Goal: Information Seeking & Learning: Learn about a topic

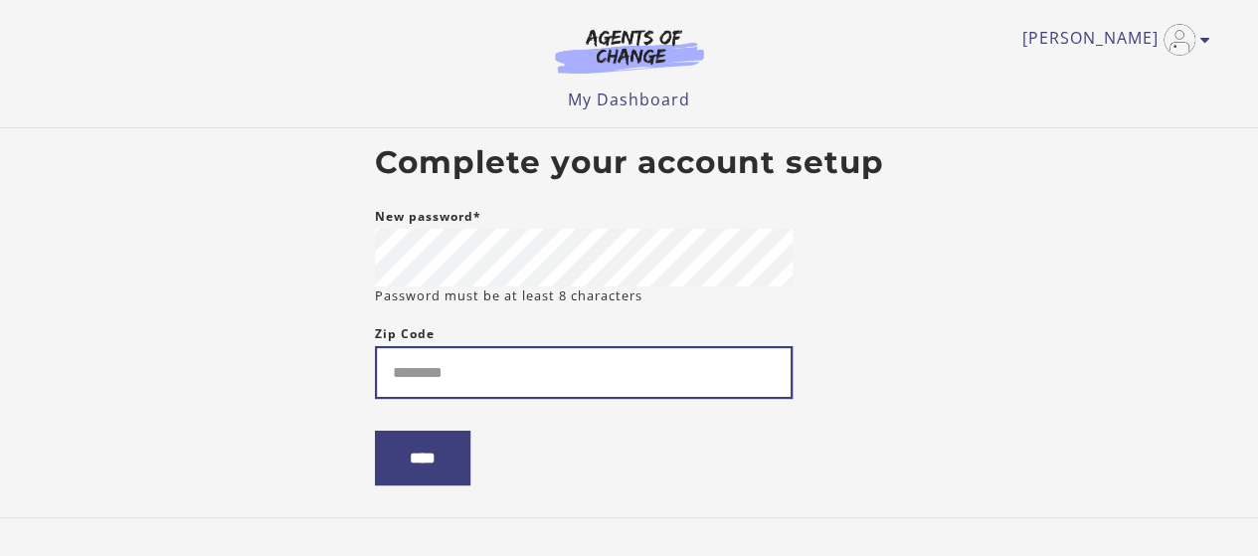
click at [560, 393] on input "Zip Code" at bounding box center [584, 372] width 418 height 53
type input "*****"
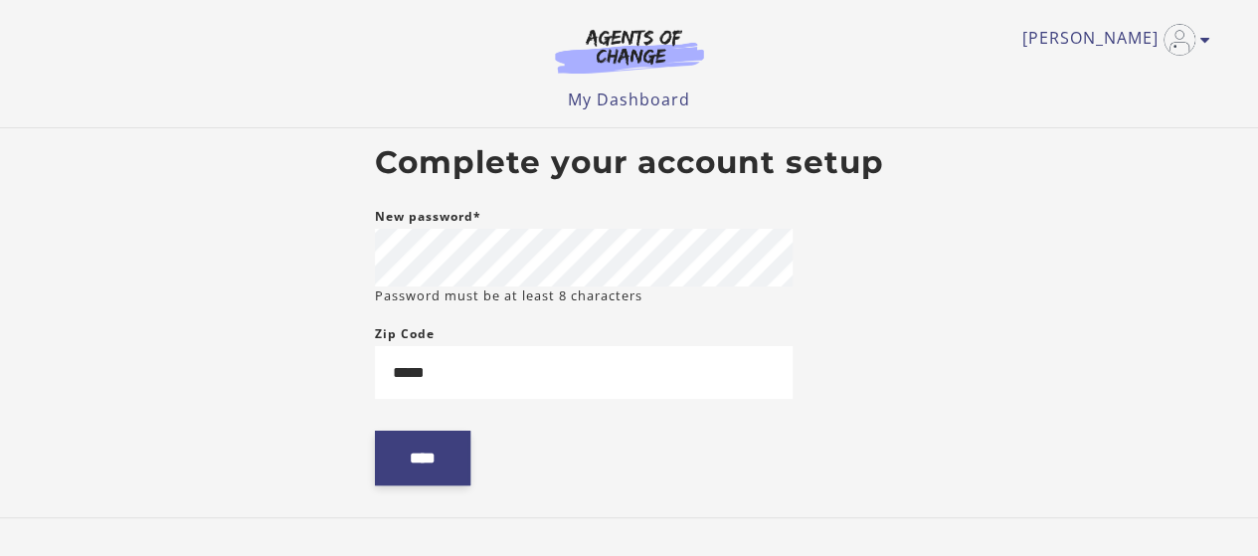
click at [418, 476] on input "****" at bounding box center [422, 457] width 95 height 55
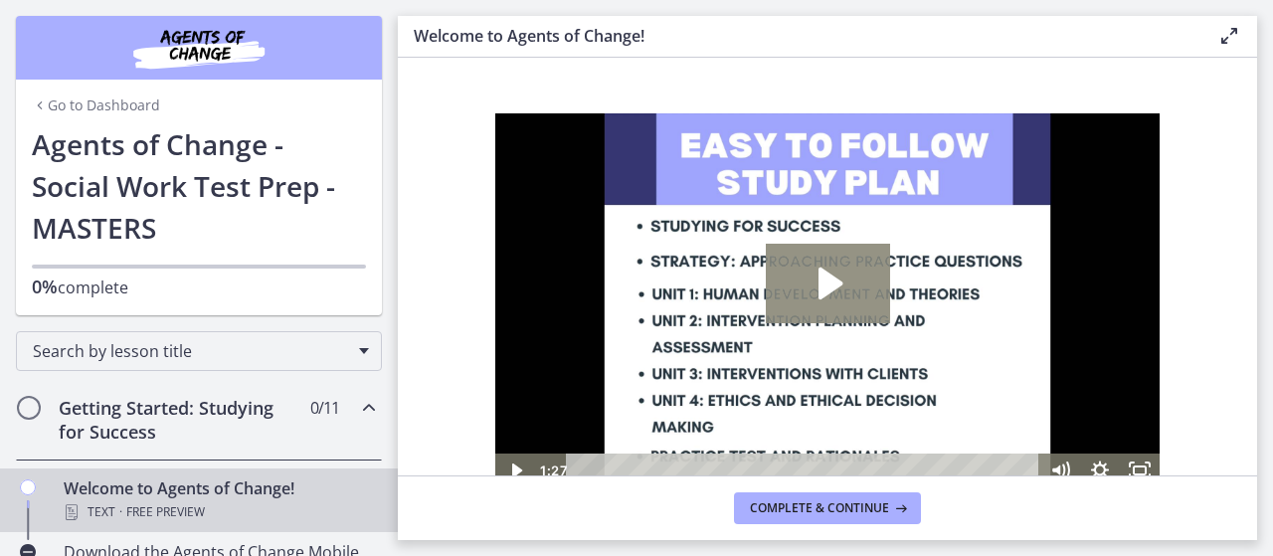
click at [776, 285] on icon "Play Video: c1o6hcmjueu5qasqsu00.mp4" at bounding box center [828, 284] width 124 height 80
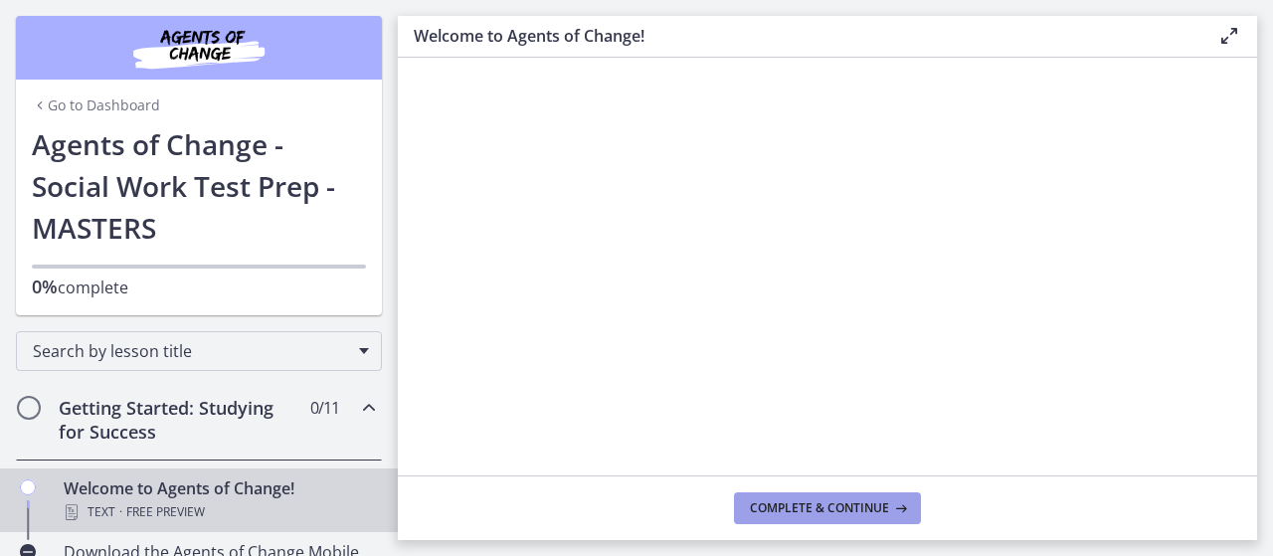
click at [810, 510] on span "Complete & continue" at bounding box center [819, 508] width 139 height 16
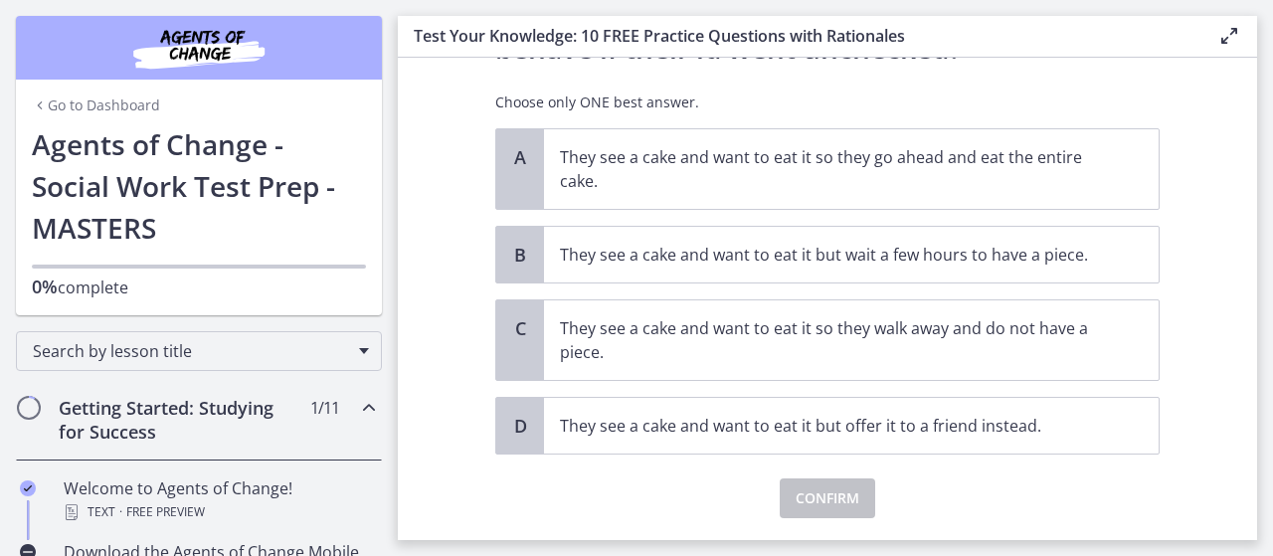
scroll to position [180, 0]
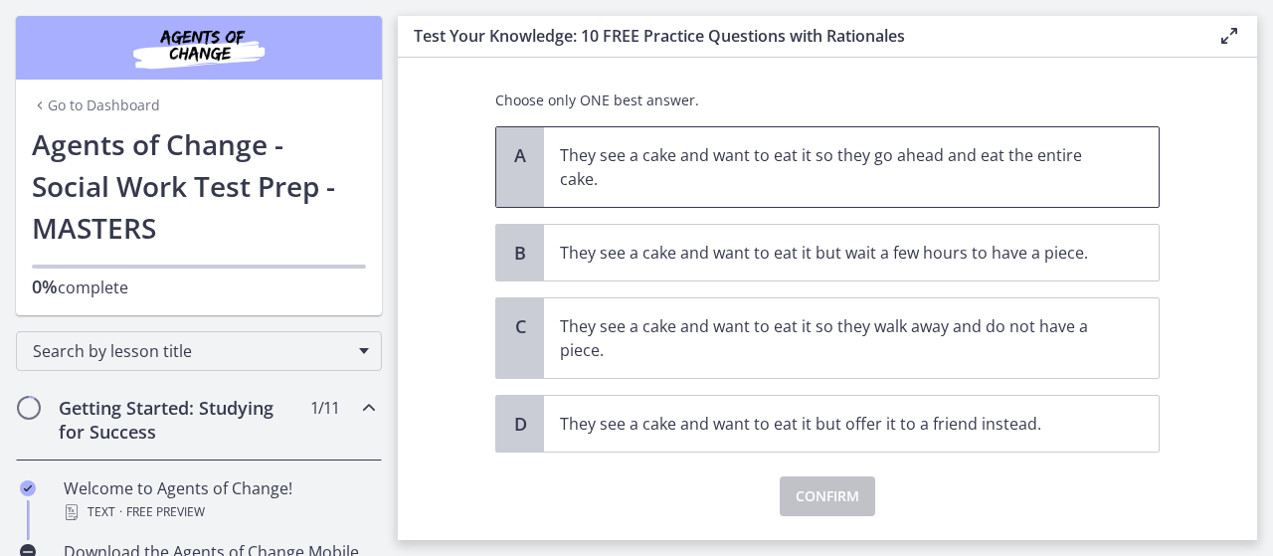
click at [1006, 150] on p "They see a cake and want to eat it so they go ahead and eat the entire cake." at bounding box center [831, 167] width 543 height 48
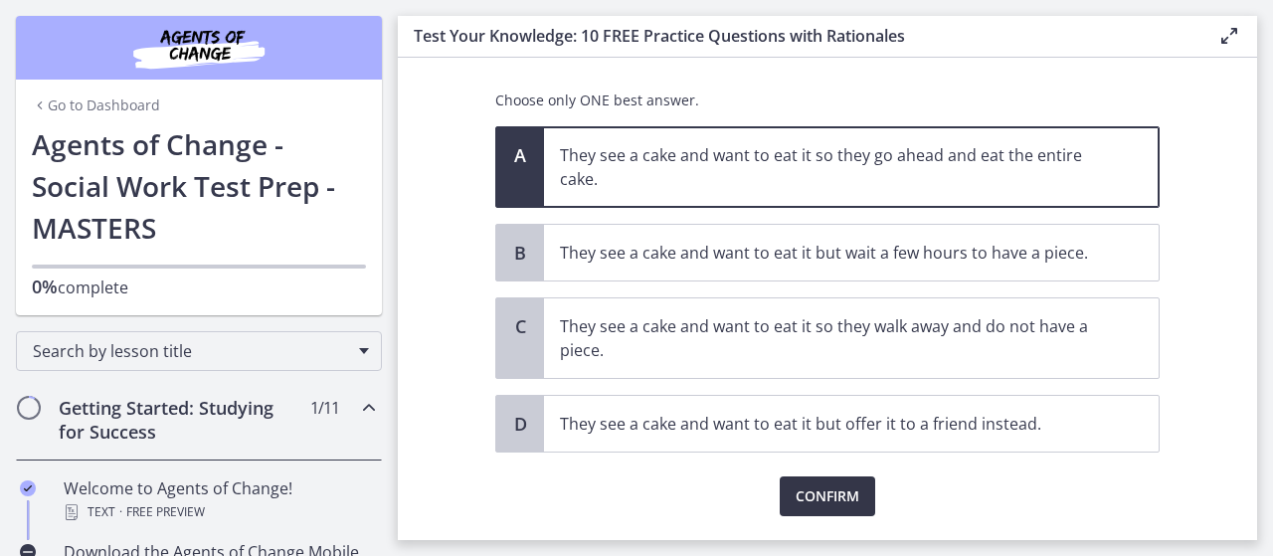
click at [797, 496] on span "Confirm" at bounding box center [827, 496] width 64 height 24
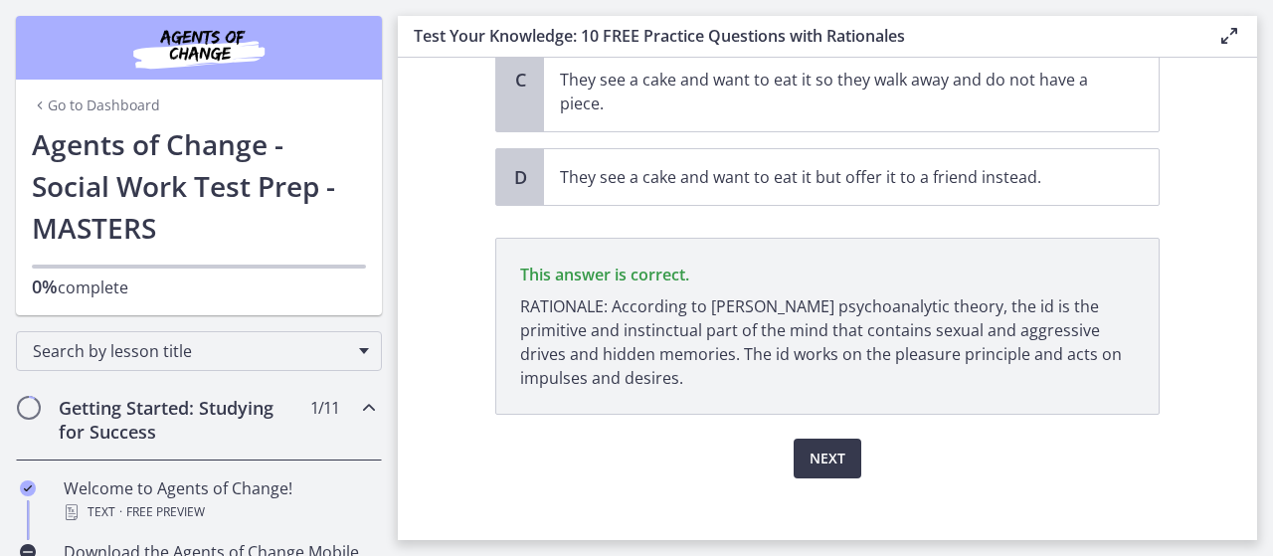
scroll to position [440, 0]
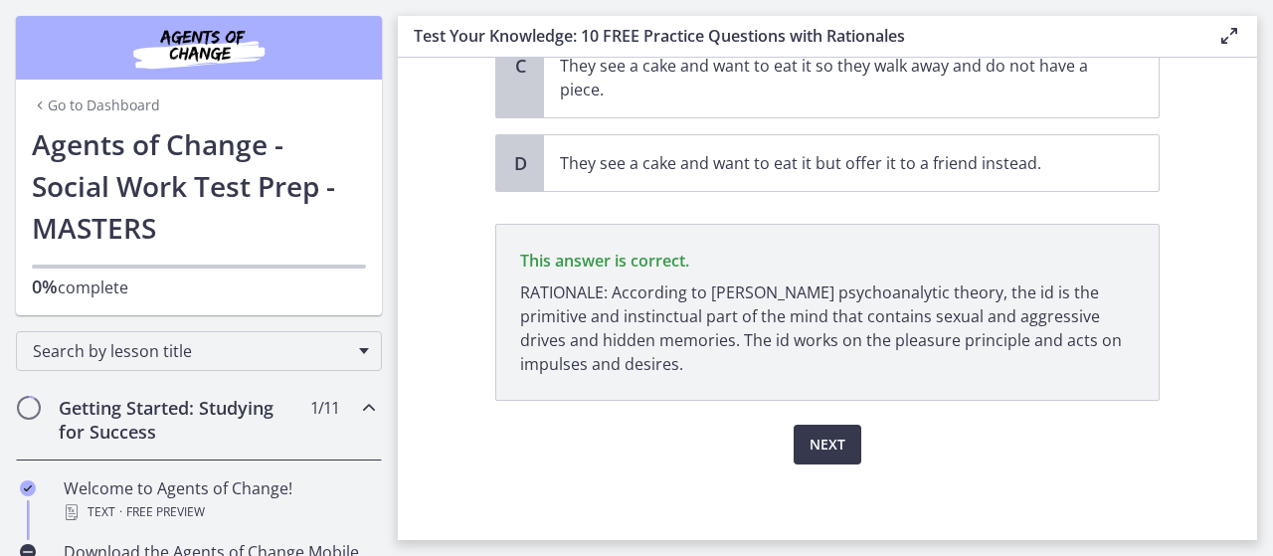
click at [804, 453] on button "Next" at bounding box center [827, 445] width 68 height 40
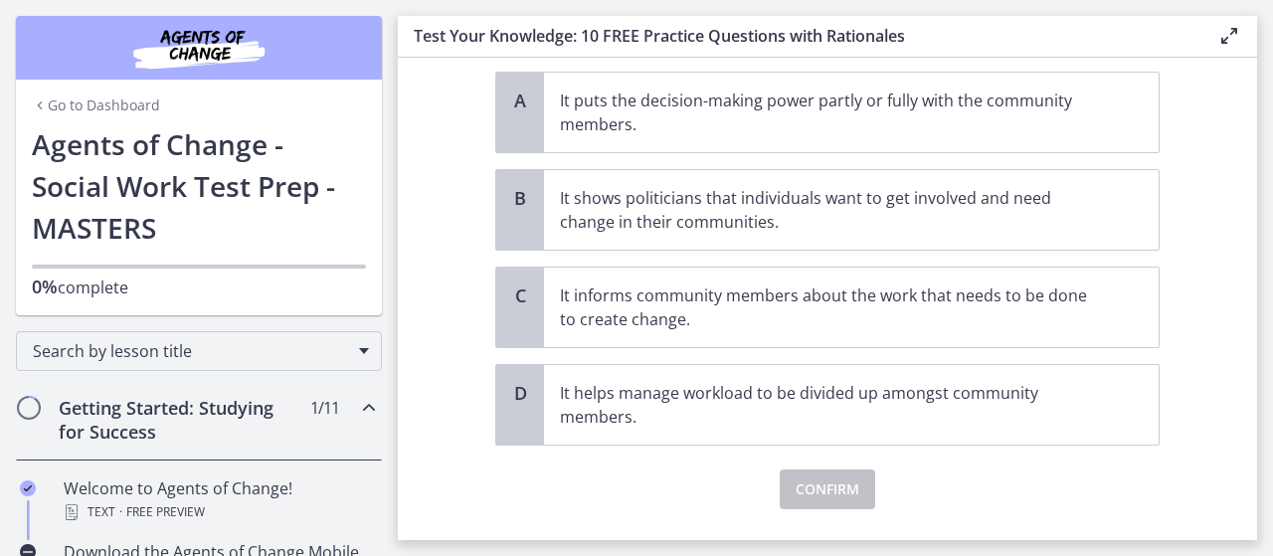
scroll to position [237, 0]
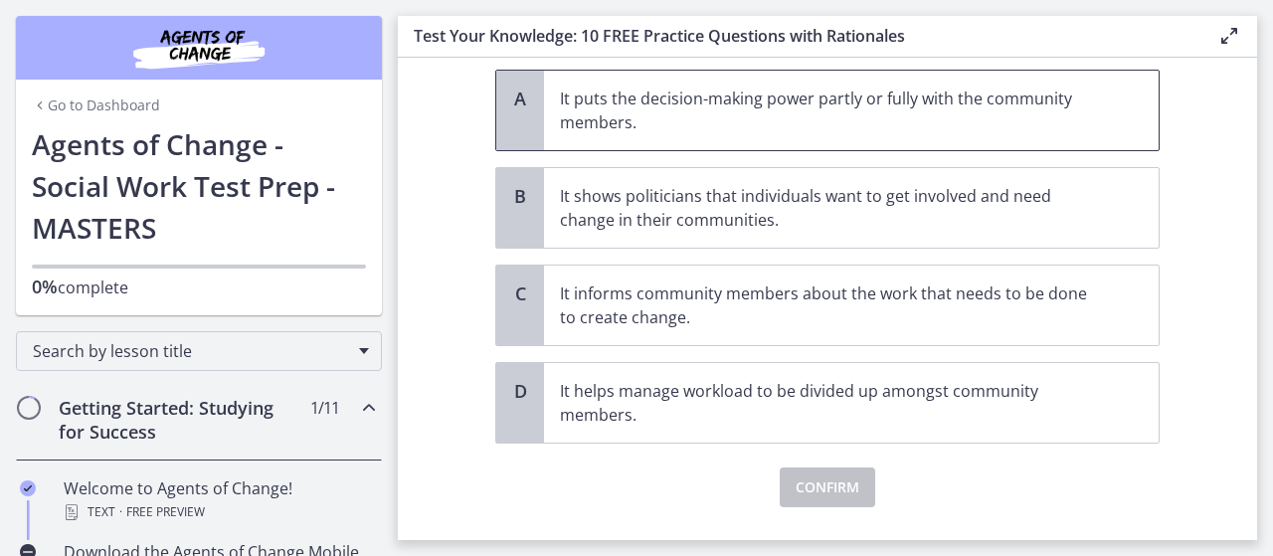
click at [1009, 115] on p "It puts the decision-making power partly or fully with the community members." at bounding box center [831, 110] width 543 height 48
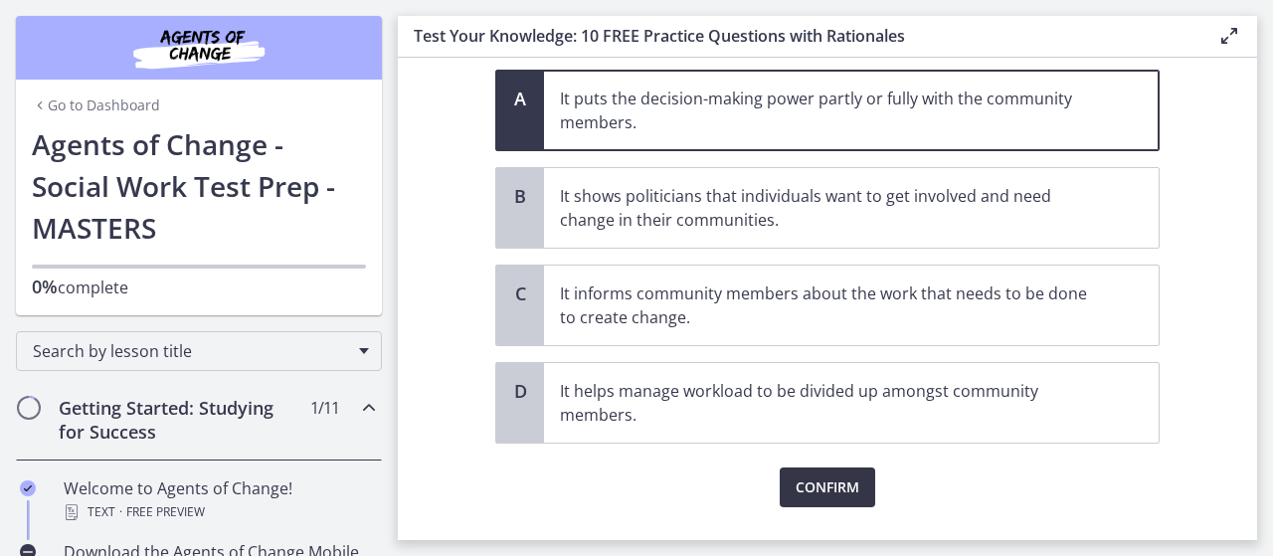
click at [806, 478] on span "Confirm" at bounding box center [827, 487] width 64 height 24
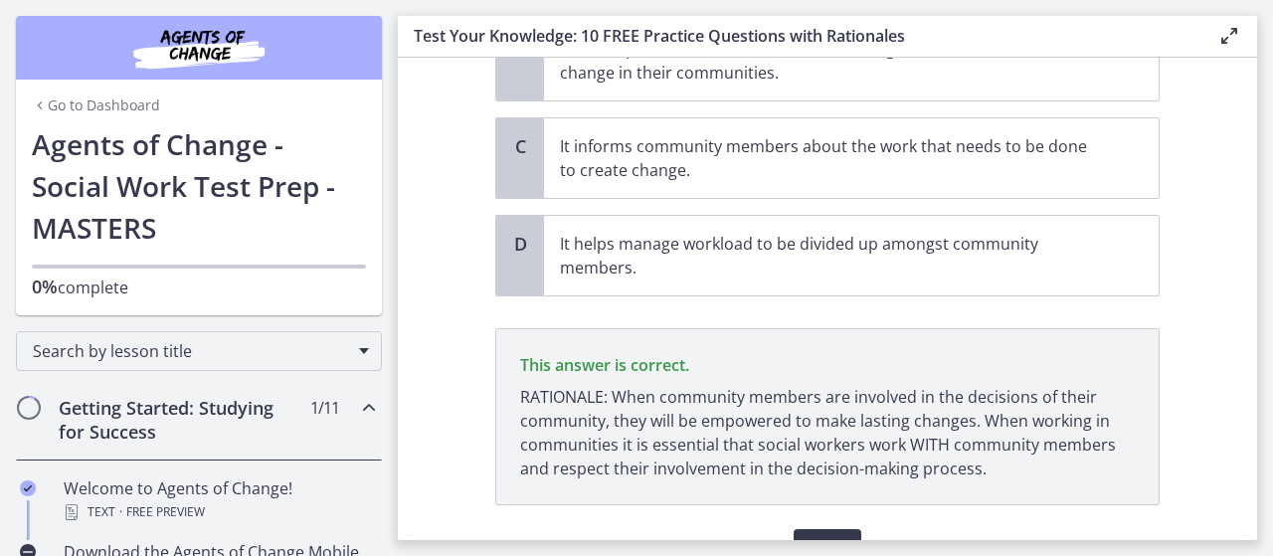
scroll to position [488, 0]
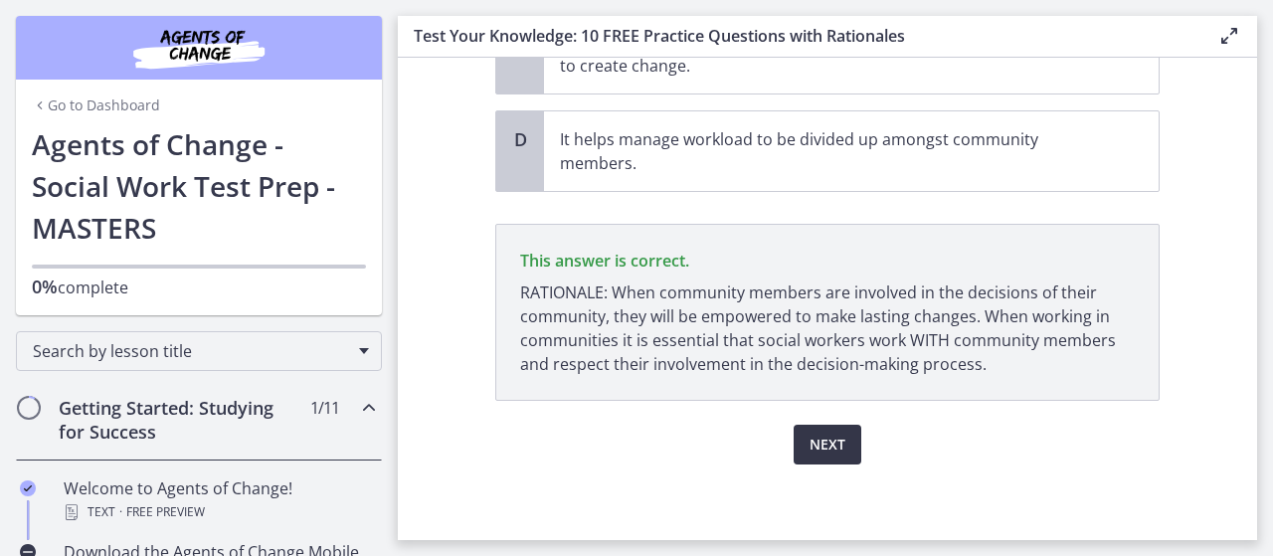
click at [832, 434] on span "Next" at bounding box center [827, 444] width 36 height 24
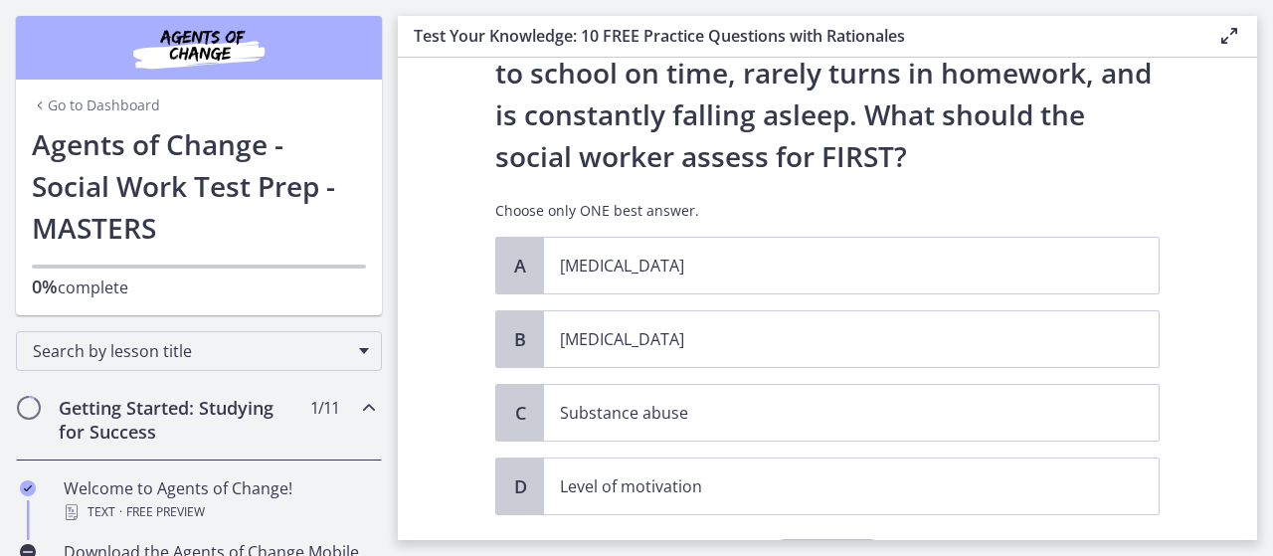
scroll to position [193, 0]
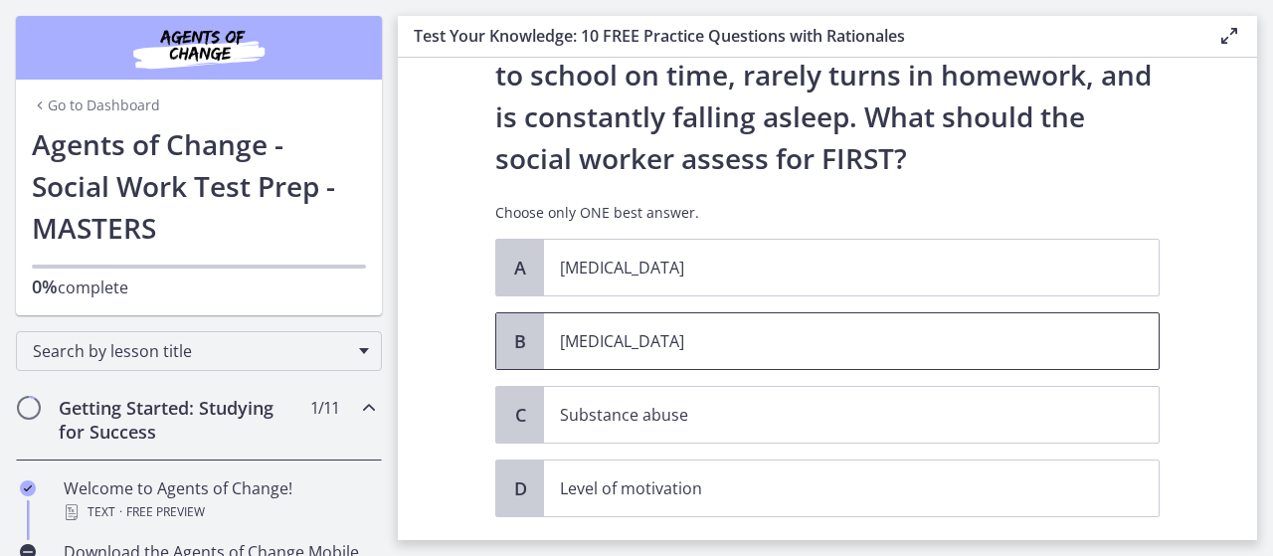
click at [1031, 355] on span "Child neglect" at bounding box center [851, 341] width 614 height 56
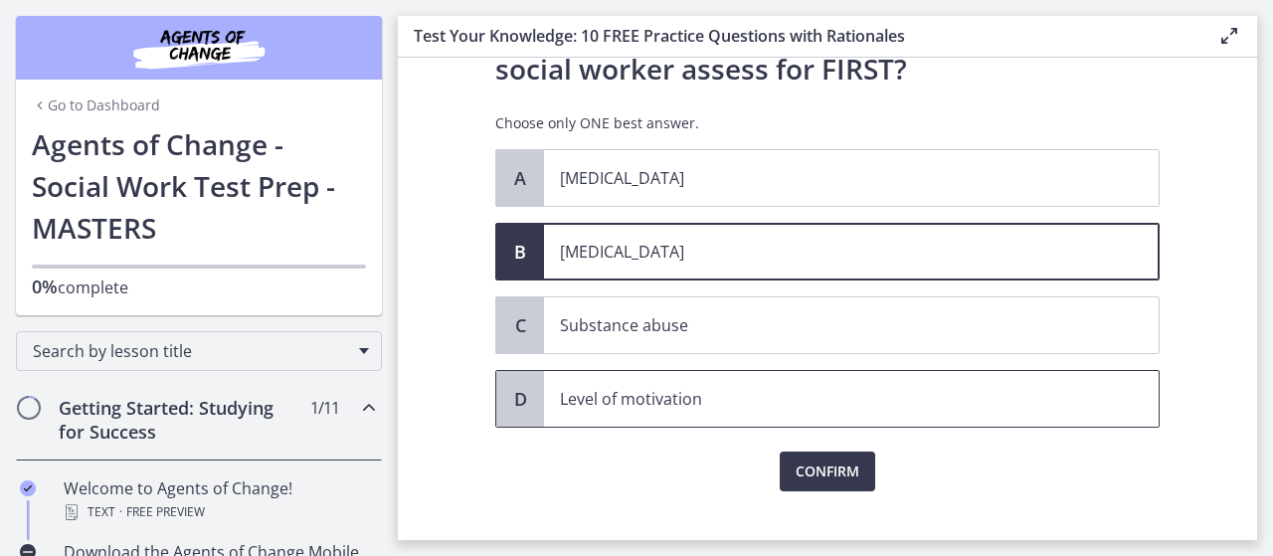
scroll to position [284, 0]
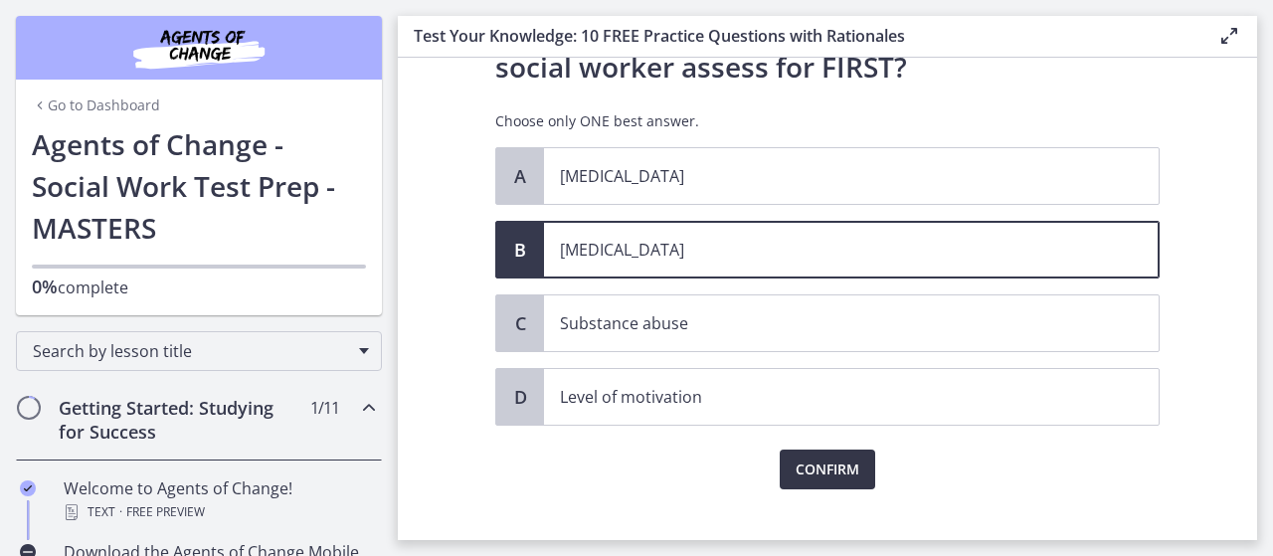
click at [851, 478] on span "Confirm" at bounding box center [827, 469] width 64 height 24
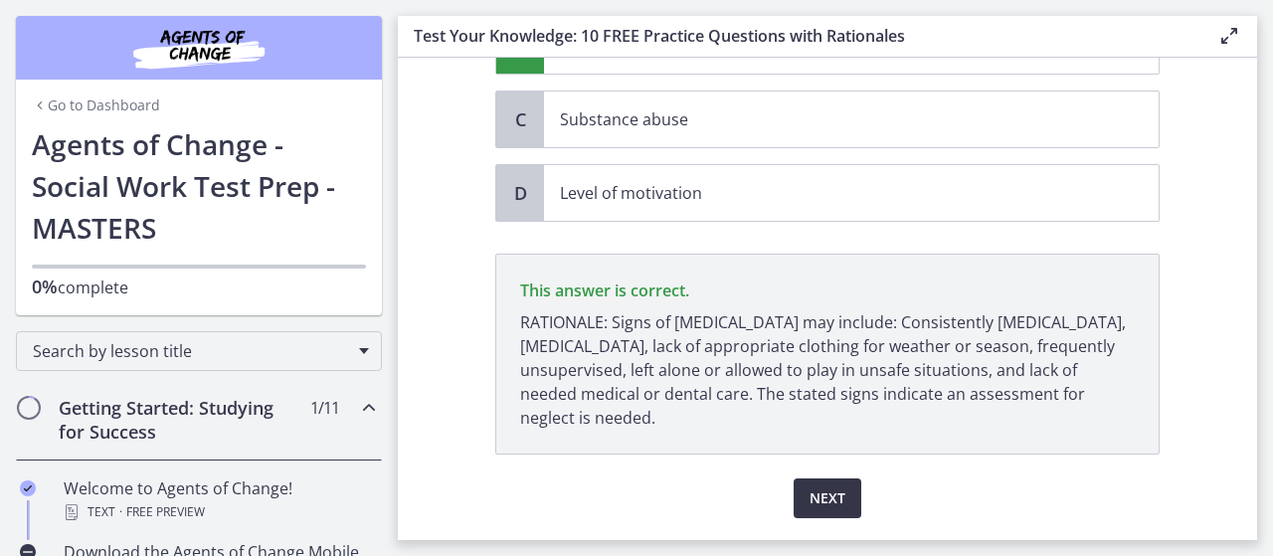
scroll to position [542, 0]
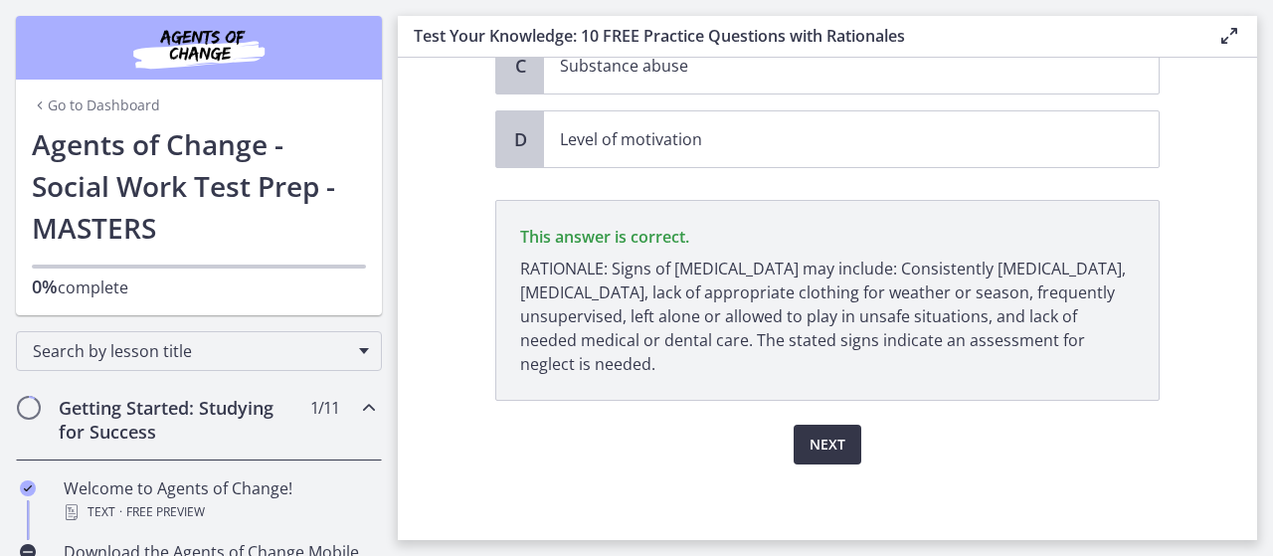
click at [848, 436] on button "Next" at bounding box center [827, 445] width 68 height 40
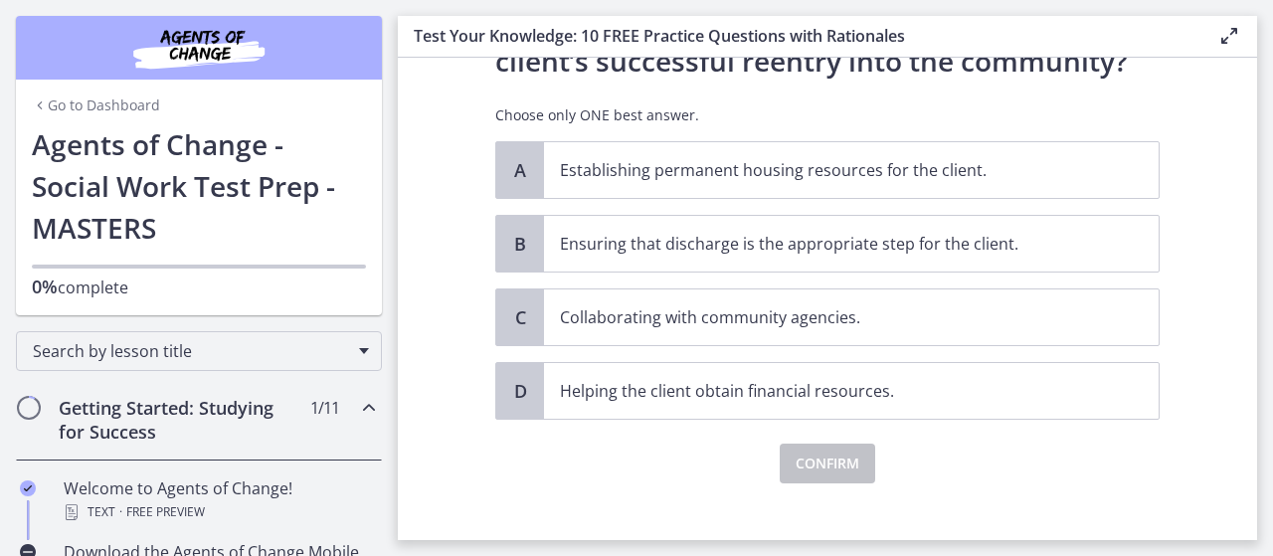
scroll to position [268, 0]
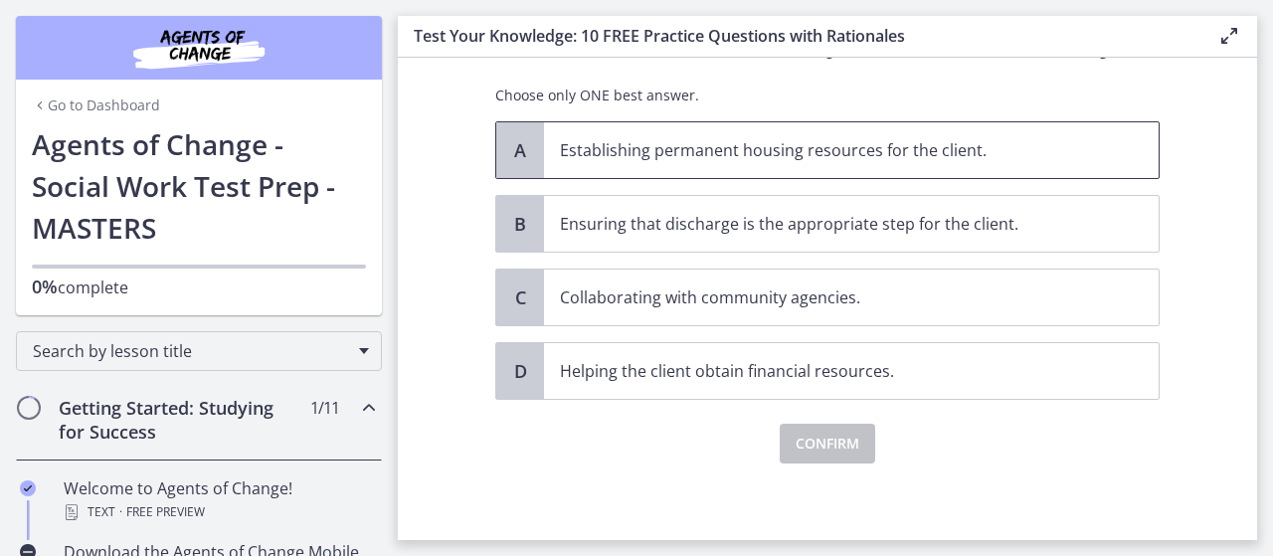
click at [1009, 157] on p "Establishing permanent housing resources for the client." at bounding box center [831, 150] width 543 height 24
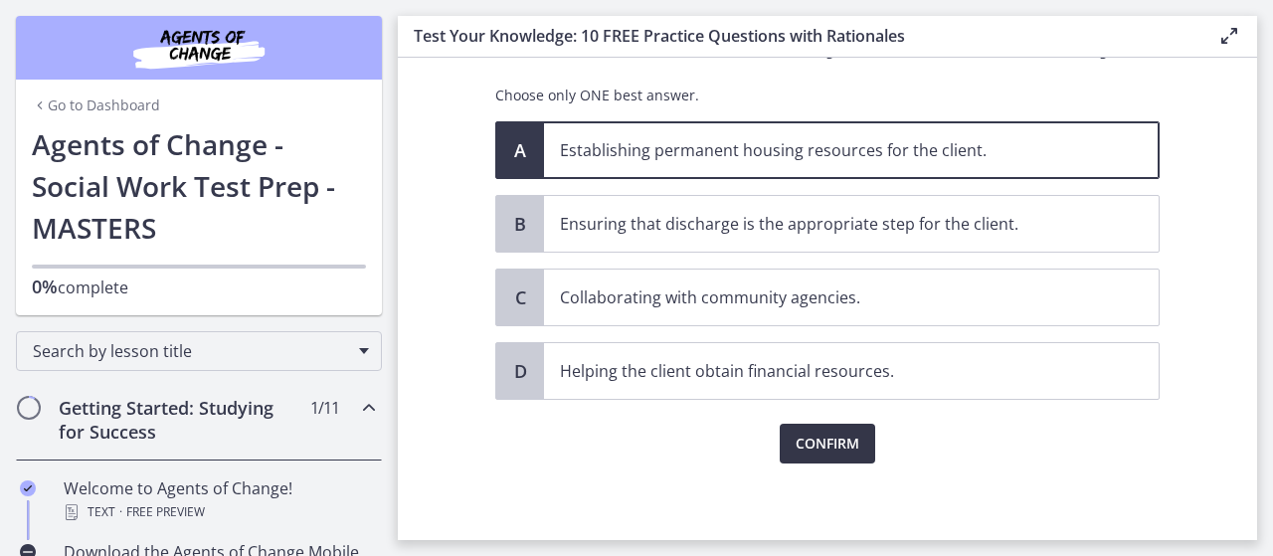
click at [813, 444] on span "Confirm" at bounding box center [827, 443] width 64 height 24
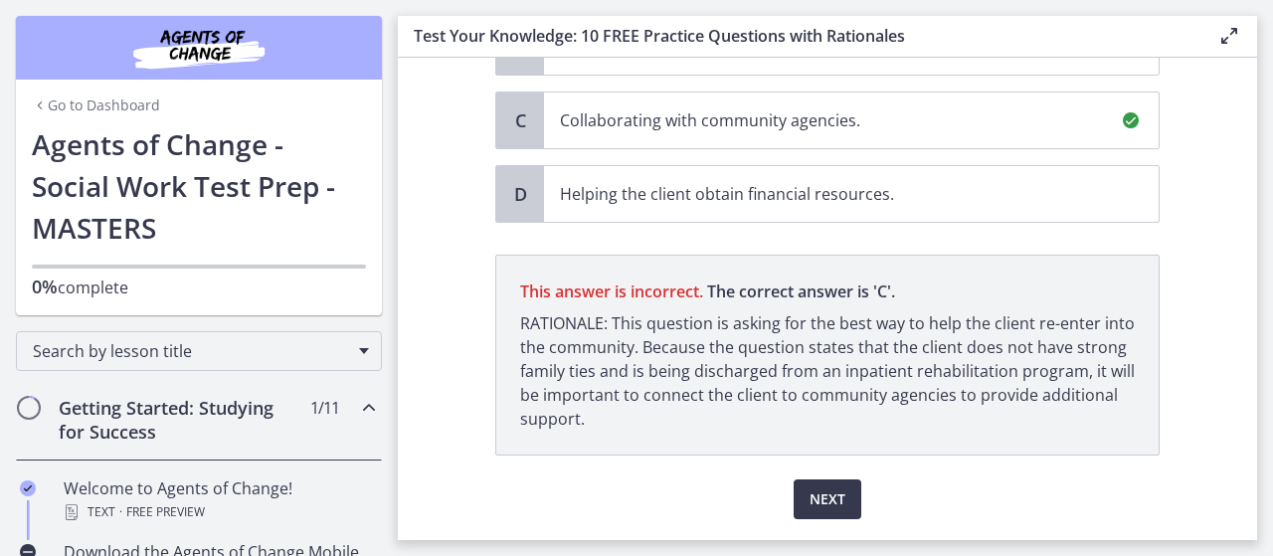
scroll to position [446, 0]
click at [812, 487] on span "Next" at bounding box center [827, 498] width 36 height 24
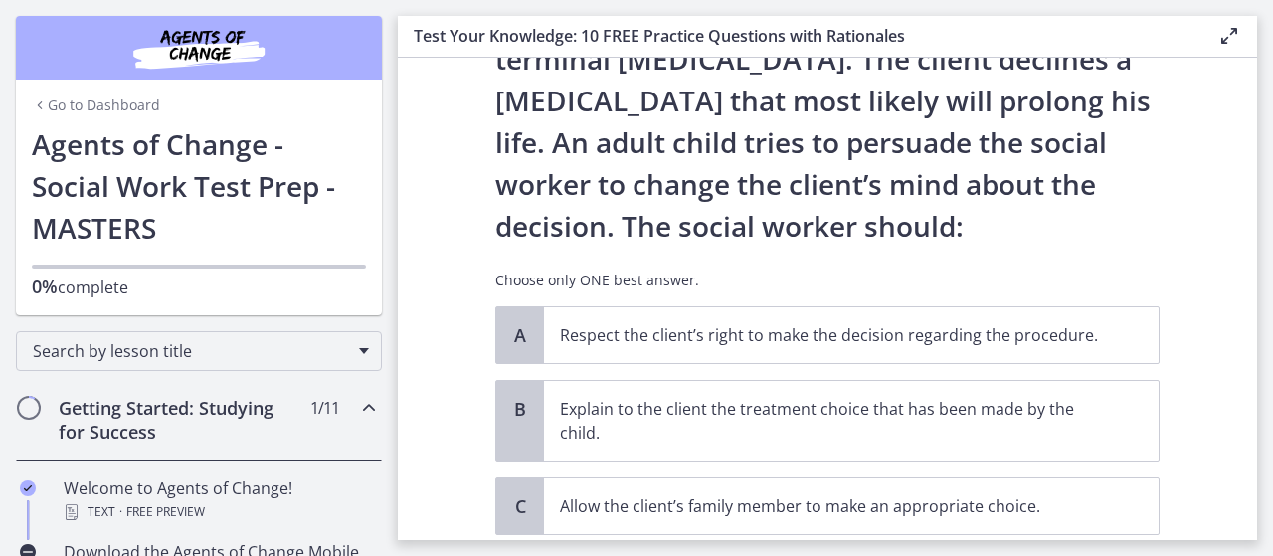
scroll to position [168, 0]
click at [976, 339] on p "Respect the client’s right to make the decision regarding the procedure." at bounding box center [831, 334] width 543 height 24
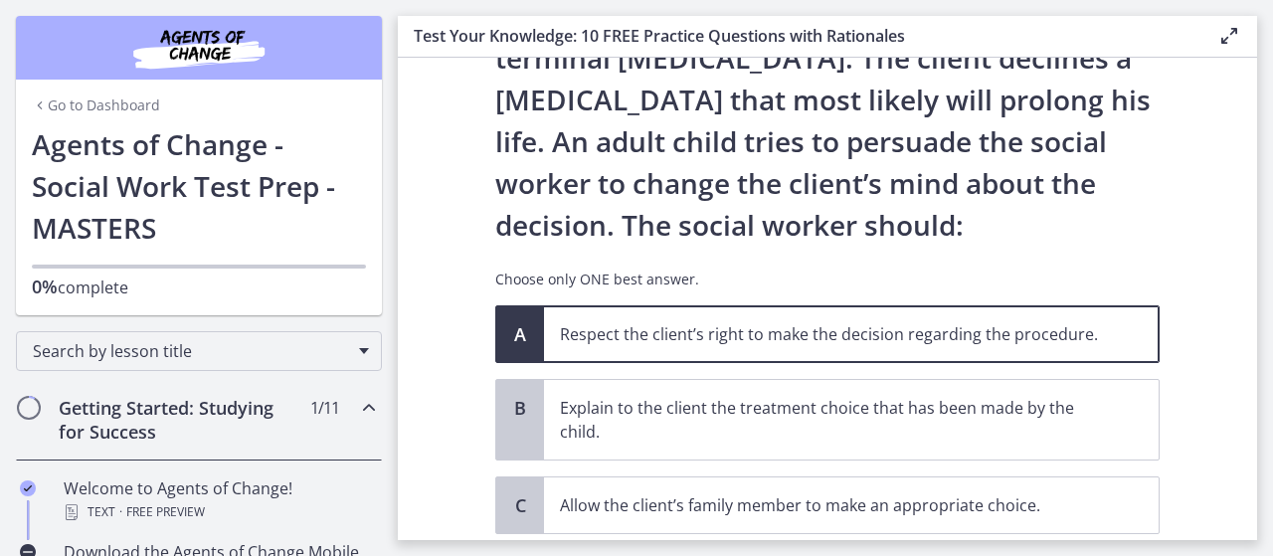
scroll to position [400, 0]
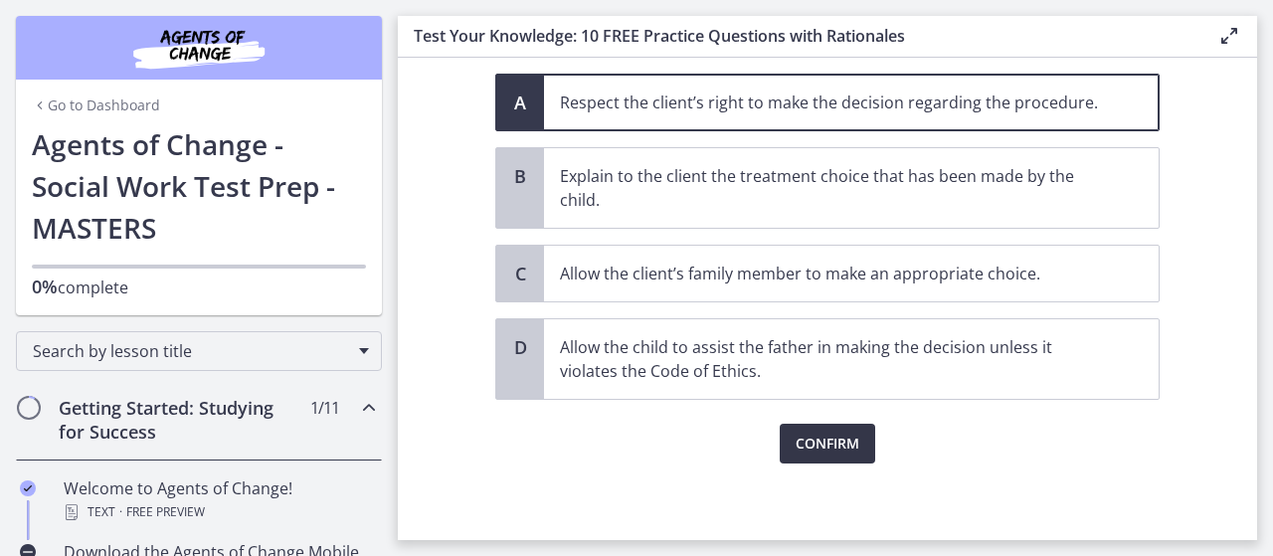
click at [828, 445] on span "Confirm" at bounding box center [827, 443] width 64 height 24
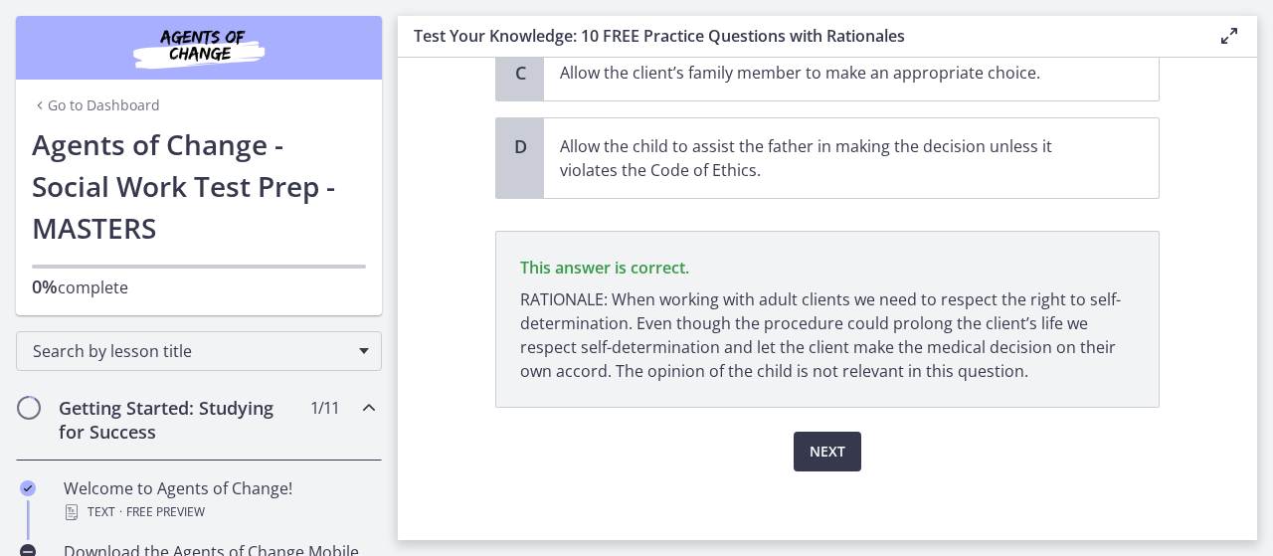
scroll to position [607, 0]
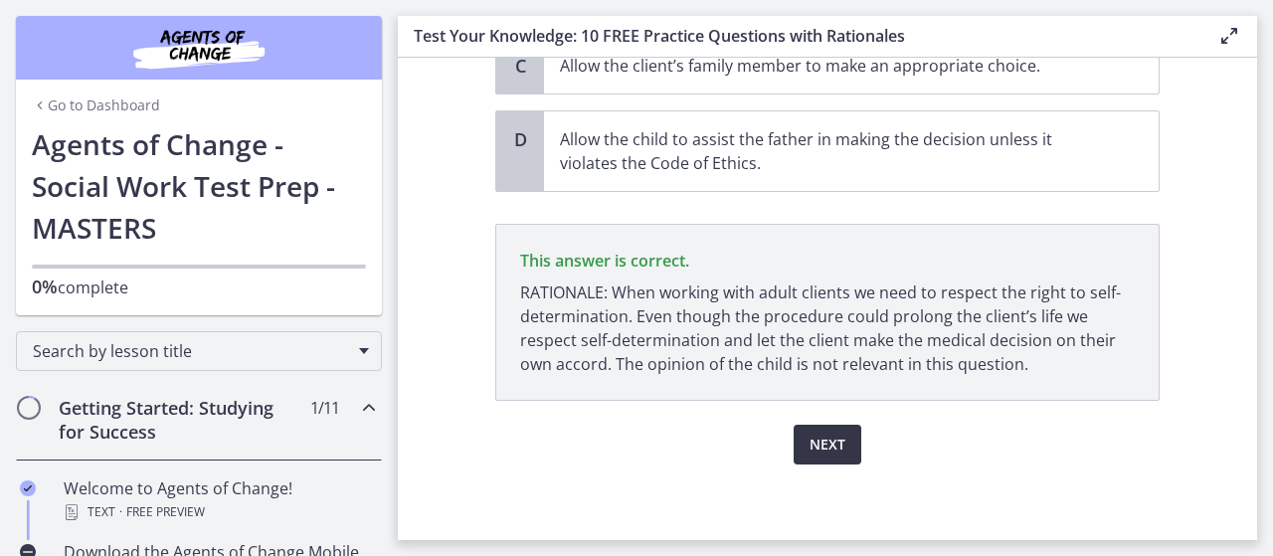
click at [828, 442] on span "Next" at bounding box center [827, 444] width 36 height 24
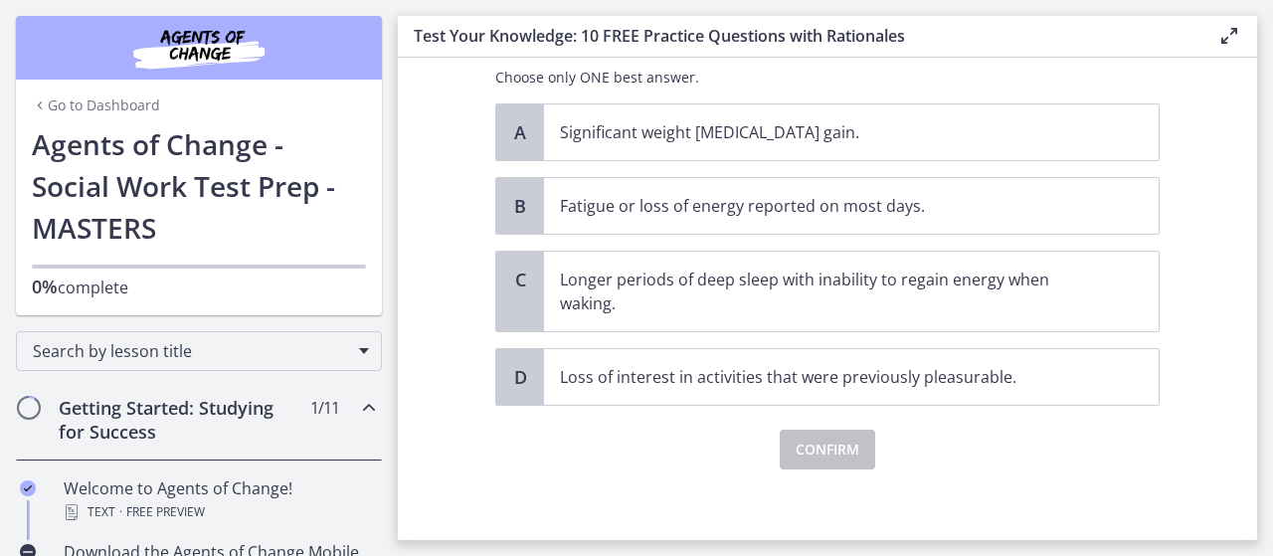
scroll to position [162, 0]
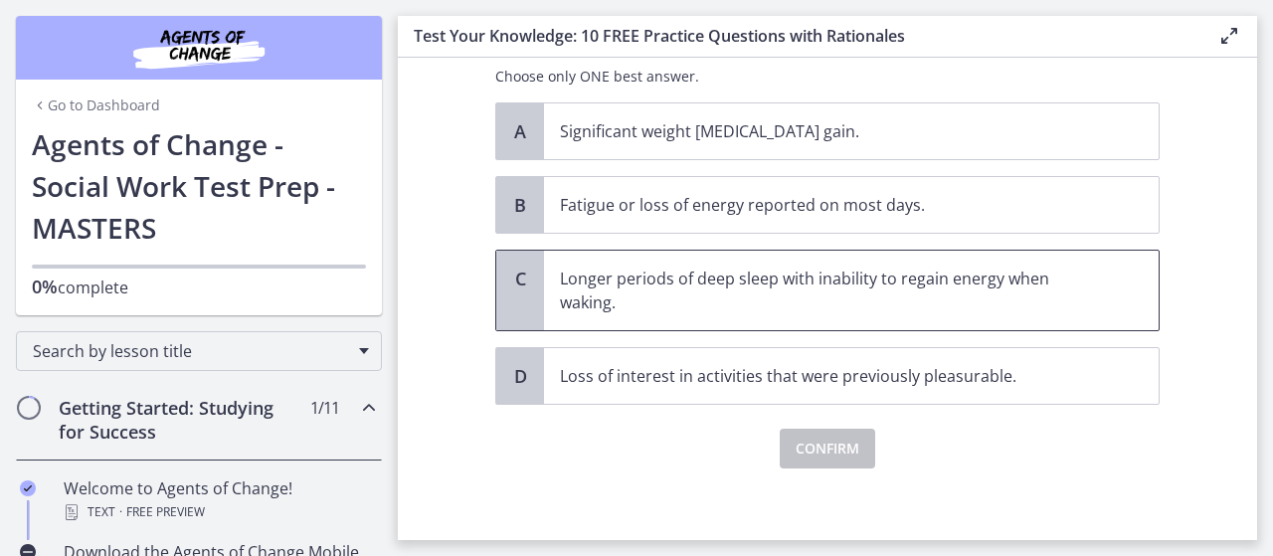
click at [1022, 276] on p "Longer periods of deep sleep with inability to regain energy when waking." at bounding box center [831, 290] width 543 height 48
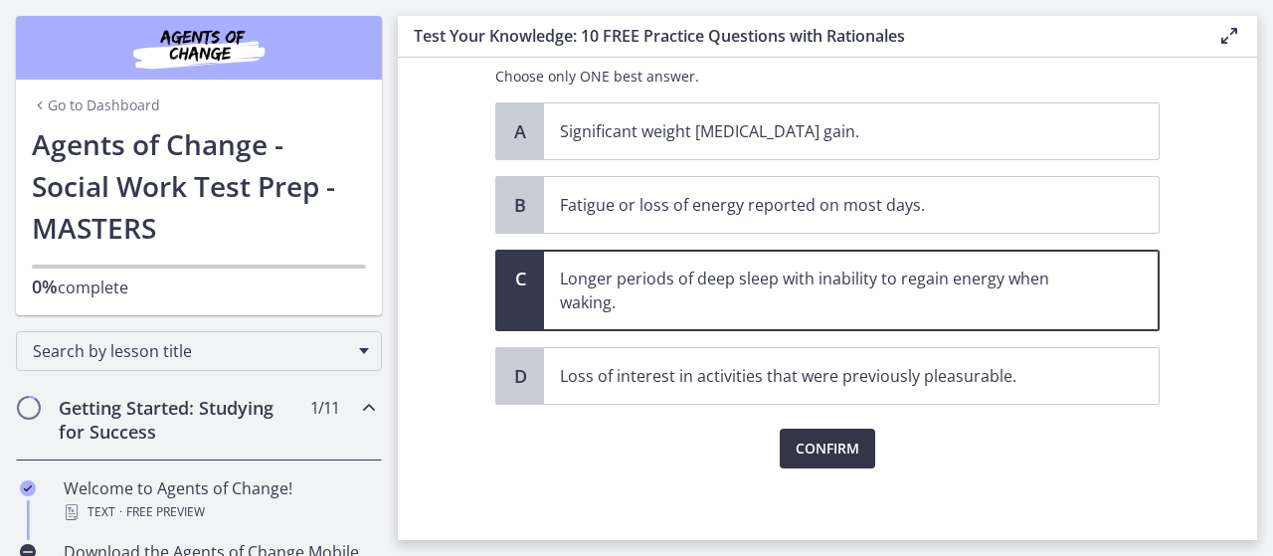
click at [839, 430] on button "Confirm" at bounding box center [826, 448] width 95 height 40
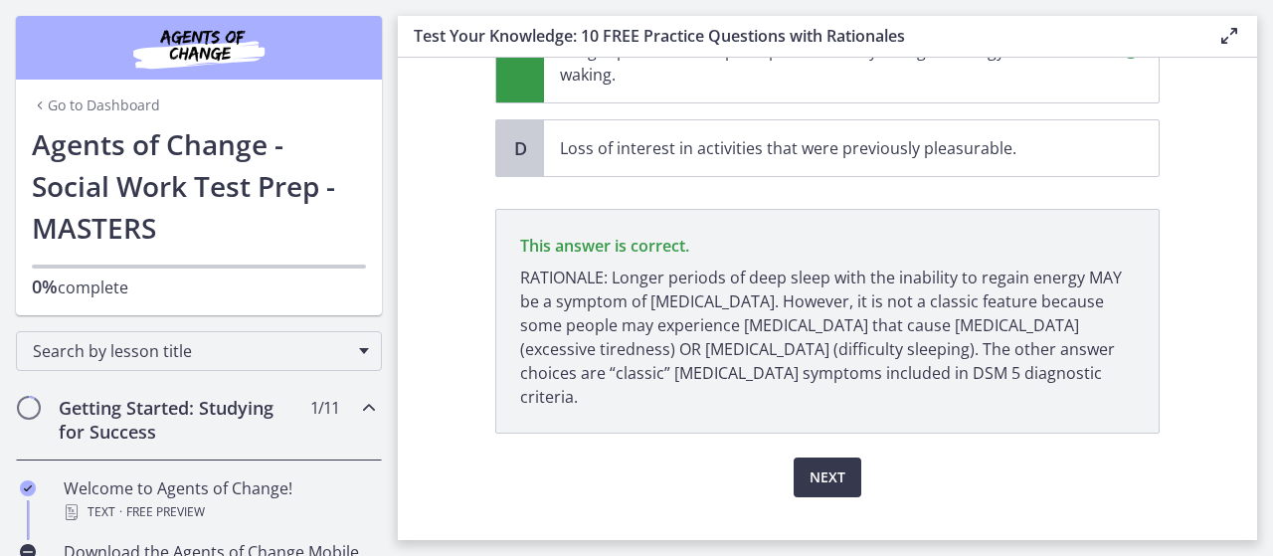
scroll to position [399, 0]
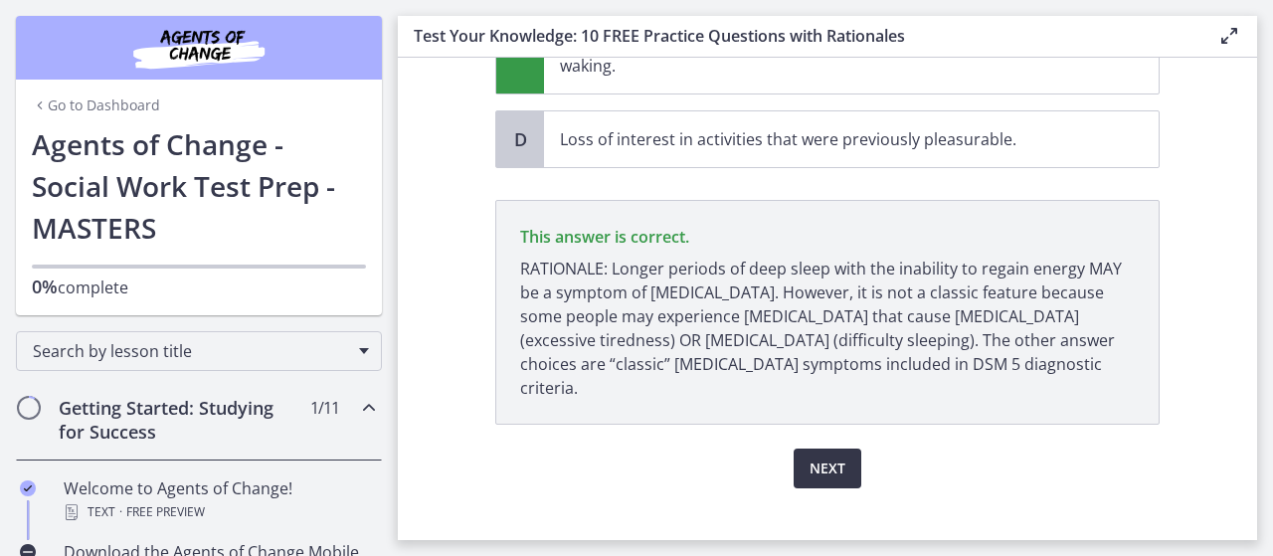
click at [811, 456] on span "Next" at bounding box center [827, 468] width 36 height 24
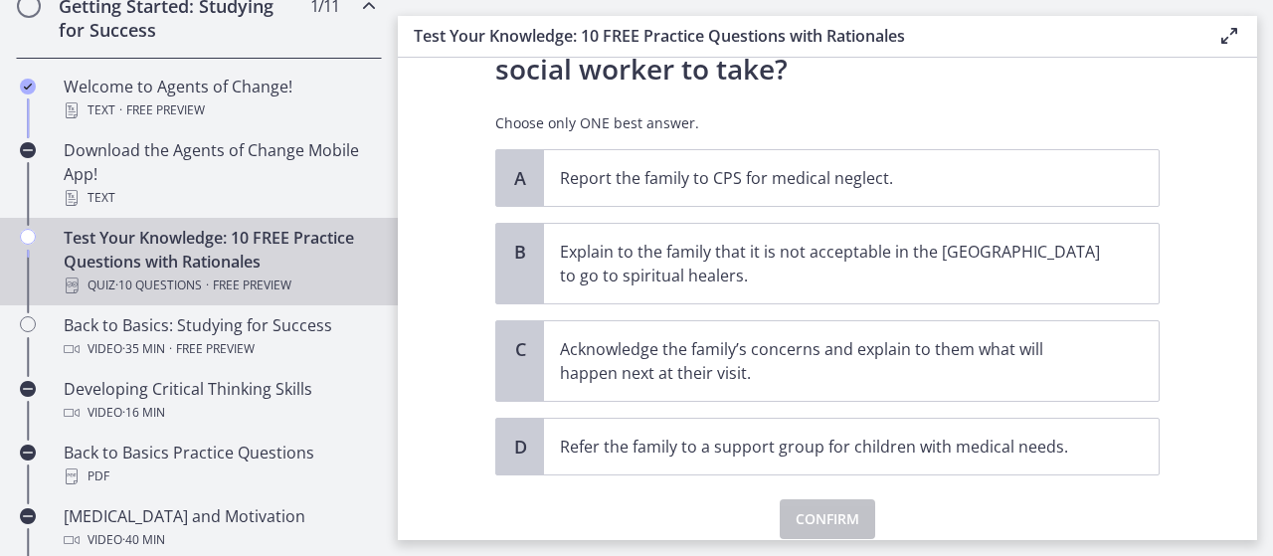
scroll to position [567, 0]
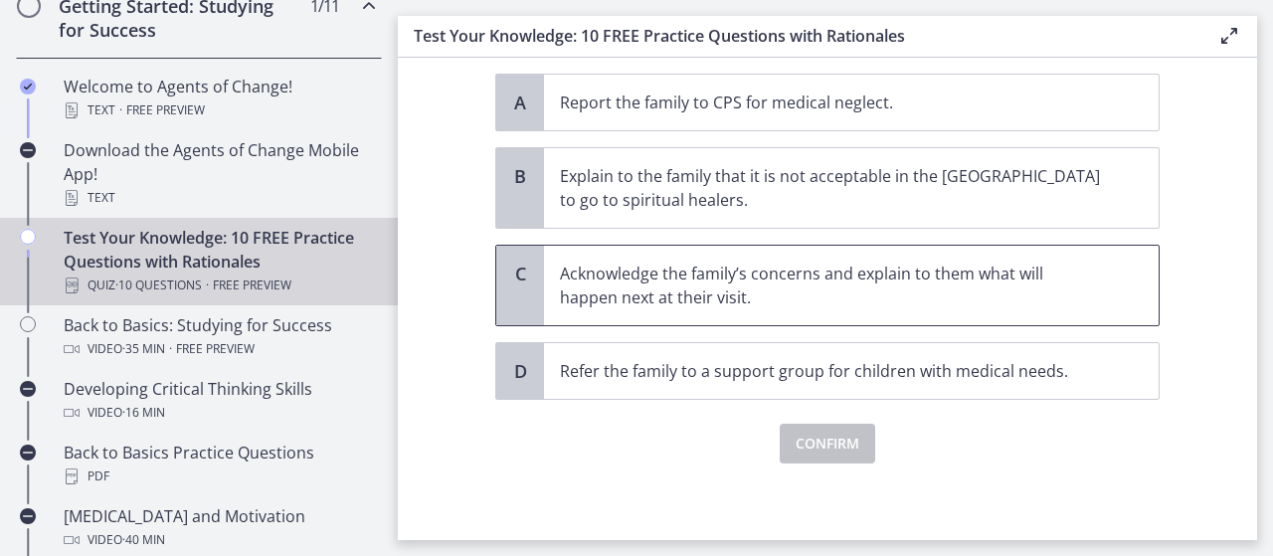
click at [1061, 289] on p "Acknowledge the family’s concerns and explain to them what will happen next at …" at bounding box center [831, 285] width 543 height 48
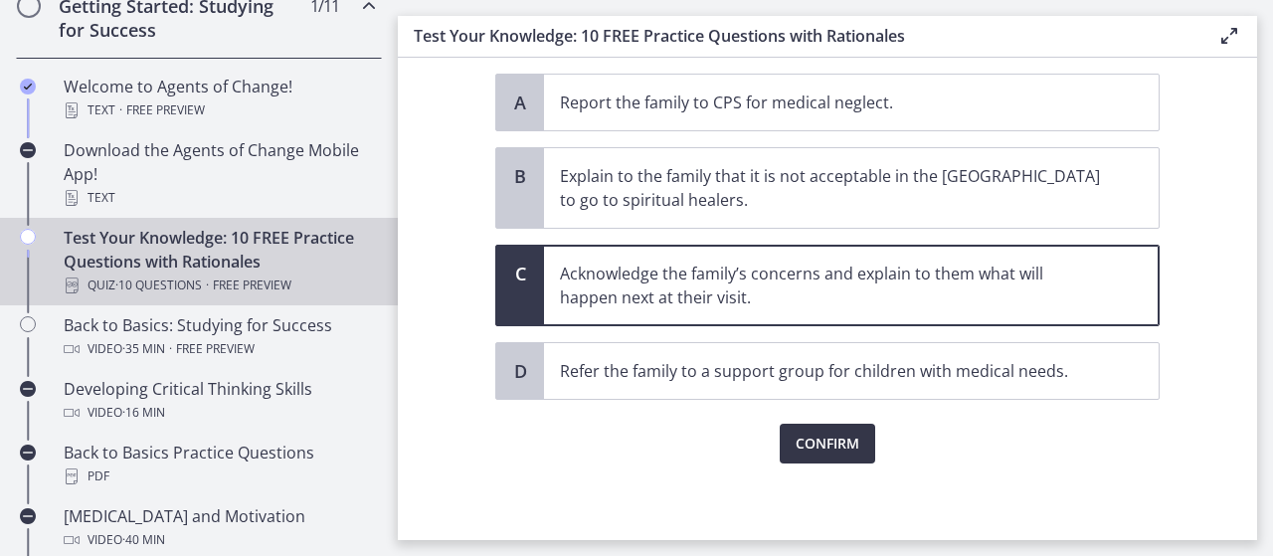
click at [836, 448] on span "Confirm" at bounding box center [827, 443] width 64 height 24
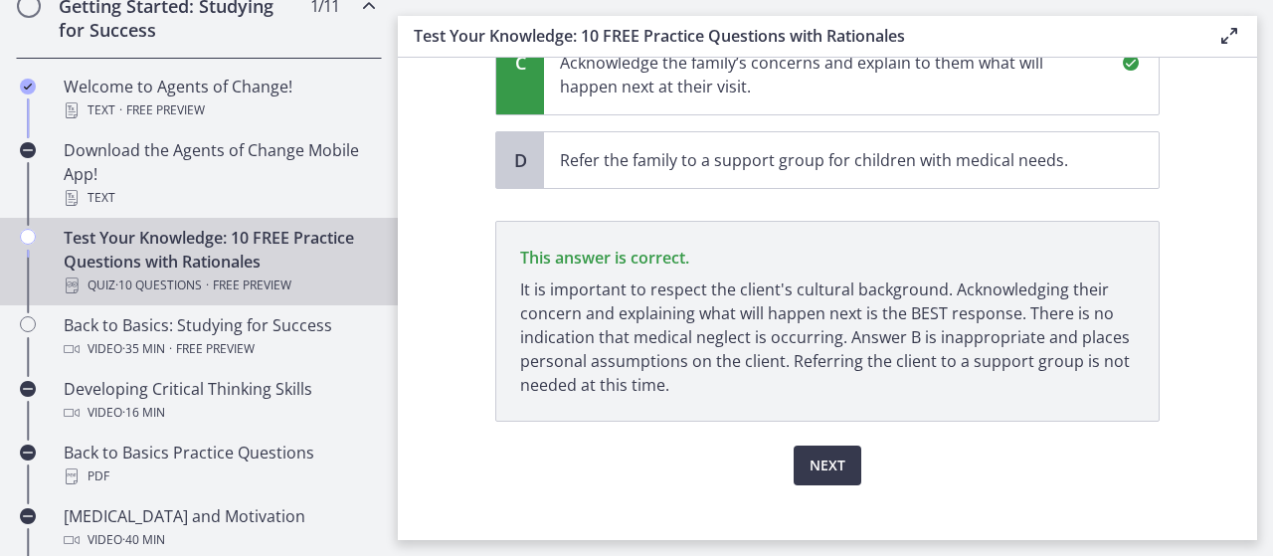
scroll to position [798, 0]
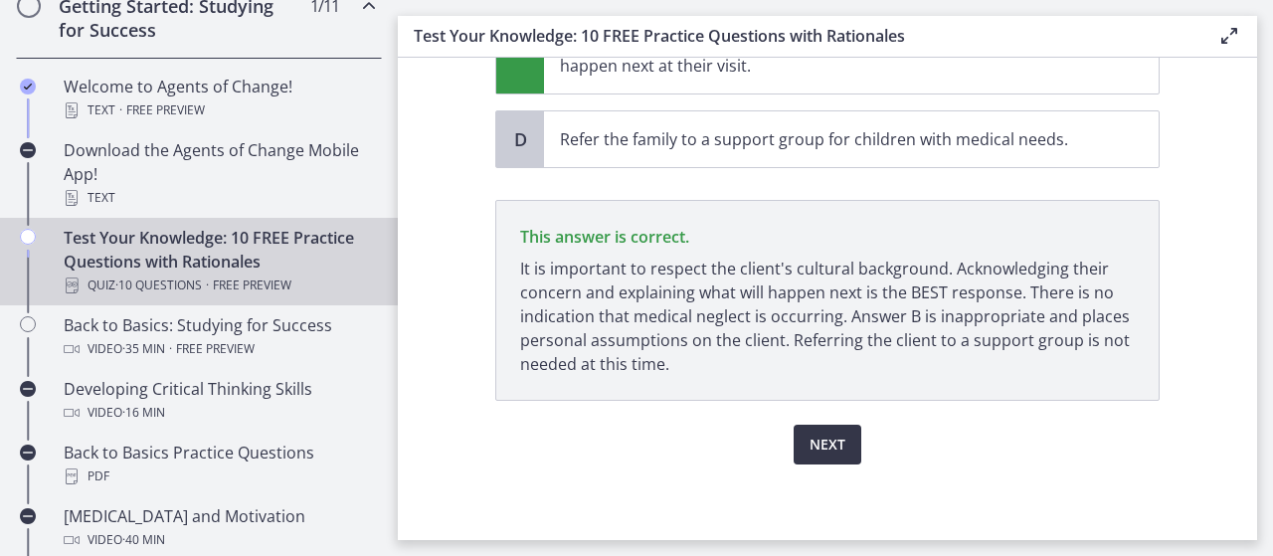
click at [847, 438] on button "Next" at bounding box center [827, 445] width 68 height 40
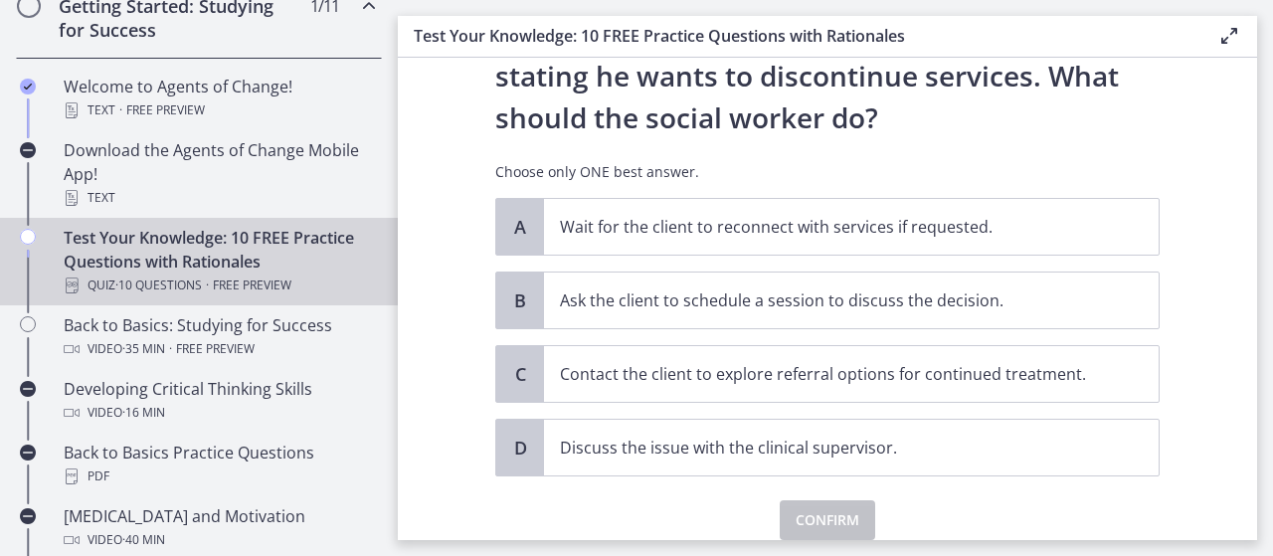
scroll to position [352, 0]
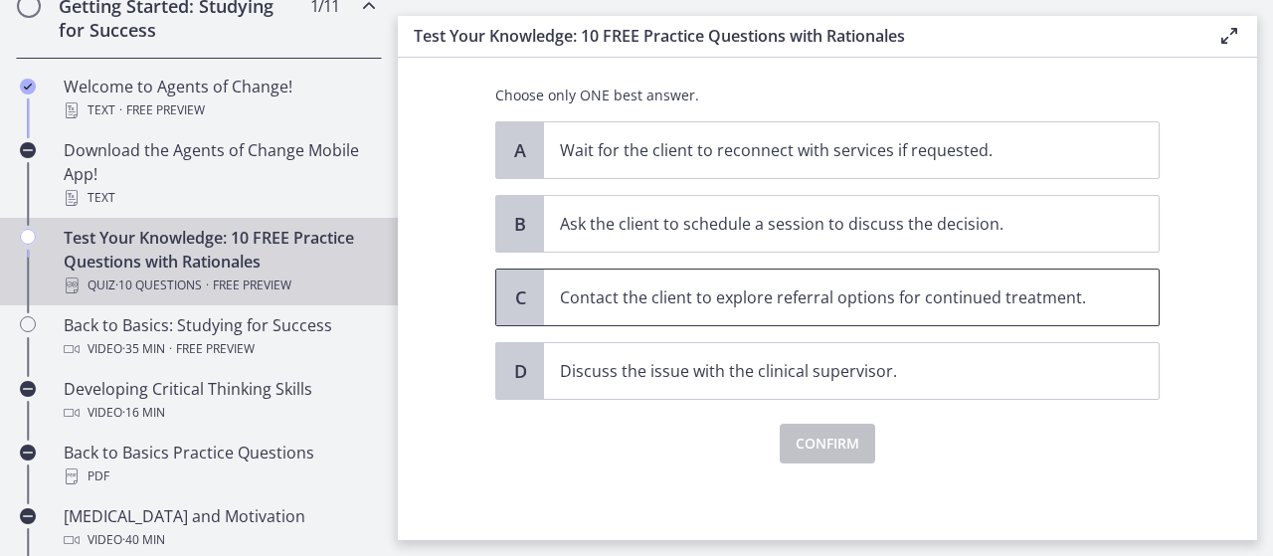
click at [1108, 289] on span "Contact the client to explore referral options for continued treatment." at bounding box center [851, 297] width 614 height 56
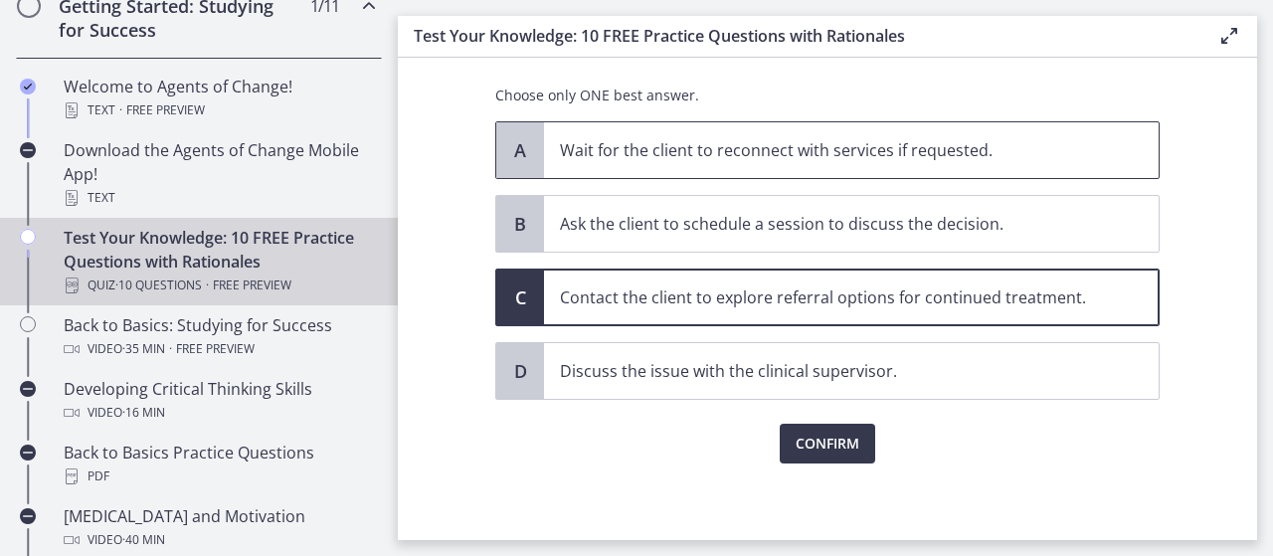
click at [520, 151] on span "A" at bounding box center [520, 150] width 24 height 24
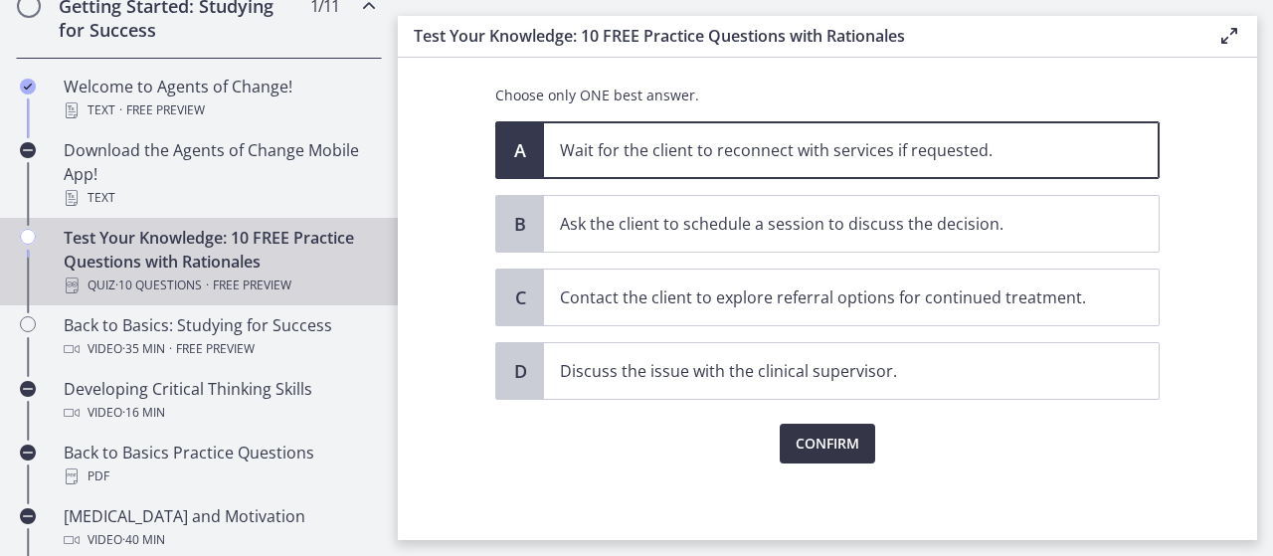
click at [837, 428] on button "Confirm" at bounding box center [826, 444] width 95 height 40
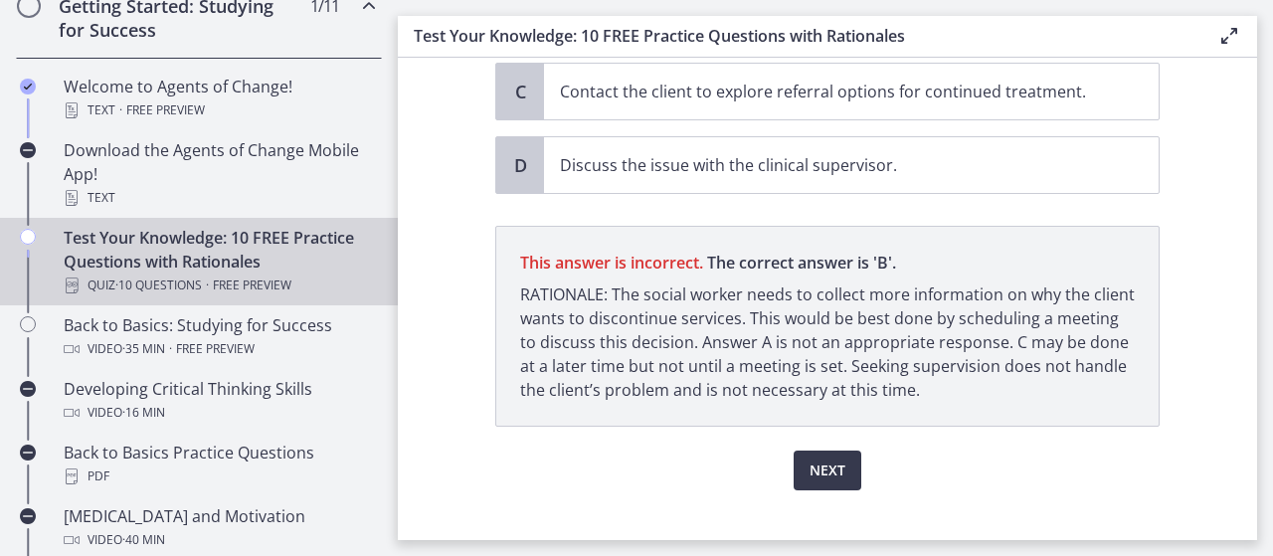
scroll to position [568, 0]
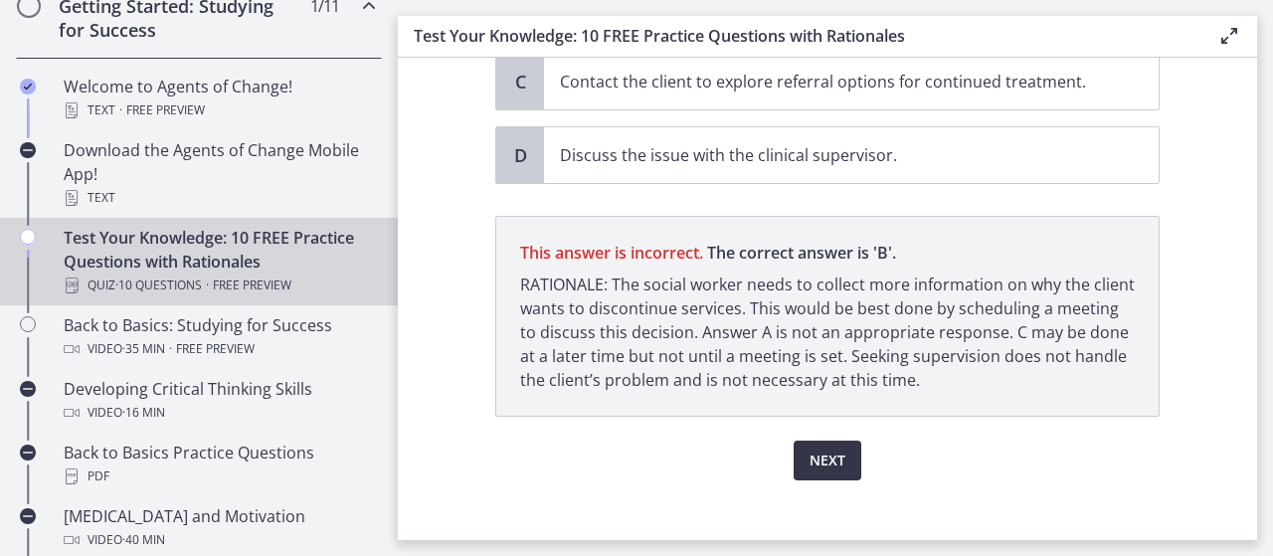
click at [841, 440] on button "Next" at bounding box center [827, 460] width 68 height 40
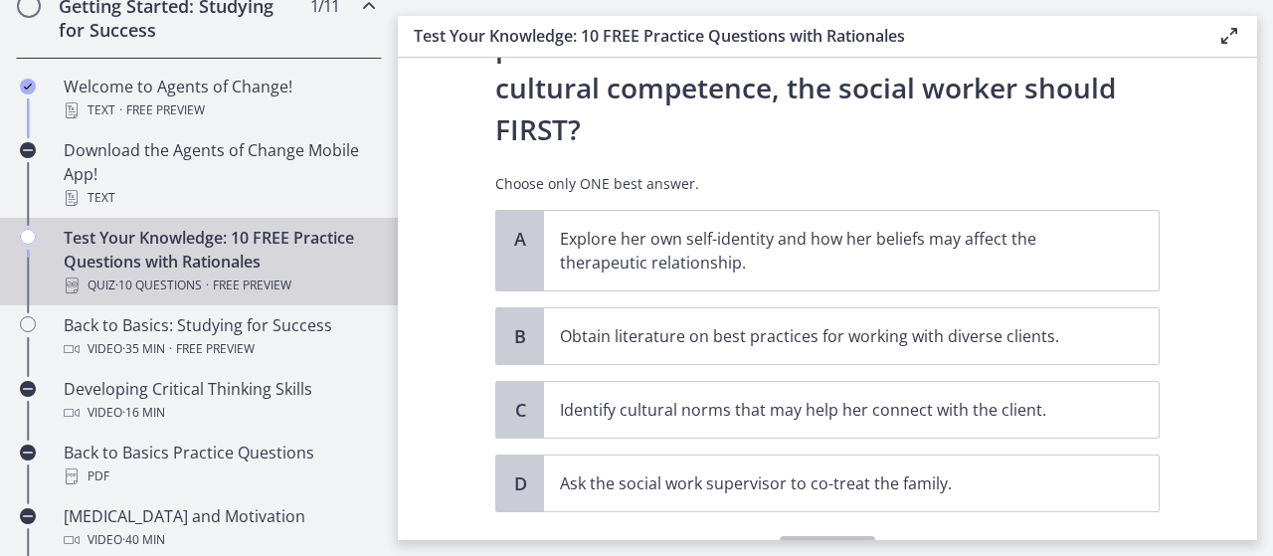
scroll to position [435, 0]
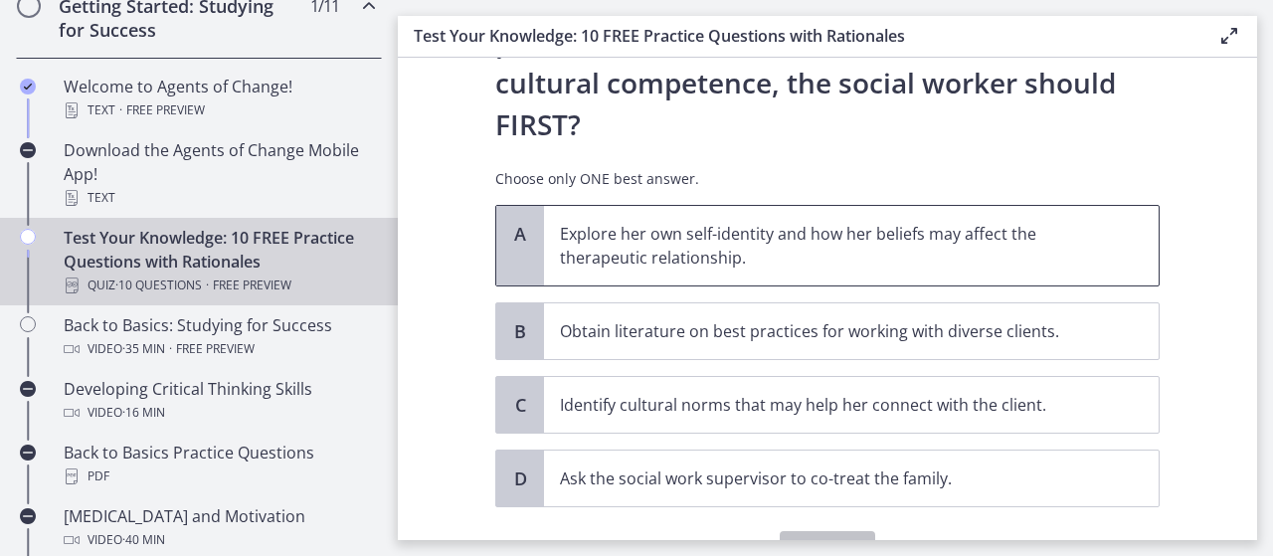
click at [1002, 222] on p "Explore her own self-identity and how her beliefs may affect the therapeutic re…" at bounding box center [831, 246] width 543 height 48
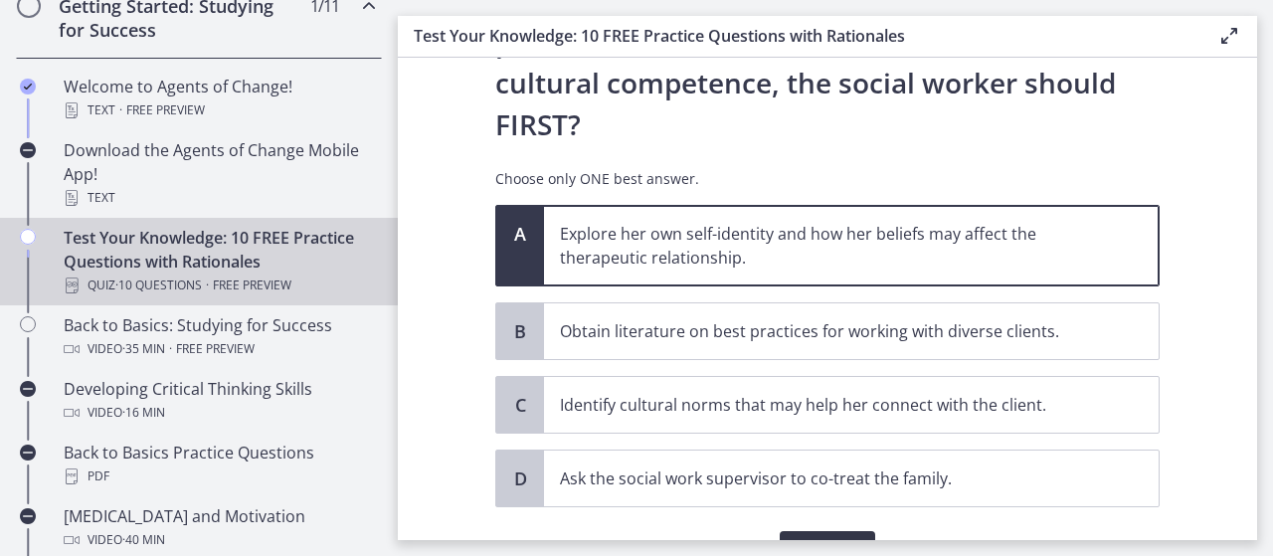
click at [838, 531] on button "Confirm" at bounding box center [826, 551] width 95 height 40
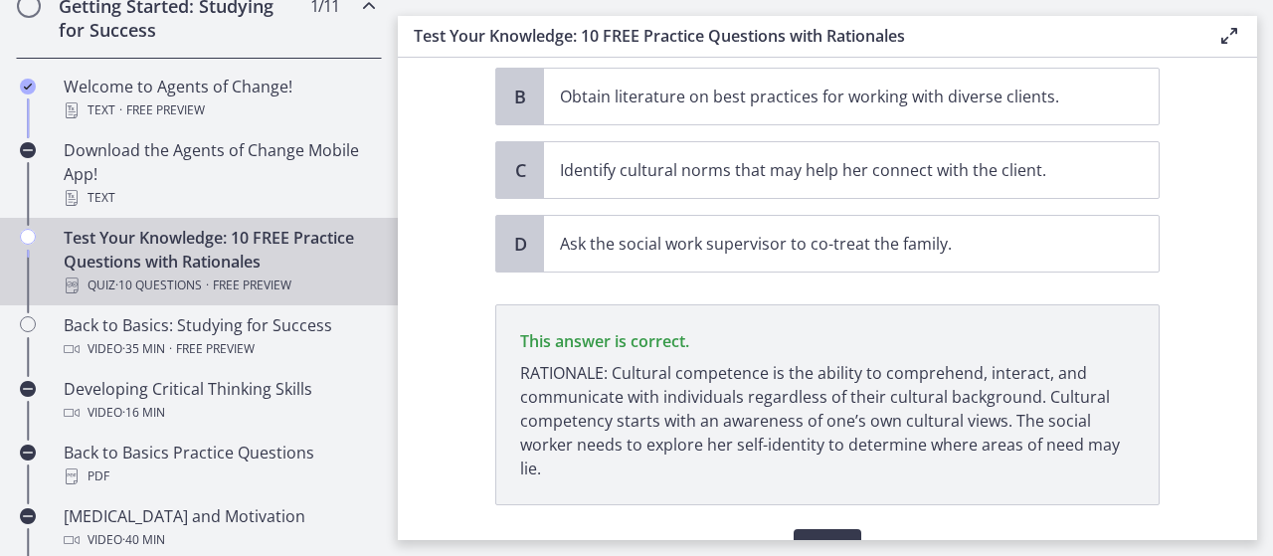
scroll to position [691, 0]
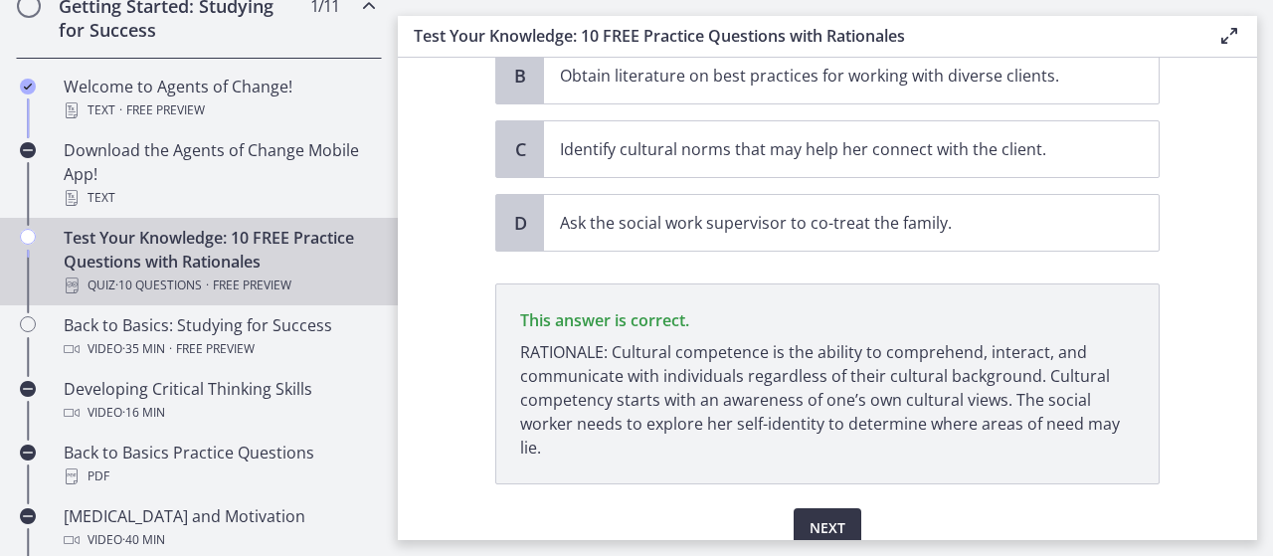
click at [809, 516] on span "Next" at bounding box center [827, 528] width 36 height 24
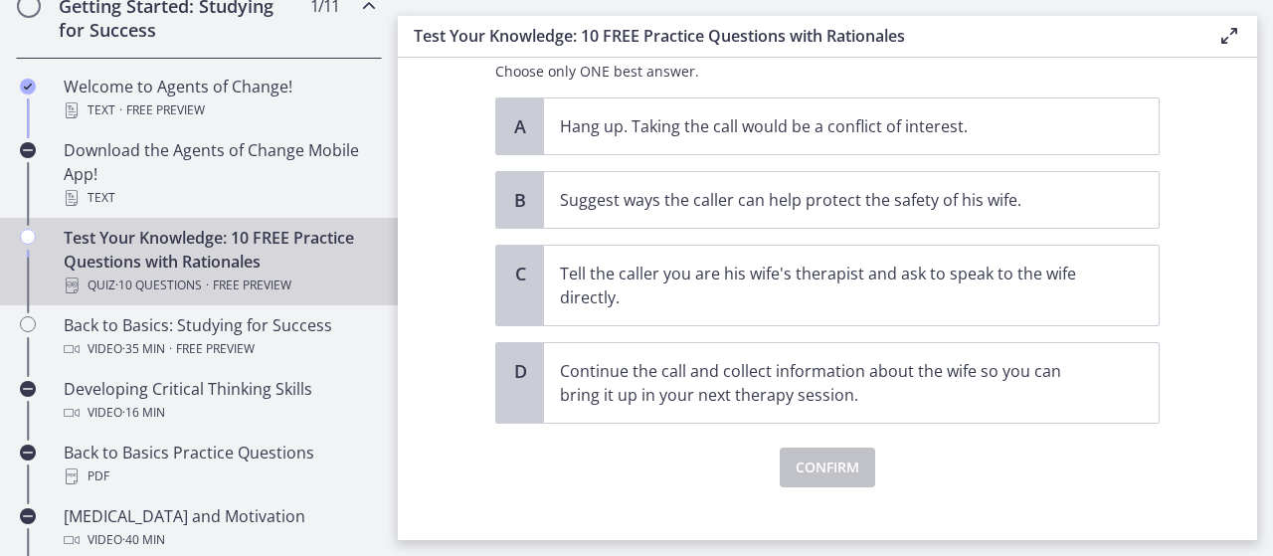
scroll to position [419, 0]
click at [1048, 176] on span "Suggest ways the caller can help protect the safety of his wife." at bounding box center [851, 199] width 614 height 56
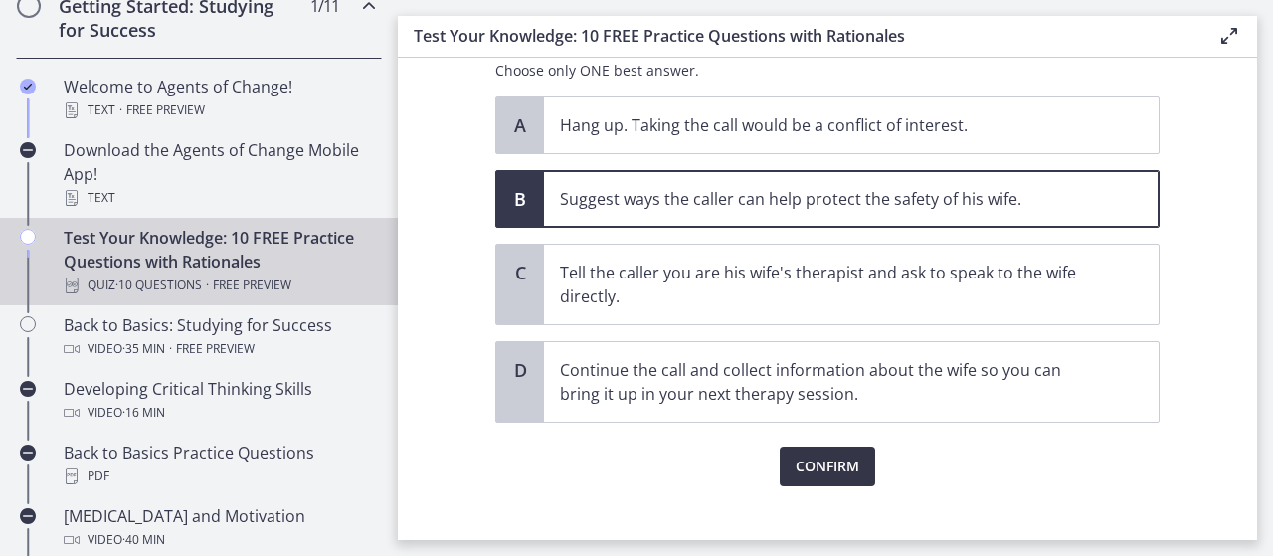
click at [815, 464] on span "Confirm" at bounding box center [827, 466] width 64 height 24
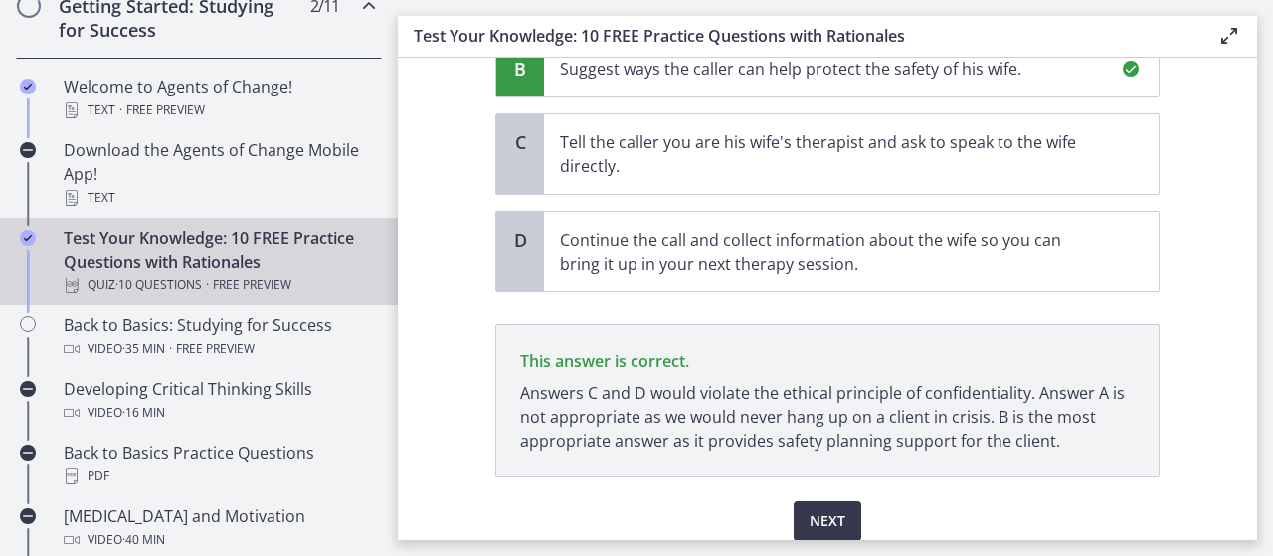
scroll to position [625, 0]
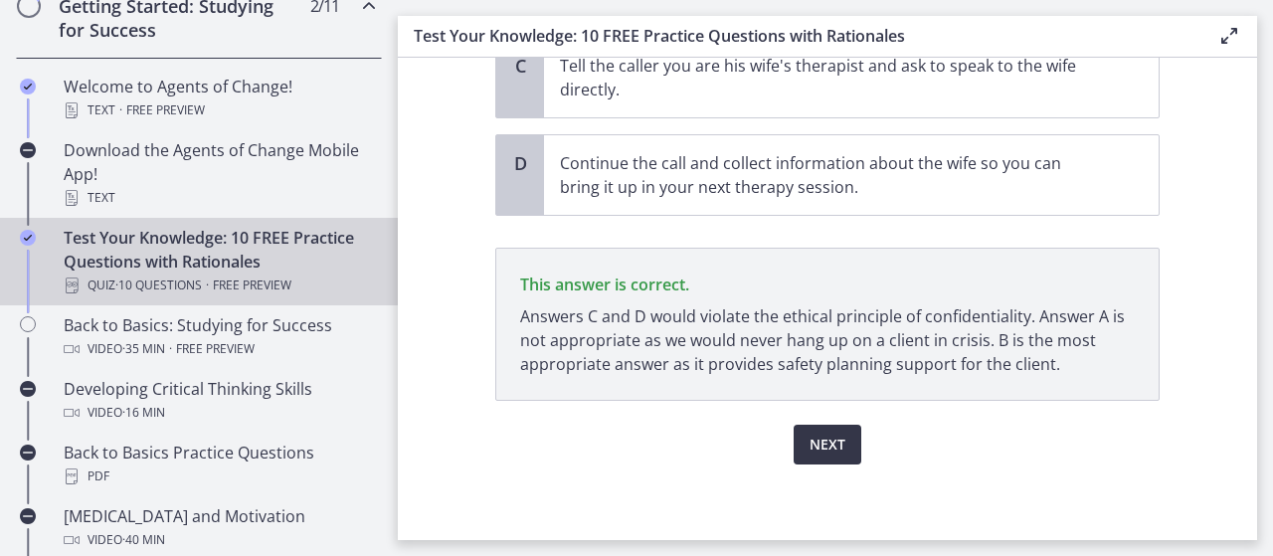
click at [830, 438] on span "Next" at bounding box center [827, 444] width 36 height 24
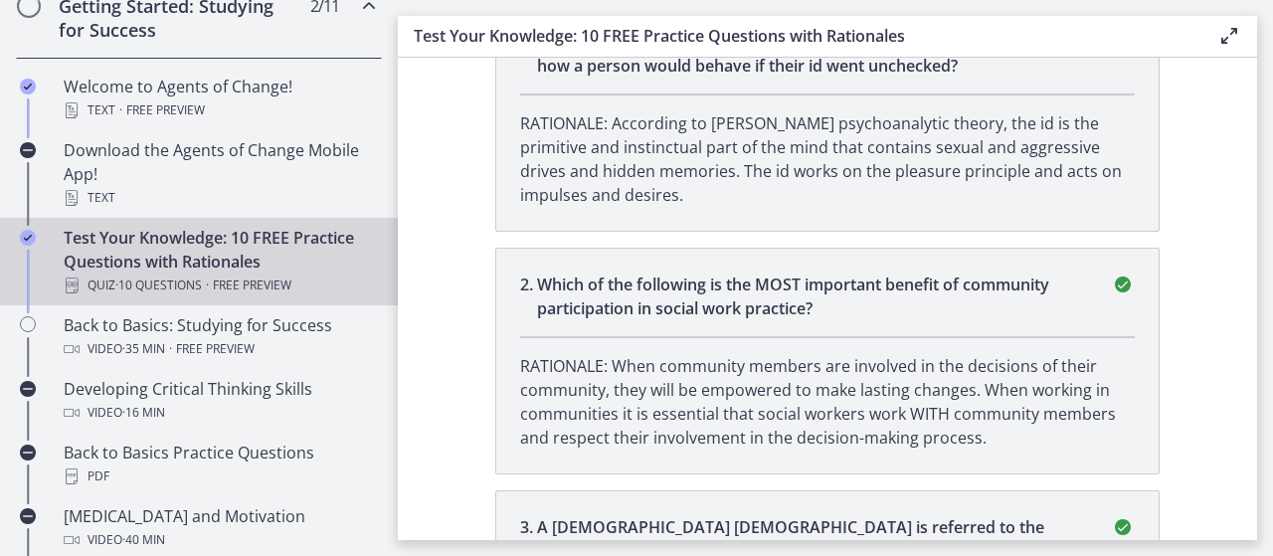
scroll to position [0, 0]
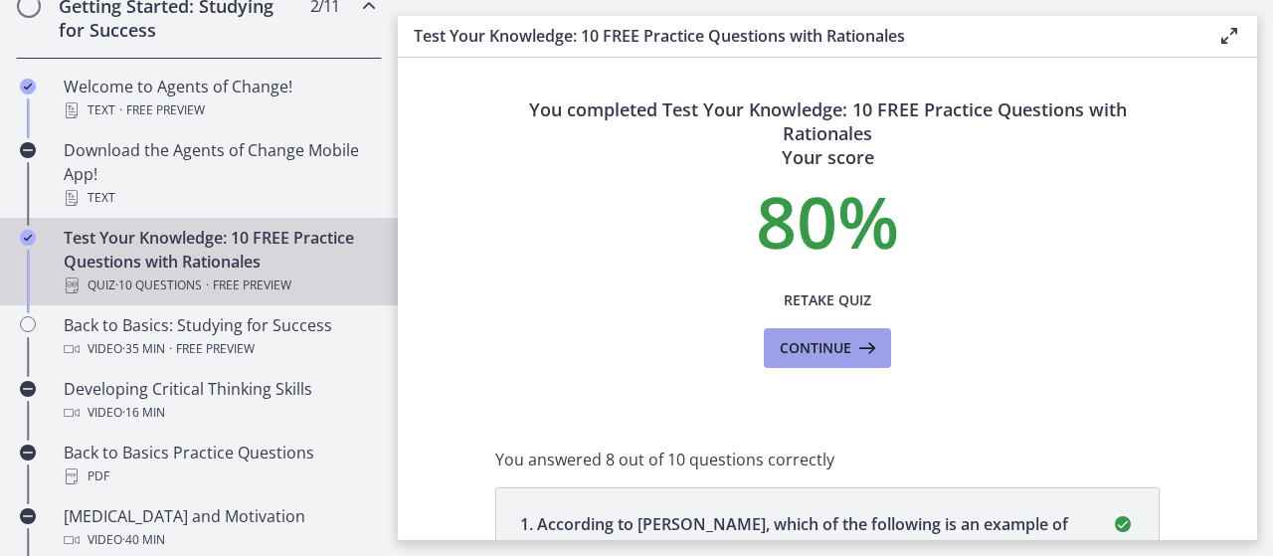
click at [857, 355] on icon at bounding box center [865, 348] width 28 height 24
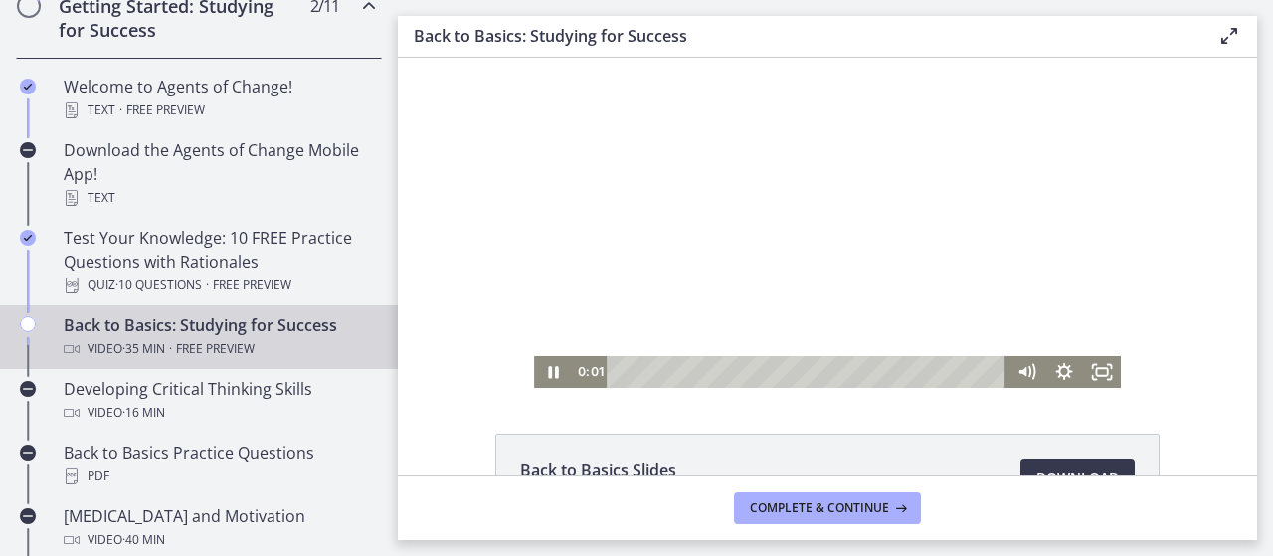
click at [879, 259] on div at bounding box center [827, 223] width 587 height 330
click at [551, 373] on icon "Play Video" at bounding box center [554, 372] width 38 height 32
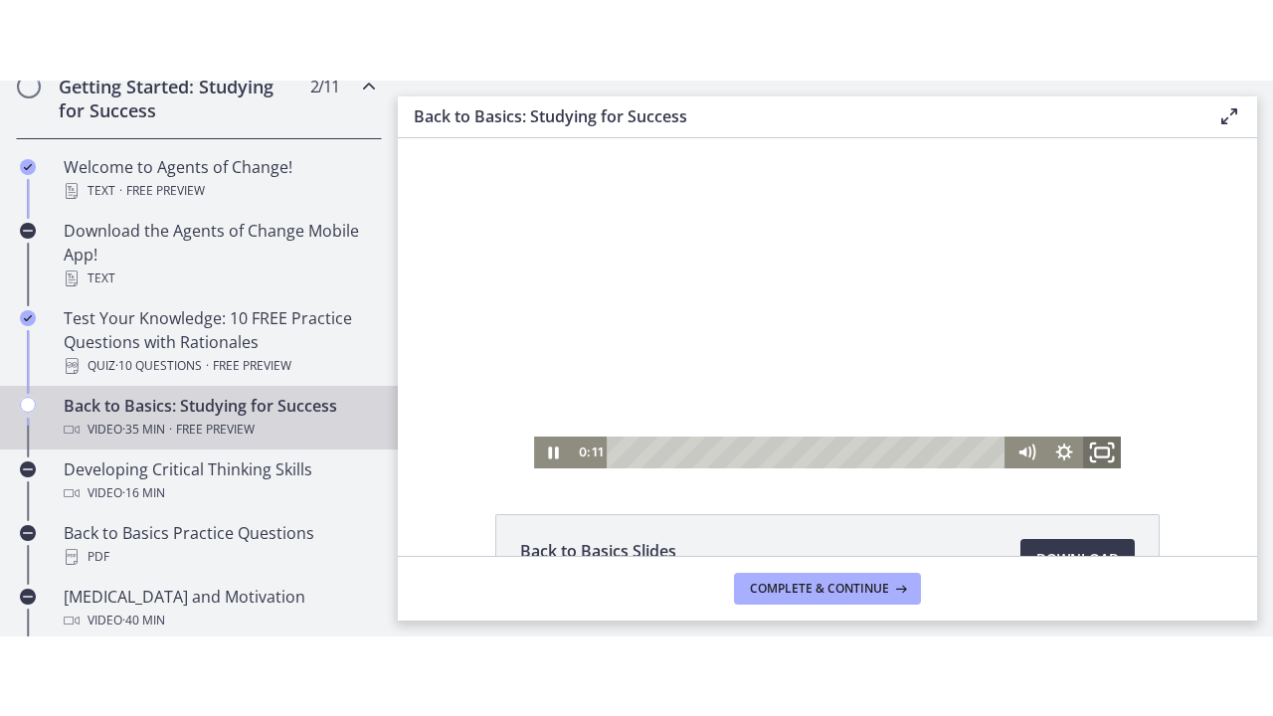
click at [1102, 452] on icon "Fullscreen" at bounding box center [1102, 451] width 46 height 38
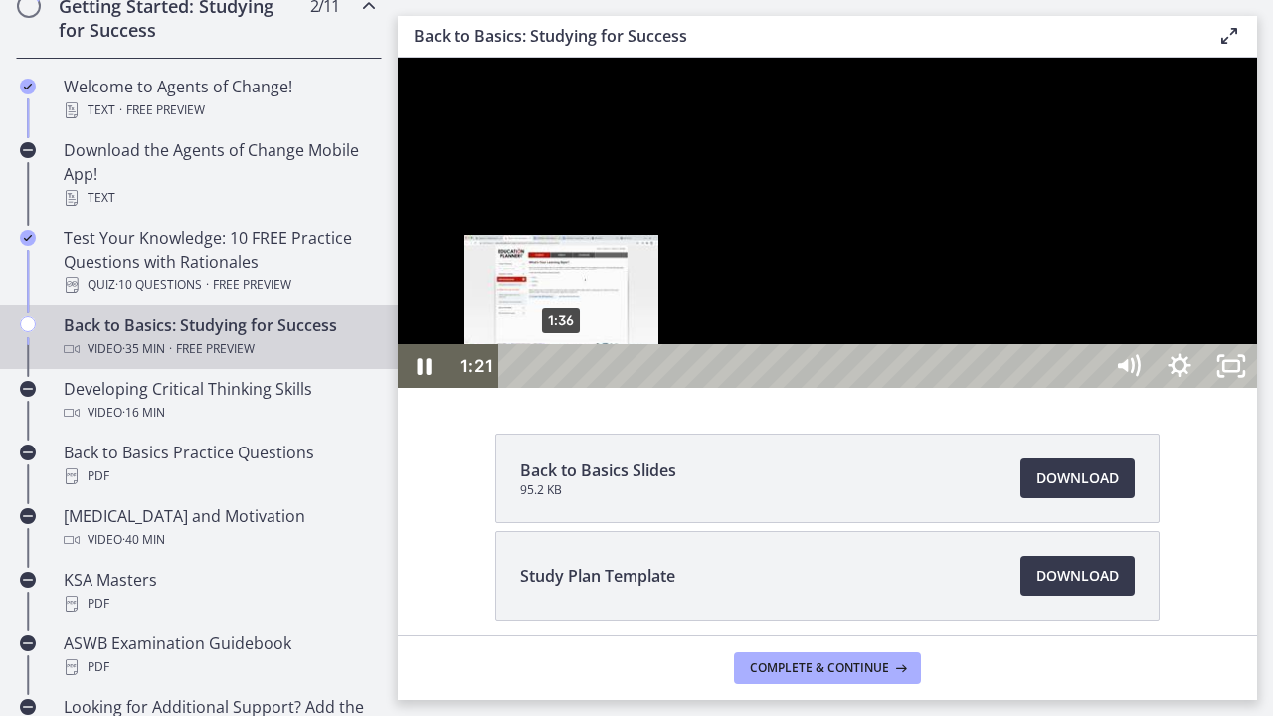
click at [563, 388] on div "1:36" at bounding box center [803, 366] width 572 height 44
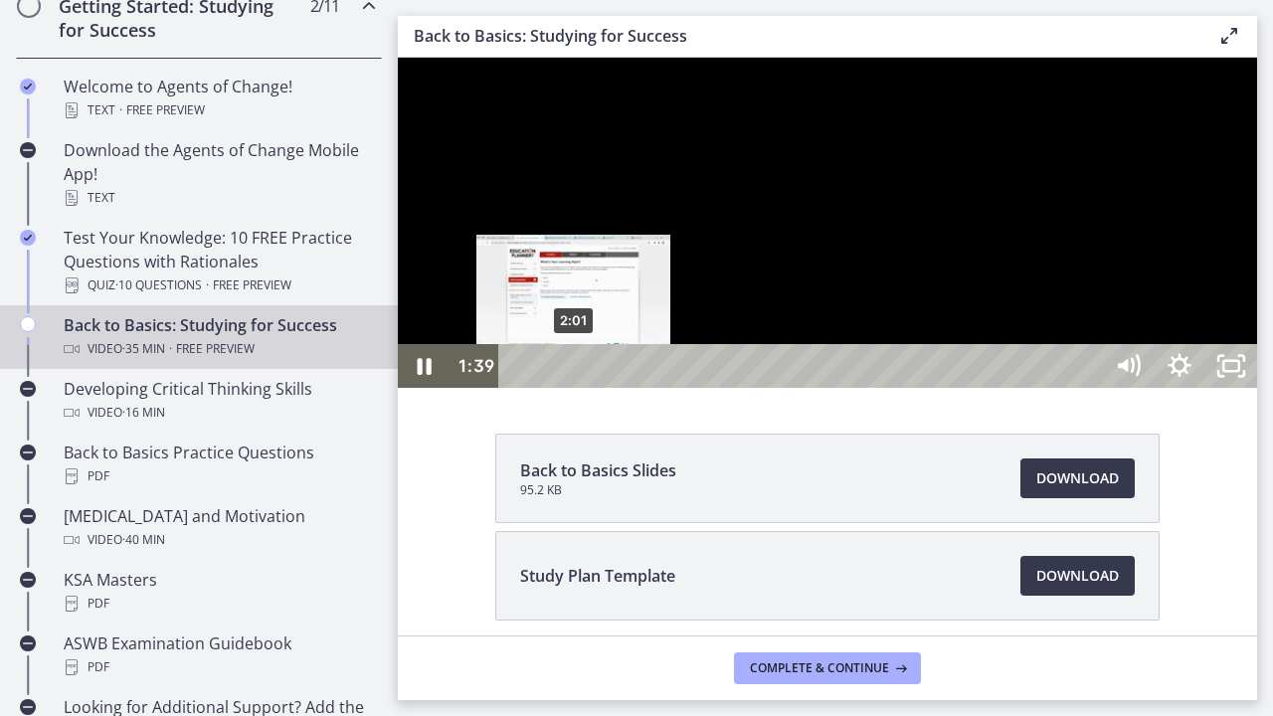
click at [575, 388] on div "2:01" at bounding box center [803, 366] width 572 height 44
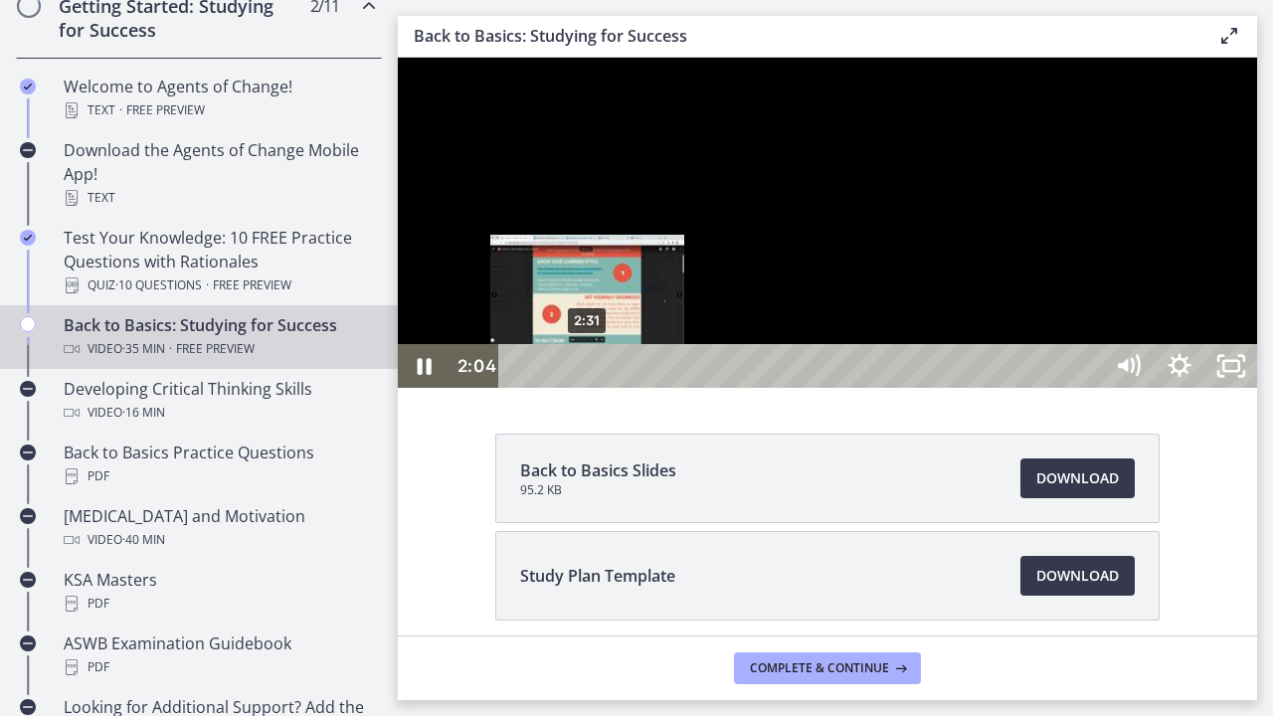
click at [589, 388] on div "2:31" at bounding box center [803, 366] width 572 height 44
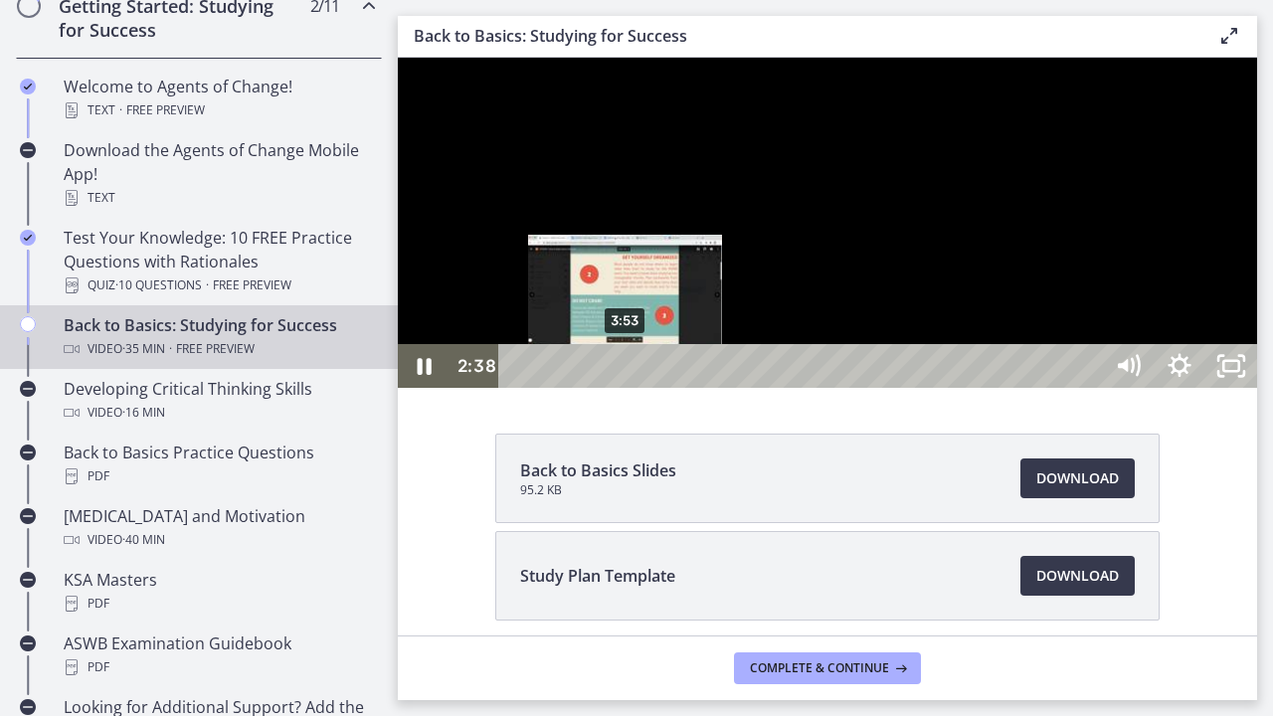
click at [626, 388] on div "3:53" at bounding box center [803, 366] width 572 height 44
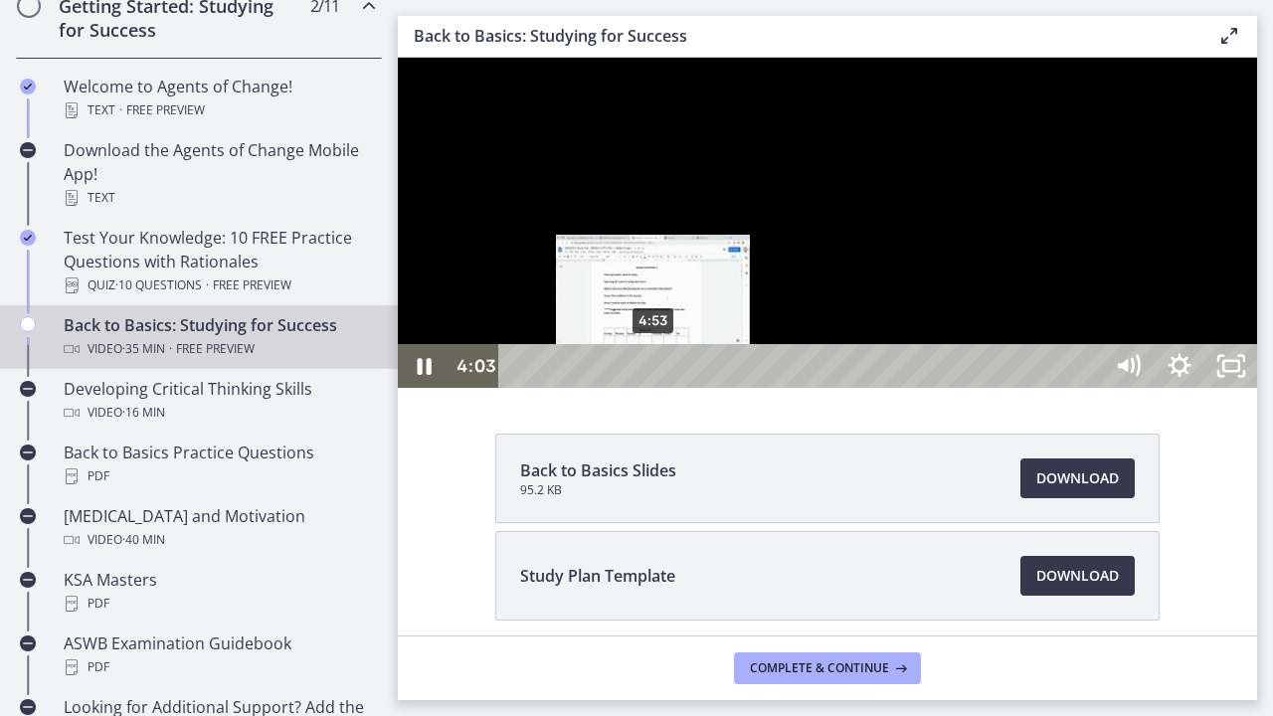
click at [654, 388] on div "4:53" at bounding box center [803, 366] width 572 height 44
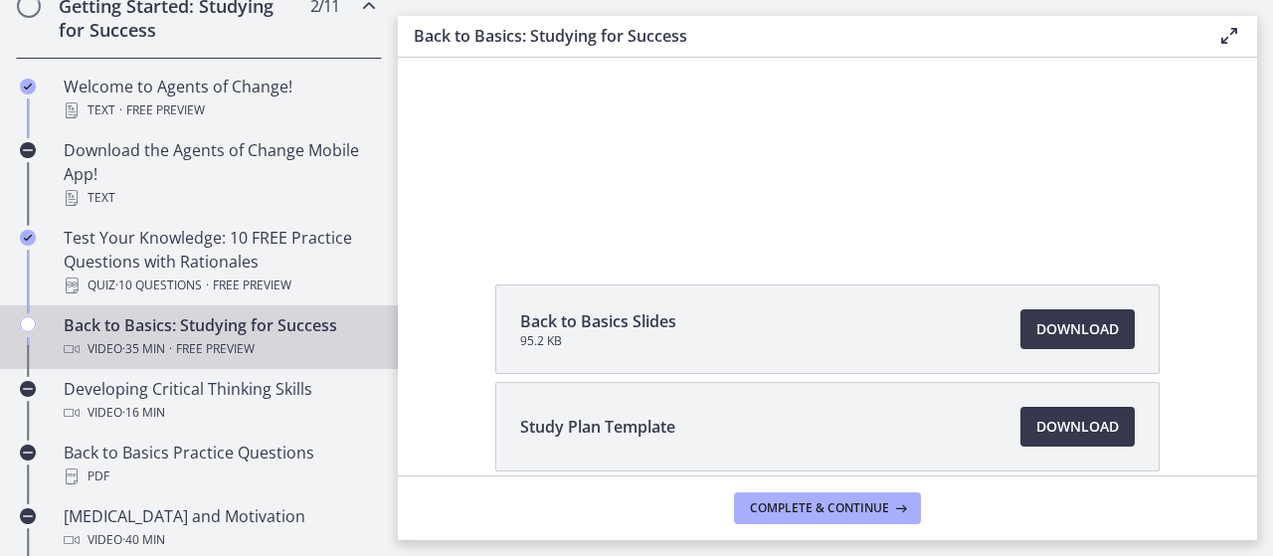
scroll to position [150, 0]
click at [1056, 325] on span "Download Opens in a new window" at bounding box center [1077, 328] width 83 height 24
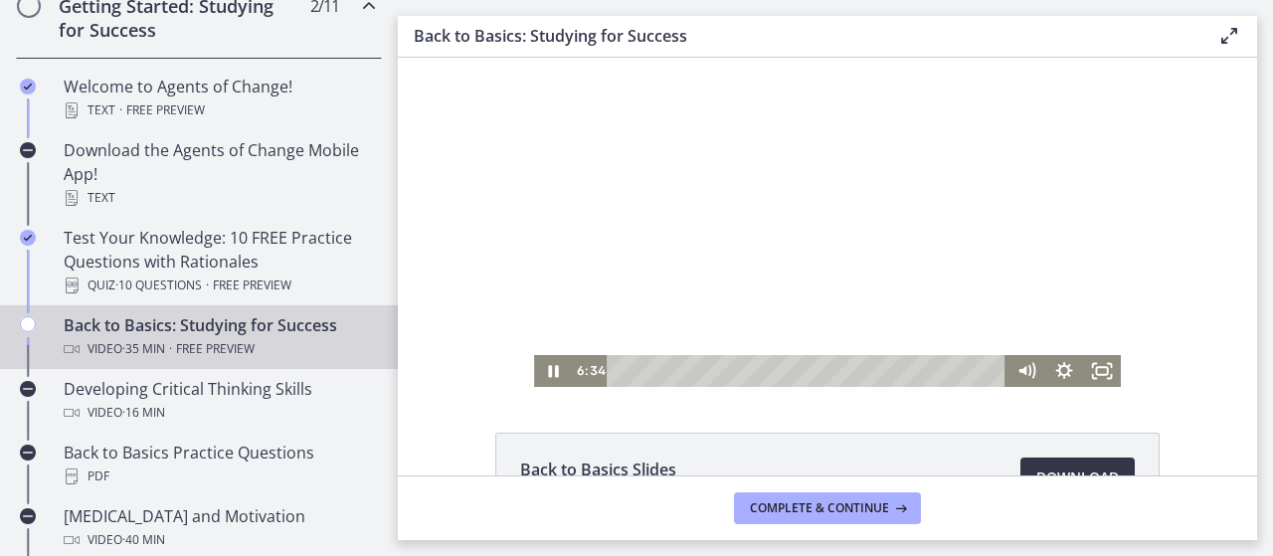
scroll to position [0, 0]
click at [892, 239] on div at bounding box center [827, 223] width 587 height 330
click at [837, 308] on div at bounding box center [827, 223] width 587 height 330
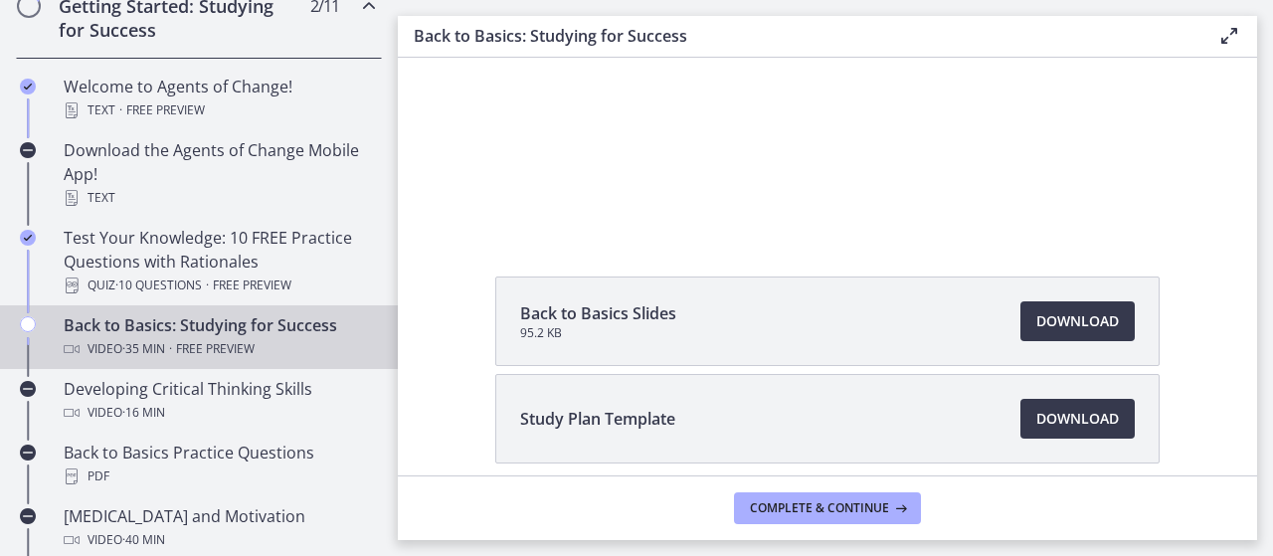
scroll to position [143, 0]
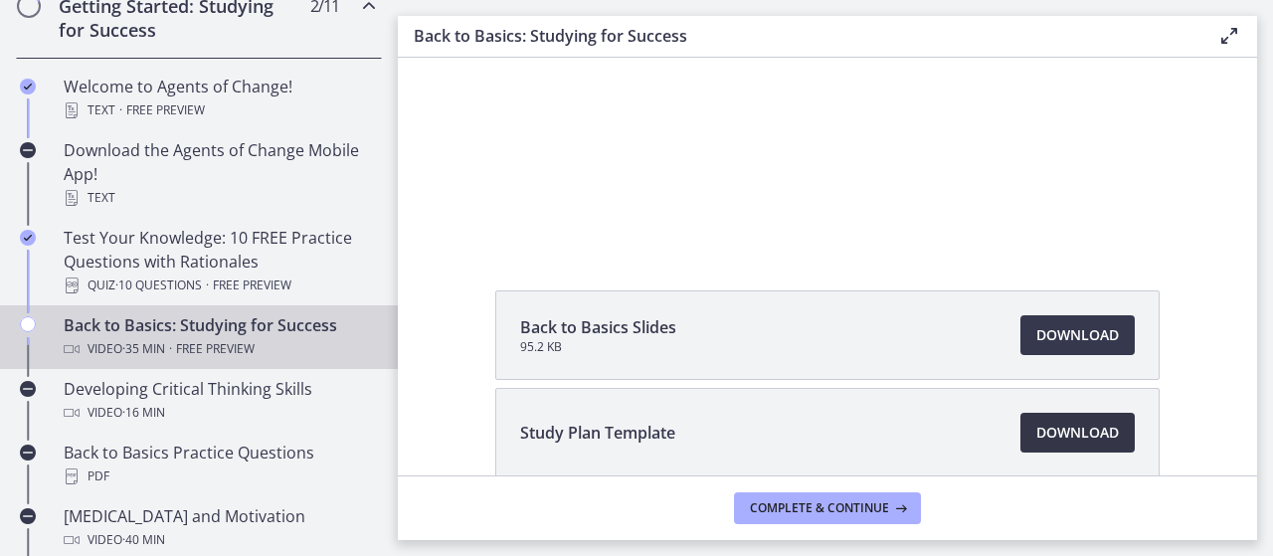
click at [1056, 425] on span "Download Opens in a new window" at bounding box center [1077, 433] width 83 height 24
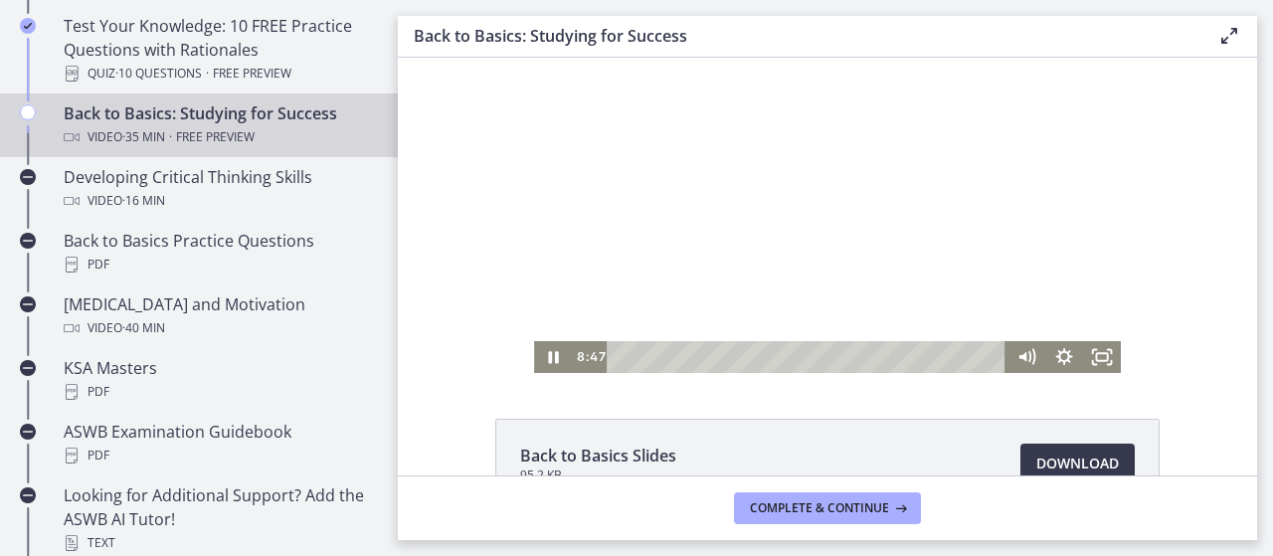
scroll to position [13, 0]
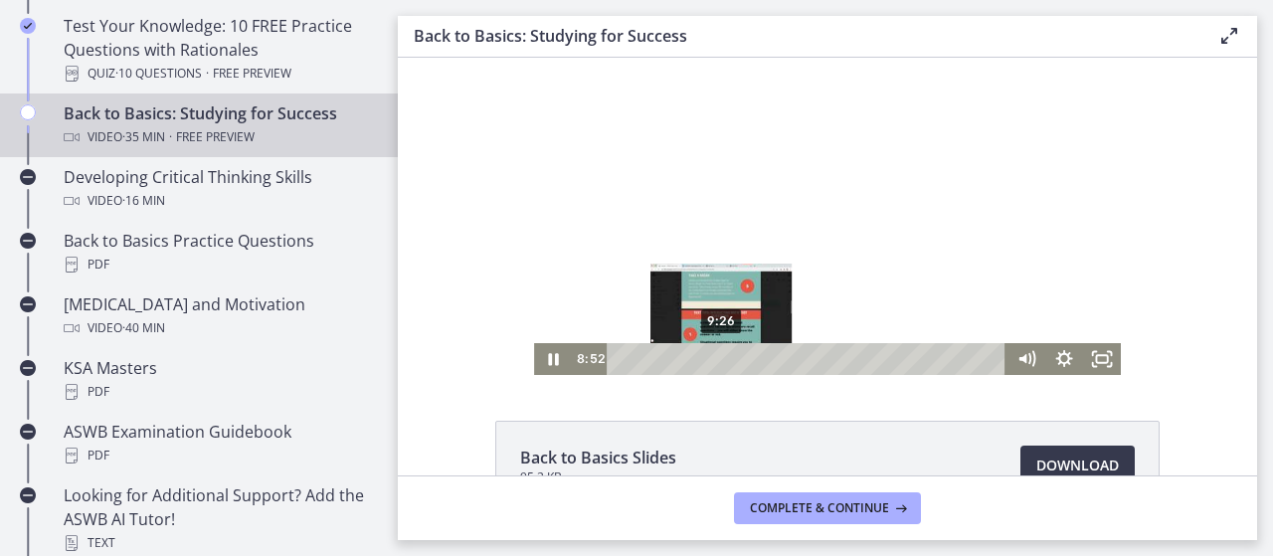
click at [714, 360] on div "9:26" at bounding box center [808, 359] width 377 height 32
click at [721, 358] on div "10:05" at bounding box center [808, 359] width 377 height 32
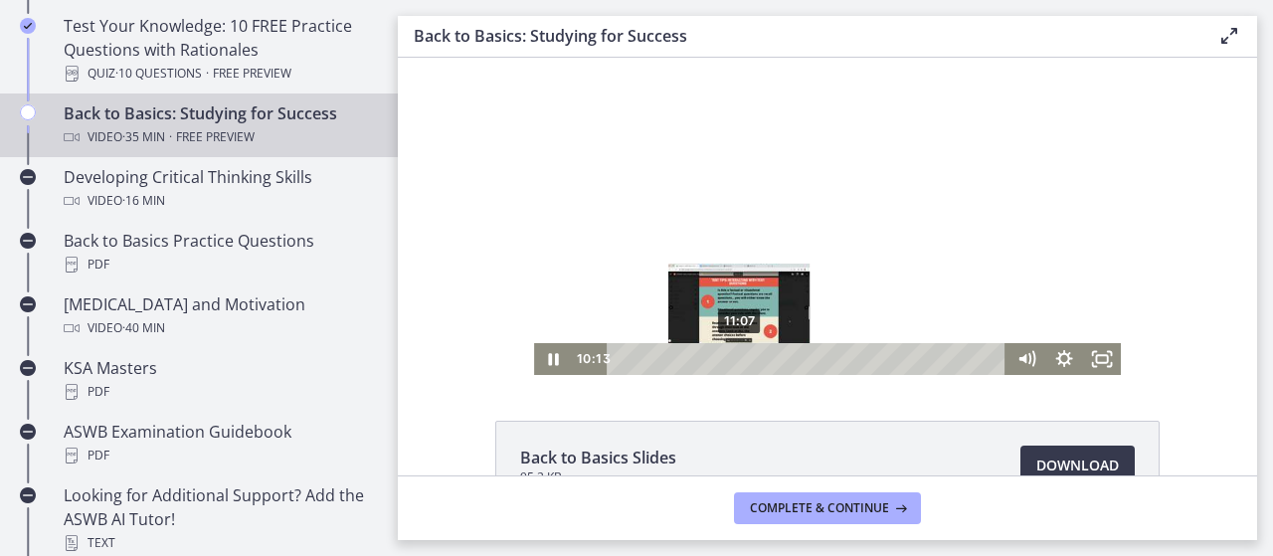
click at [732, 360] on div "11:07" at bounding box center [808, 359] width 377 height 32
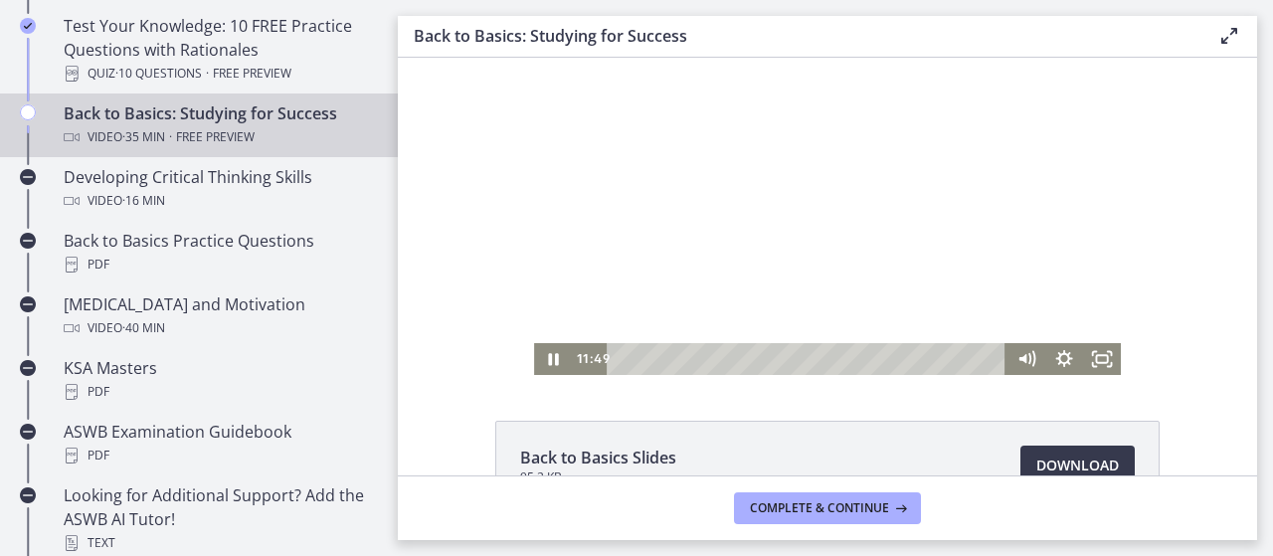
click at [987, 257] on div at bounding box center [827, 210] width 587 height 330
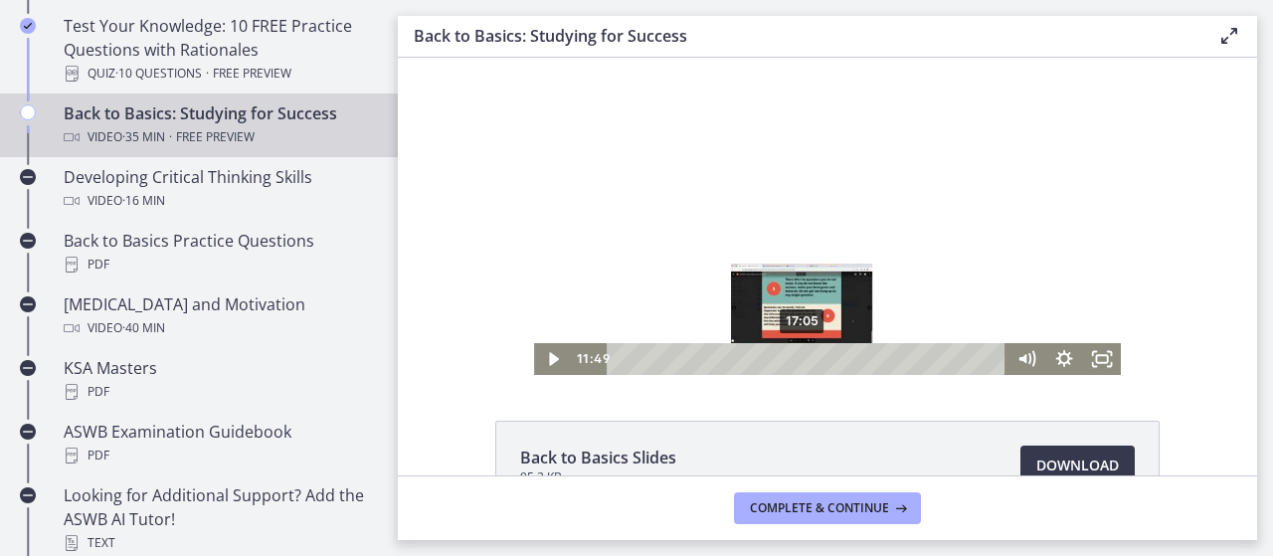
click at [795, 362] on div "17:05" at bounding box center [808, 359] width 377 height 32
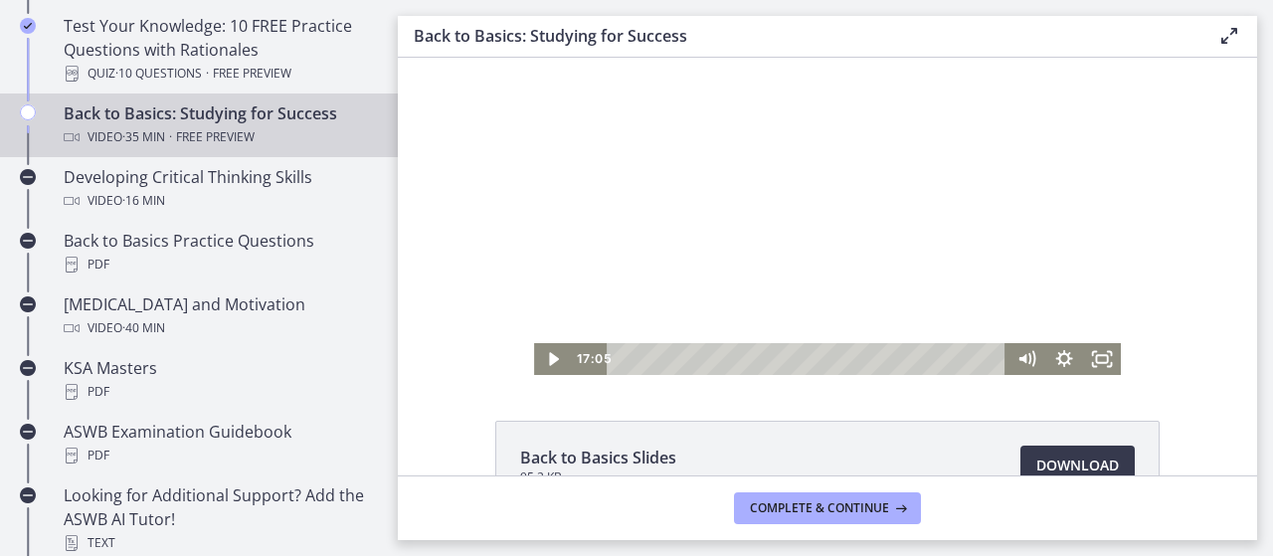
click at [875, 196] on div at bounding box center [827, 210] width 587 height 330
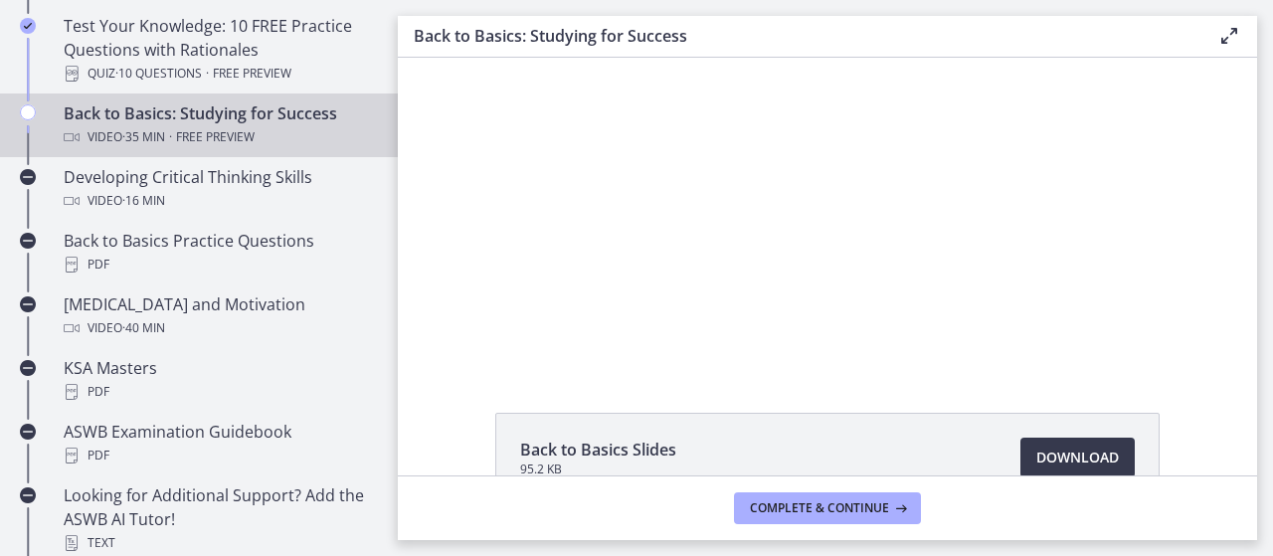
scroll to position [0, 0]
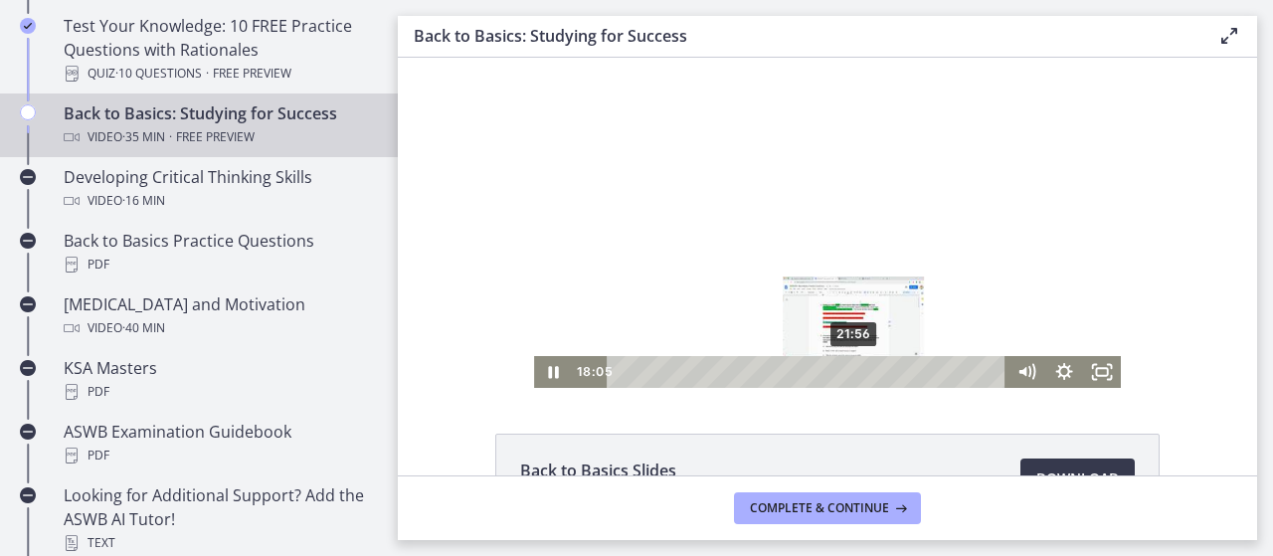
click at [847, 368] on div "21:56" at bounding box center [808, 372] width 377 height 32
click at [833, 367] on div "20:38" at bounding box center [808, 372] width 377 height 32
click at [825, 371] on div "19:53" at bounding box center [808, 372] width 377 height 32
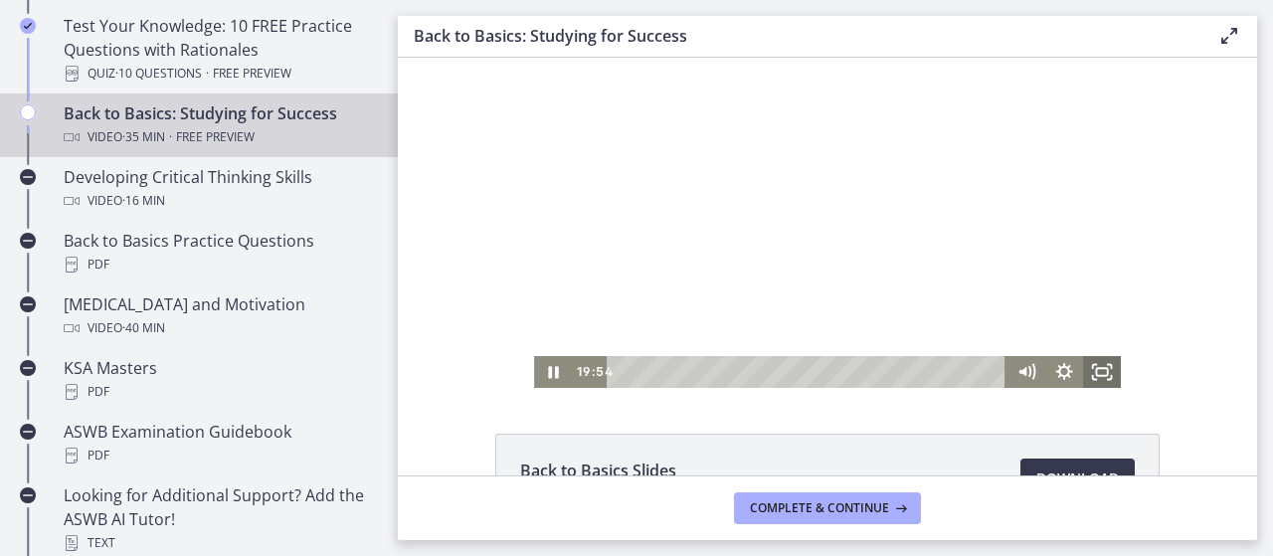
click at [1098, 369] on rect "Fullscreen" at bounding box center [1101, 372] width 11 height 8
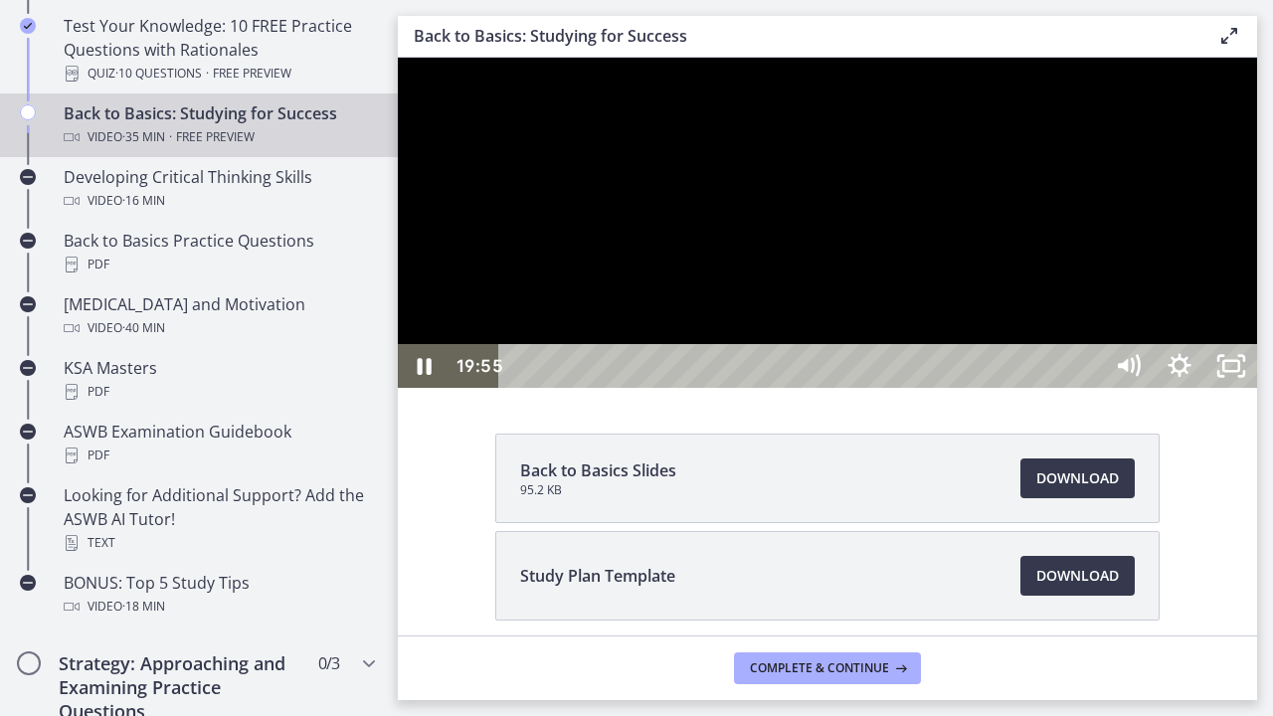
click at [1257, 388] on div at bounding box center [827, 223] width 859 height 330
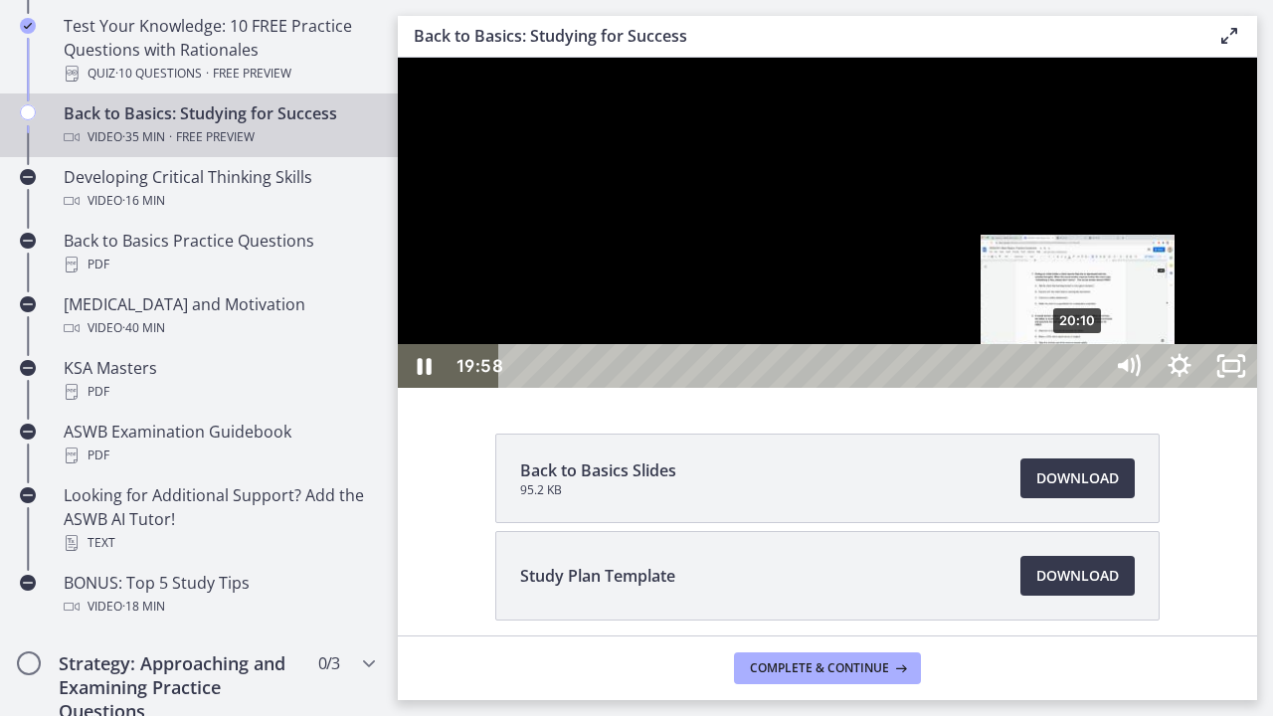
click at [1080, 388] on div "20:10" at bounding box center [803, 366] width 572 height 44
click at [1086, 374] on div "Playbar" at bounding box center [1078, 366] width 15 height 15
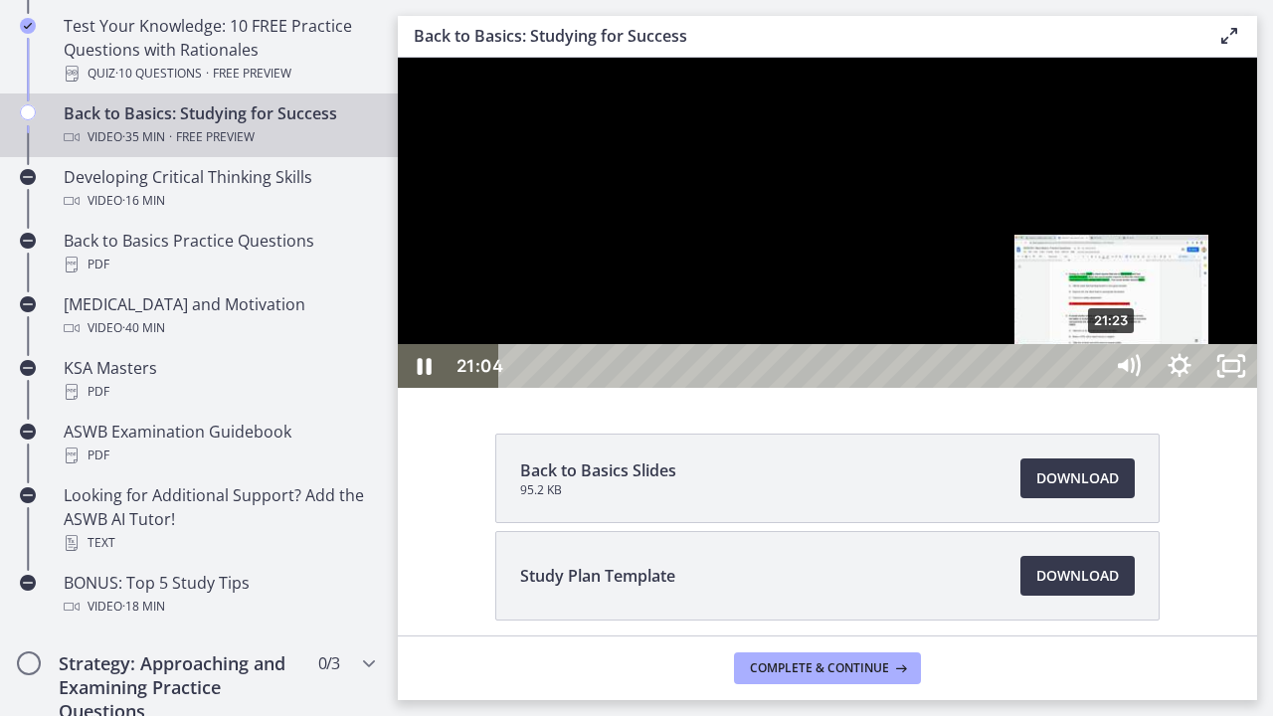
click at [1089, 388] on div "21:23" at bounding box center [803, 366] width 572 height 44
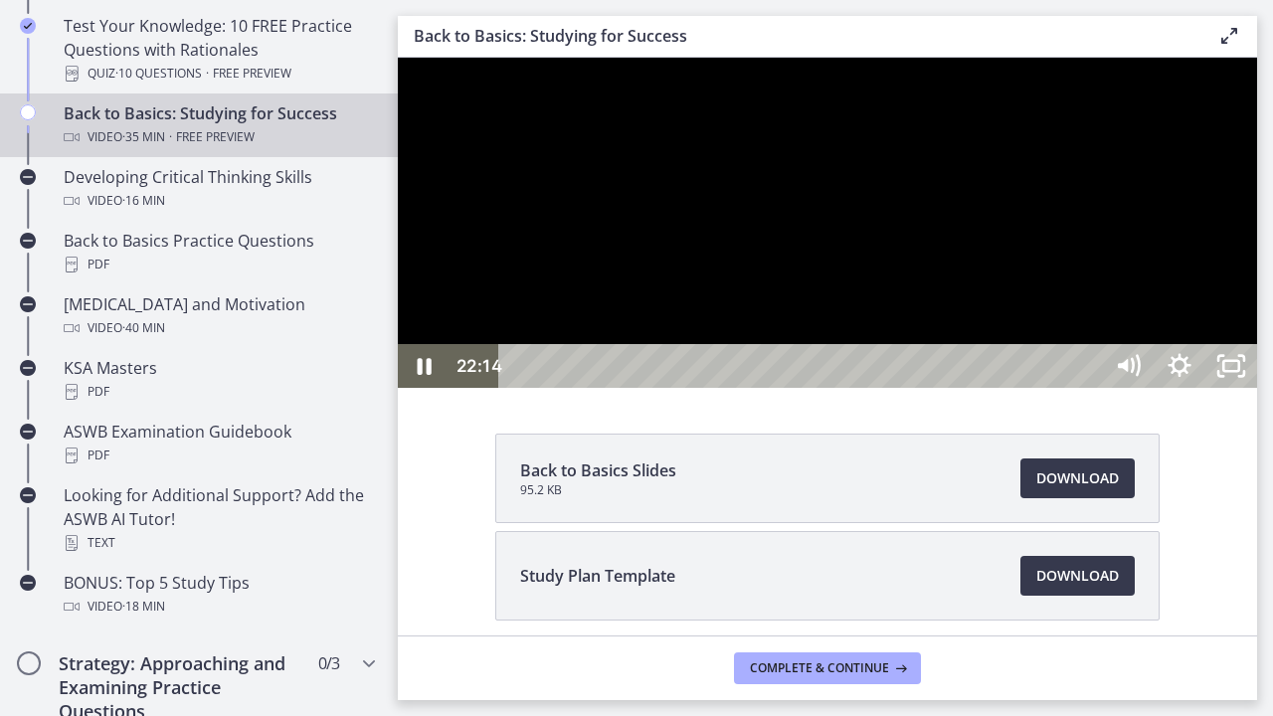
click at [1257, 388] on div at bounding box center [827, 223] width 859 height 330
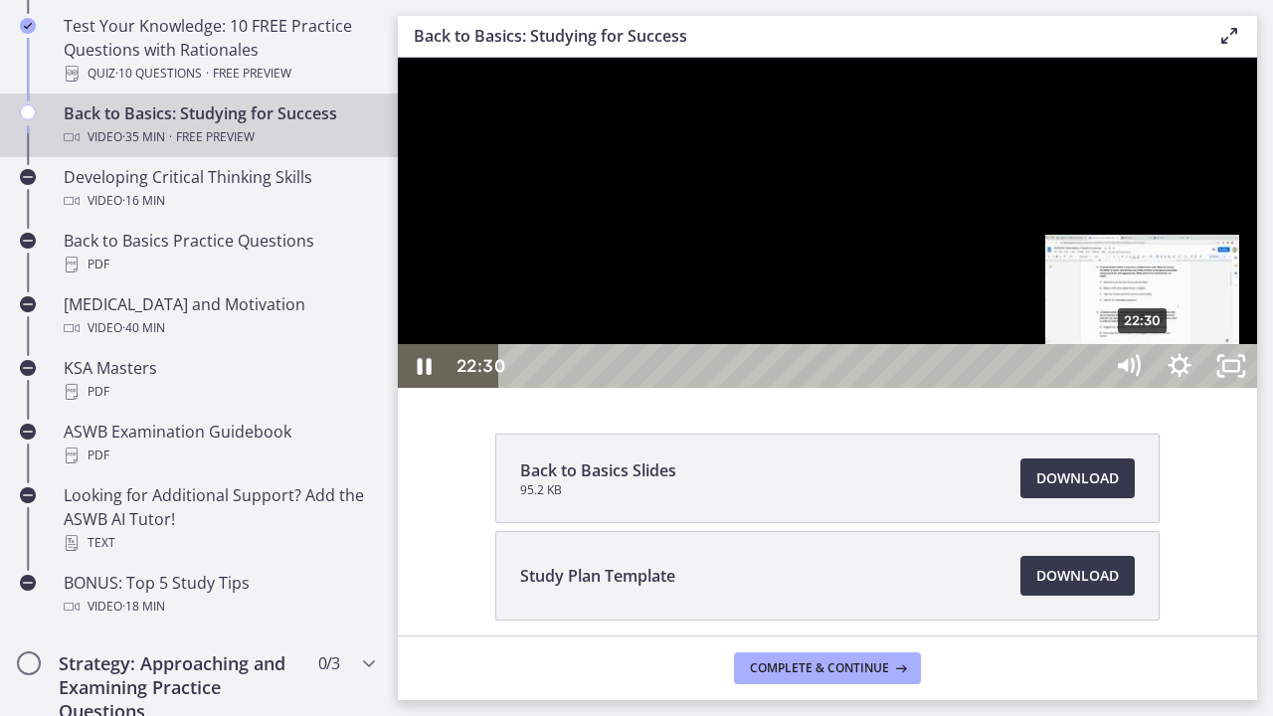
click at [1089, 388] on div "22:30" at bounding box center [803, 366] width 572 height 44
click at [1089, 388] on div "22:47" at bounding box center [803, 366] width 572 height 44
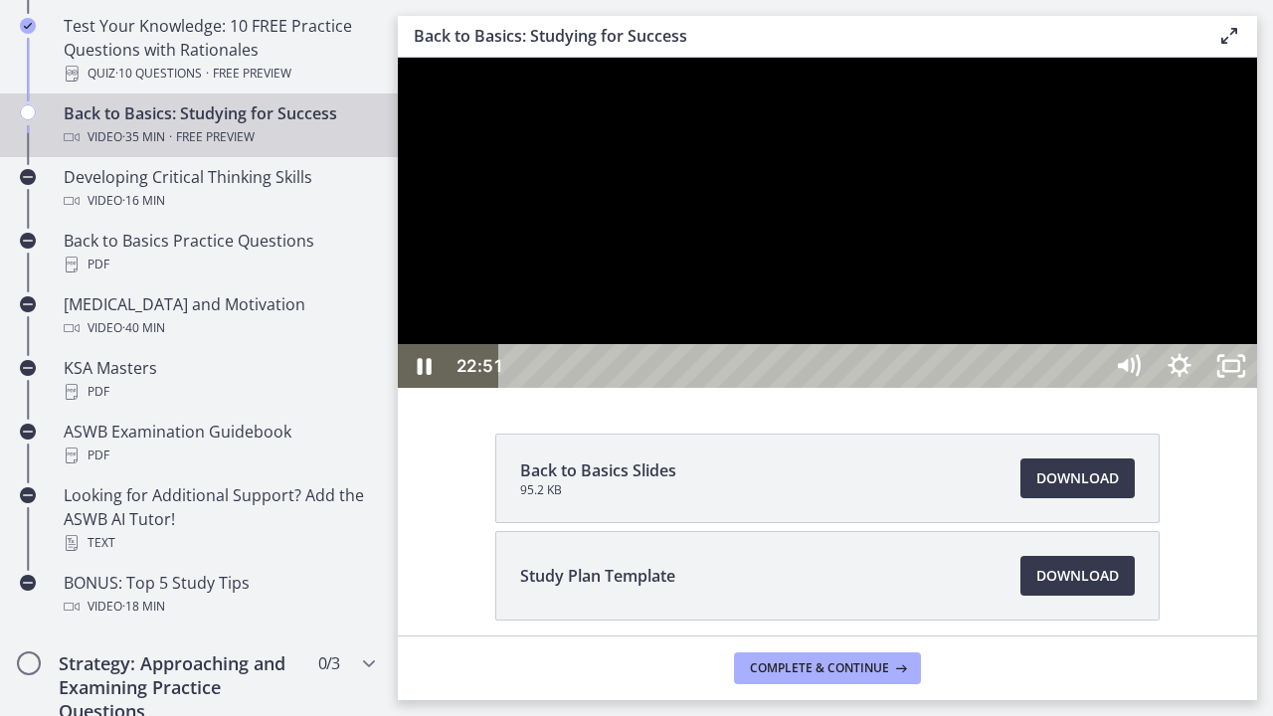
click at [1257, 388] on div at bounding box center [827, 223] width 859 height 330
click at [1109, 388] on div at bounding box center [827, 223] width 859 height 330
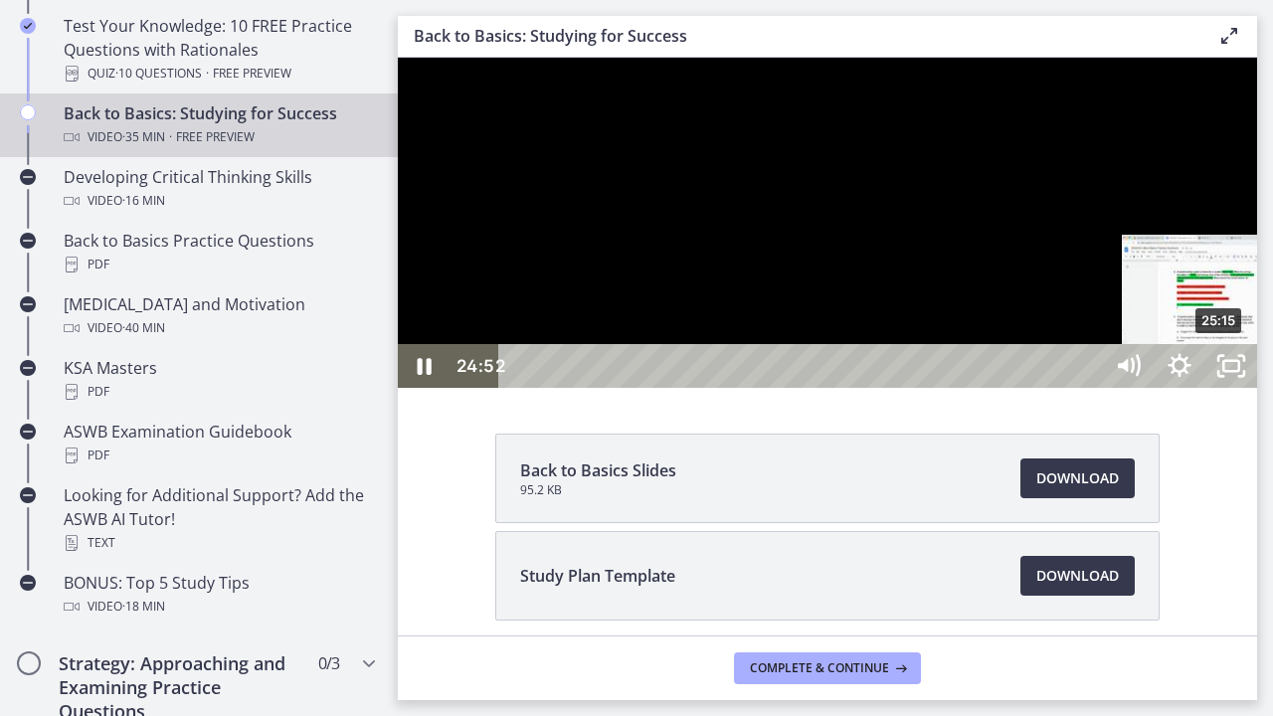
click at [1089, 388] on div "25:15" at bounding box center [803, 366] width 572 height 44
click at [1089, 388] on div "25:34" at bounding box center [803, 366] width 572 height 44
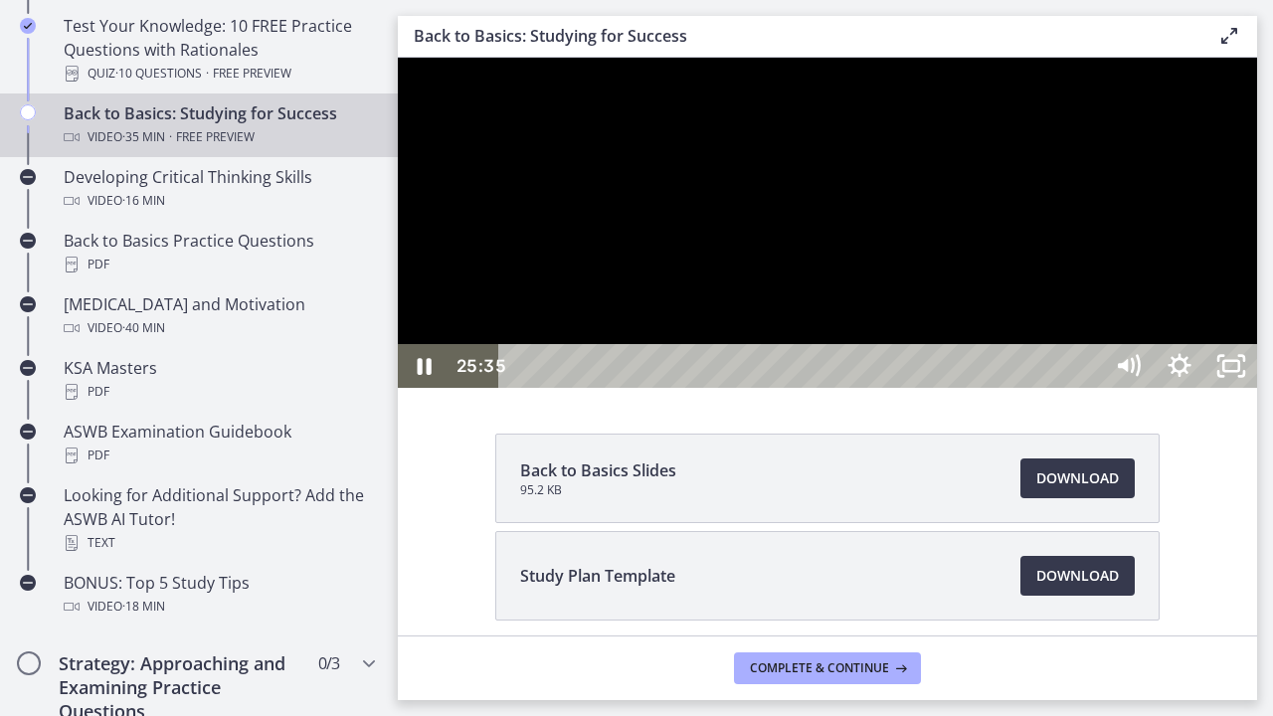
click at [1257, 388] on div at bounding box center [827, 223] width 859 height 330
click at [1257, 383] on div at bounding box center [827, 223] width 859 height 330
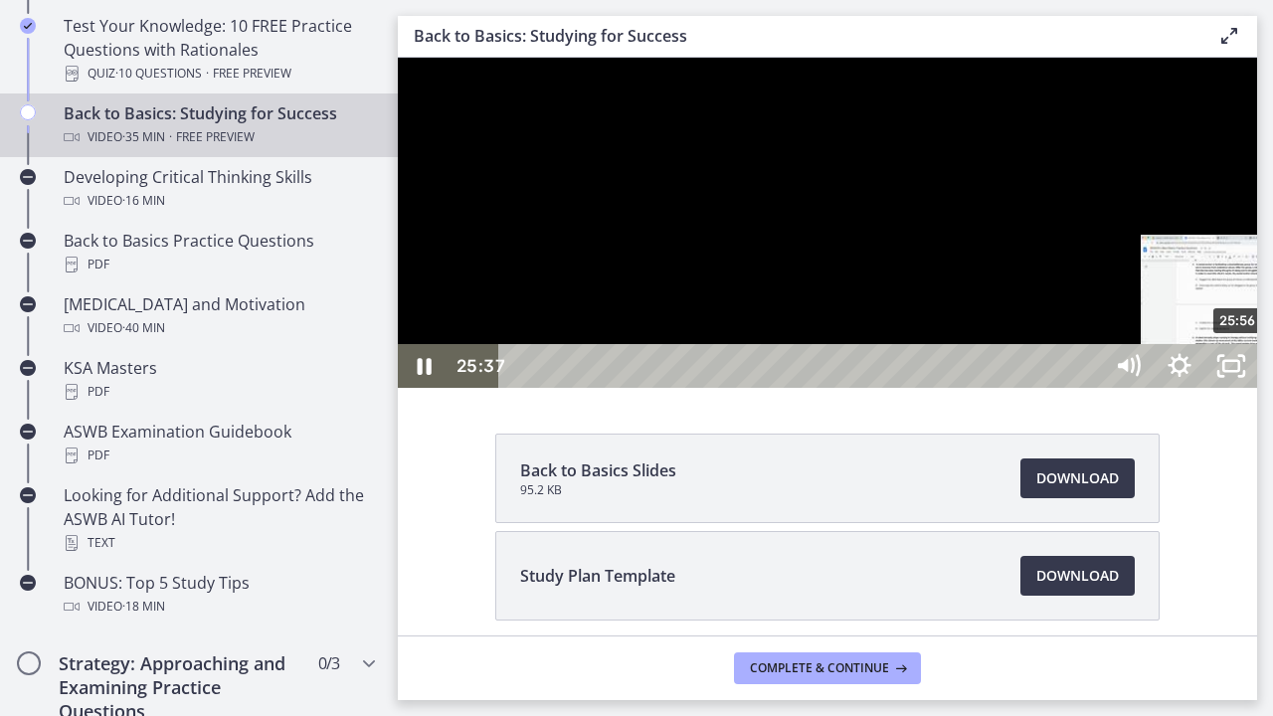
click at [1089, 388] on div "25:56" at bounding box center [803, 366] width 572 height 44
click at [1089, 388] on div "26:11" at bounding box center [803, 366] width 572 height 44
click at [1089, 388] on div "26:36" at bounding box center [803, 366] width 572 height 44
click at [1089, 388] on div "27:28" at bounding box center [803, 366] width 572 height 44
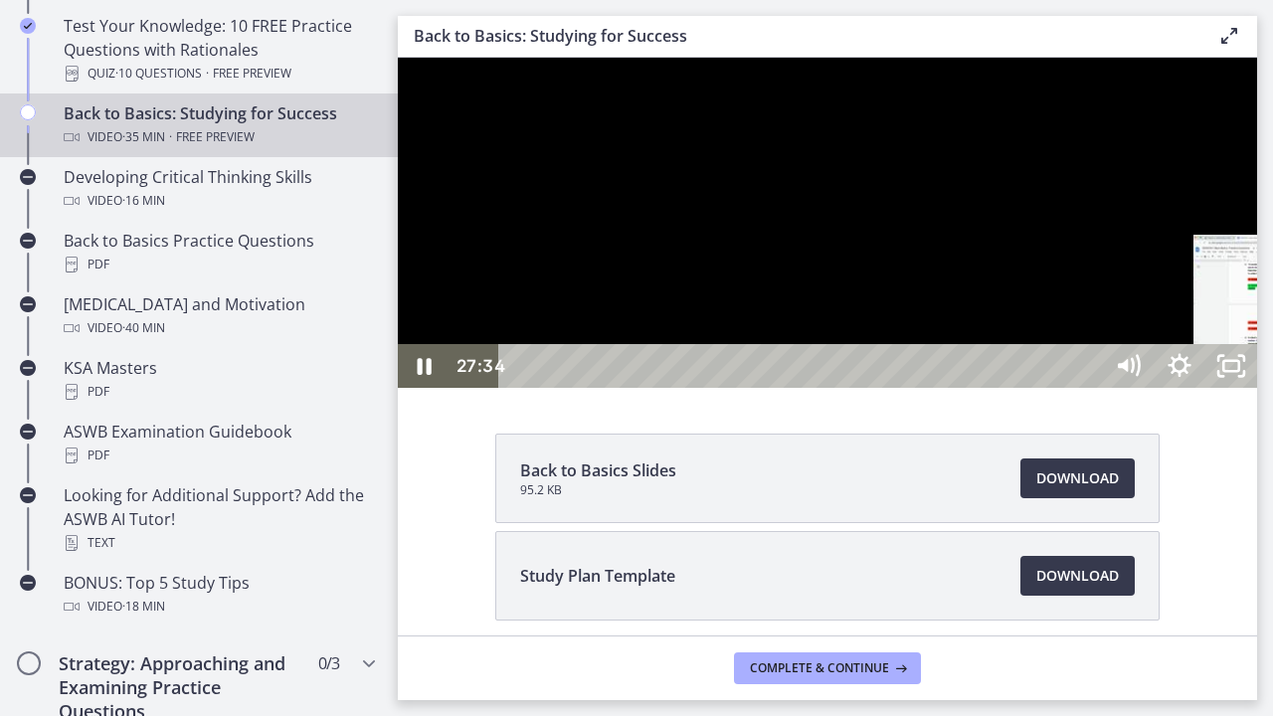
click at [1089, 388] on div "27:49" at bounding box center [803, 366] width 572 height 44
click at [1089, 388] on div "28:17" at bounding box center [803, 366] width 572 height 44
click at [1257, 388] on div at bounding box center [827, 223] width 859 height 330
click at [1089, 388] on div "31:47" at bounding box center [803, 366] width 572 height 44
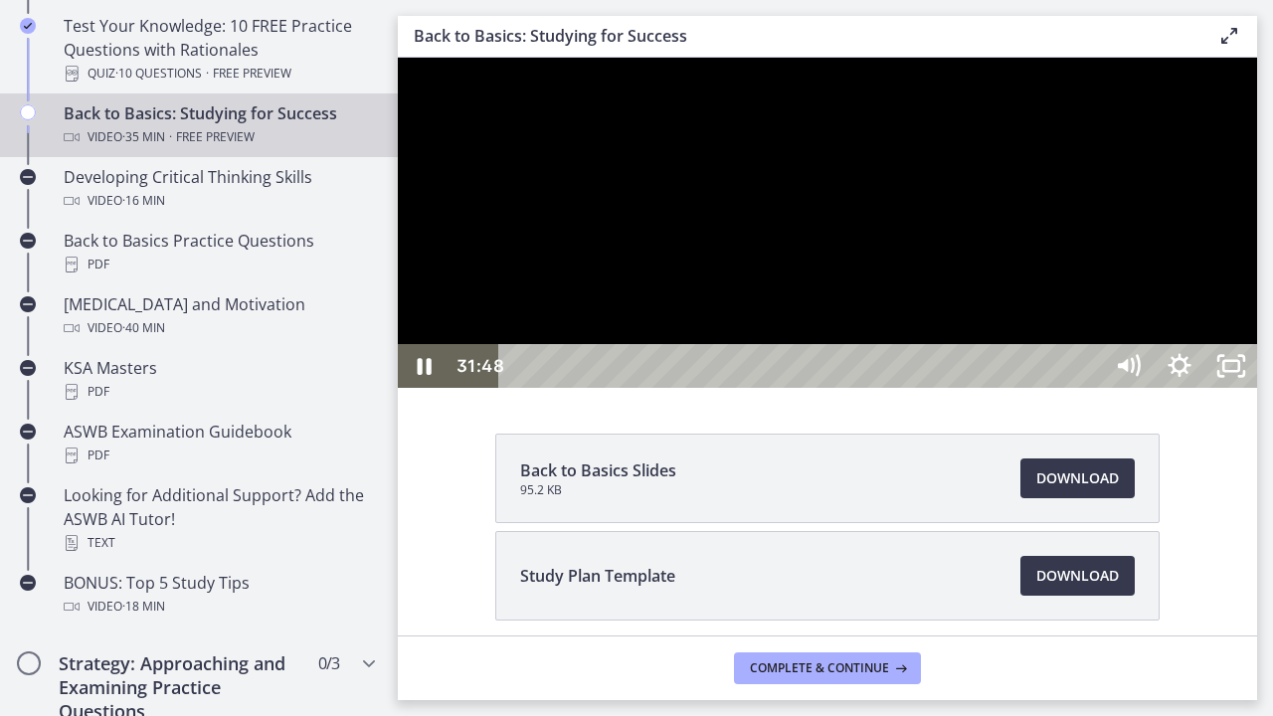
click at [1257, 388] on div at bounding box center [827, 223] width 859 height 330
click at [1089, 388] on div "32:15" at bounding box center [803, 366] width 572 height 44
click at [1089, 388] on div "32:34" at bounding box center [803, 366] width 572 height 44
click at [1089, 388] on div "32:54" at bounding box center [803, 366] width 572 height 44
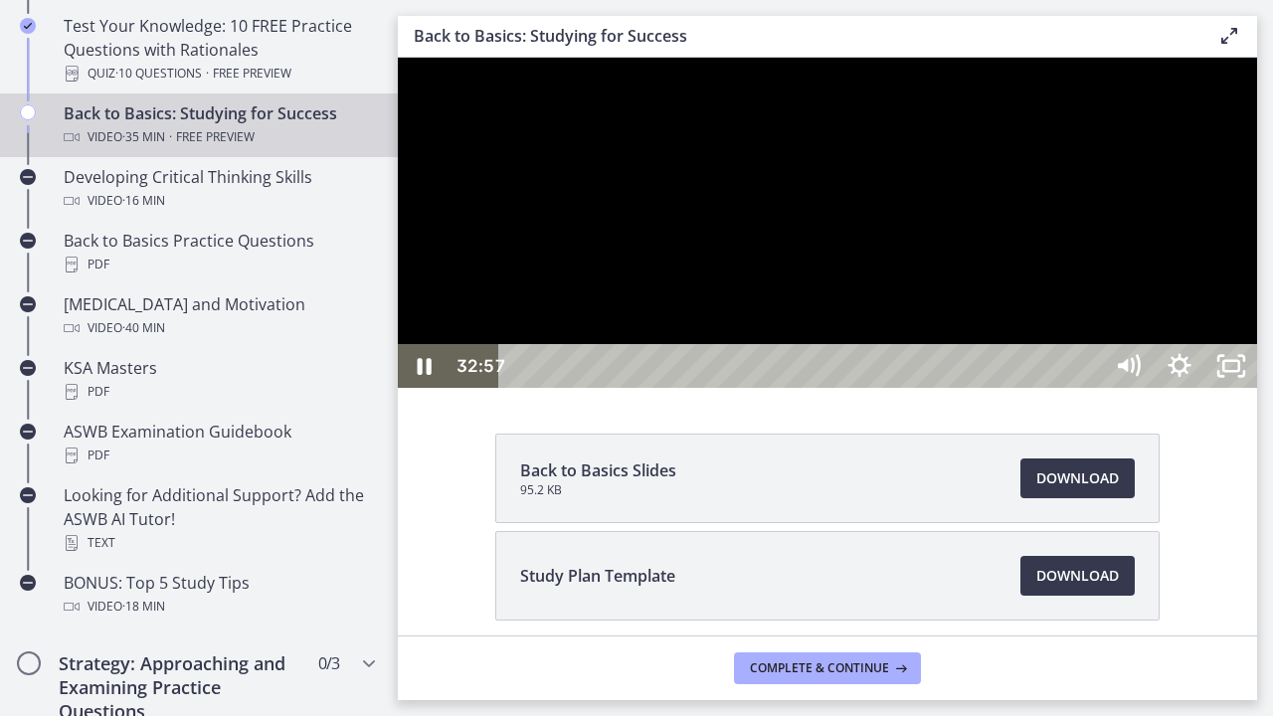
click at [1089, 388] on div "33:17" at bounding box center [803, 366] width 572 height 44
click at [1257, 388] on div at bounding box center [827, 223] width 859 height 330
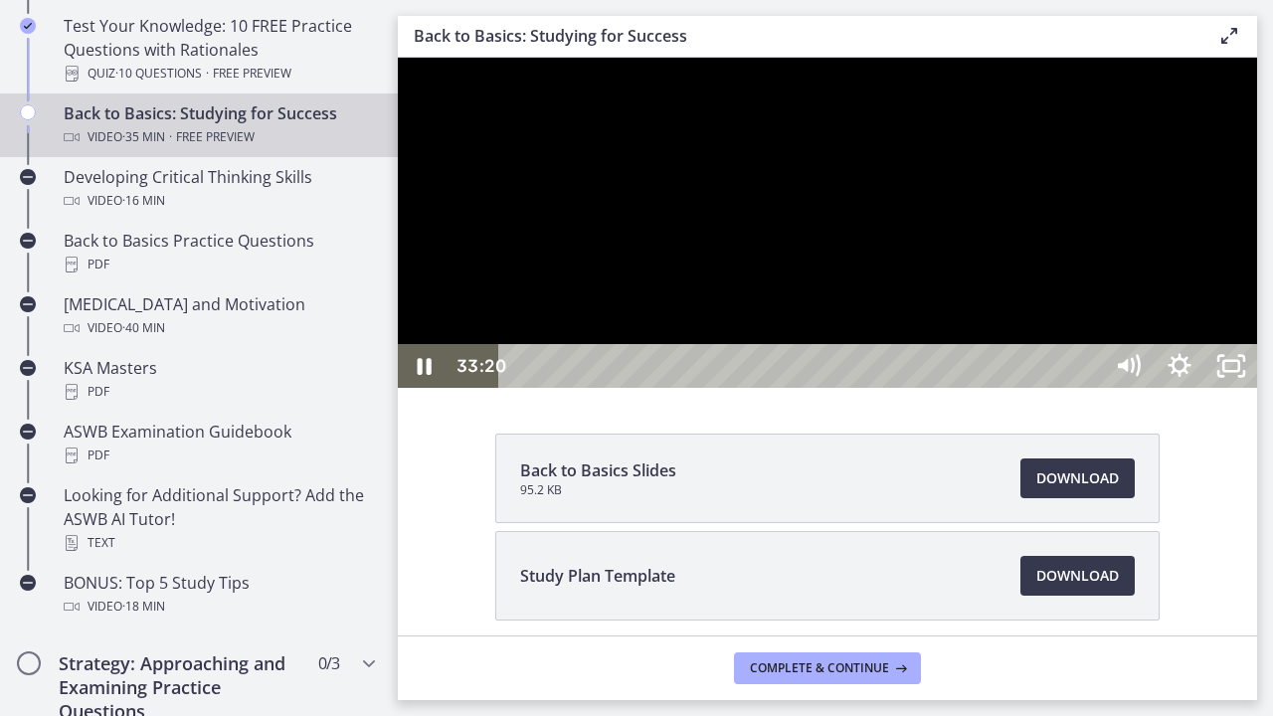
click at [1089, 388] on div "33:41" at bounding box center [803, 366] width 572 height 44
click at [1089, 388] on div "34:02" at bounding box center [803, 366] width 572 height 44
click at [1089, 388] on div "34:24" at bounding box center [803, 366] width 572 height 44
click at [1089, 388] on div "34:43" at bounding box center [803, 366] width 572 height 44
click at [1257, 388] on div at bounding box center [827, 223] width 859 height 330
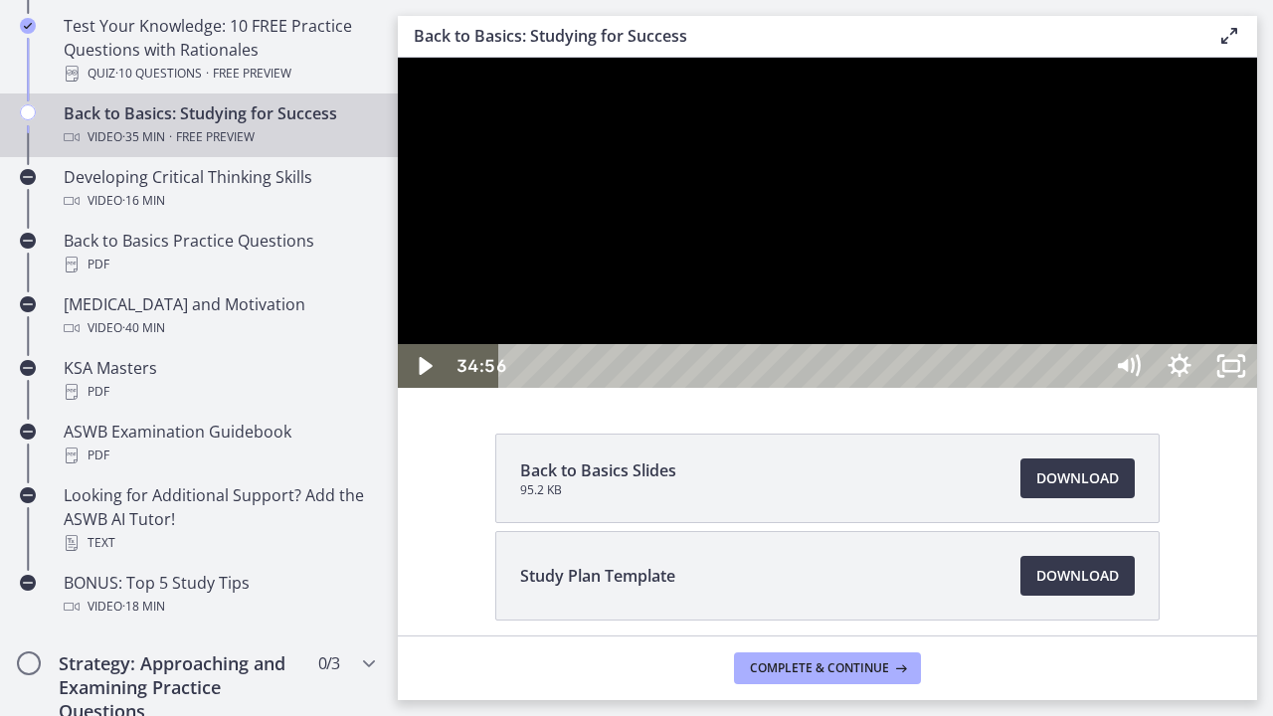
click at [1257, 388] on div at bounding box center [827, 223] width 859 height 330
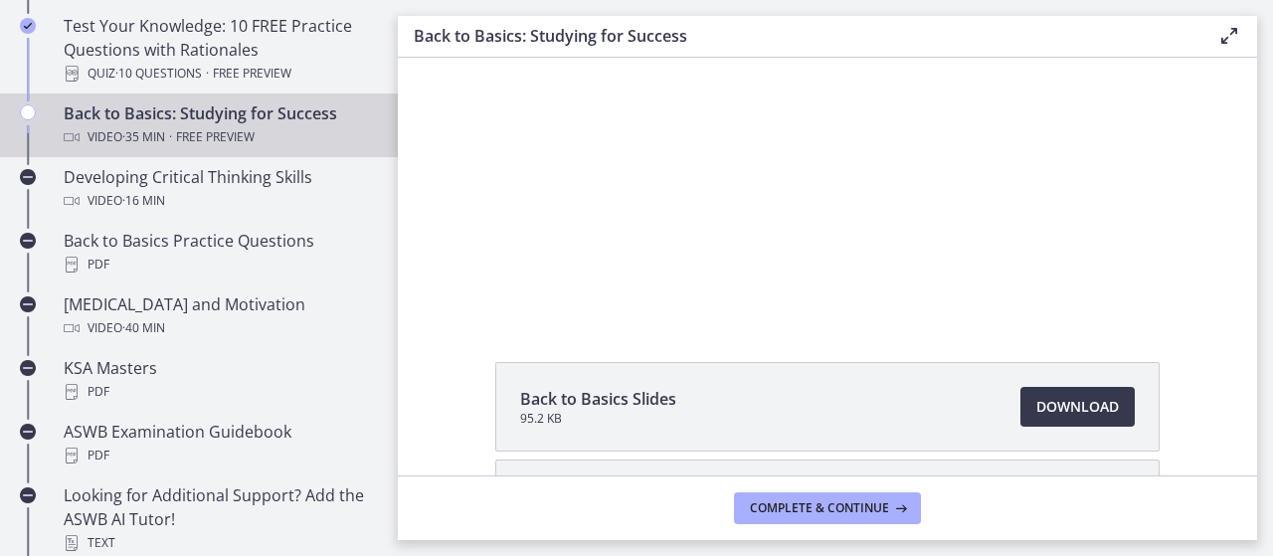
scroll to position [144, 0]
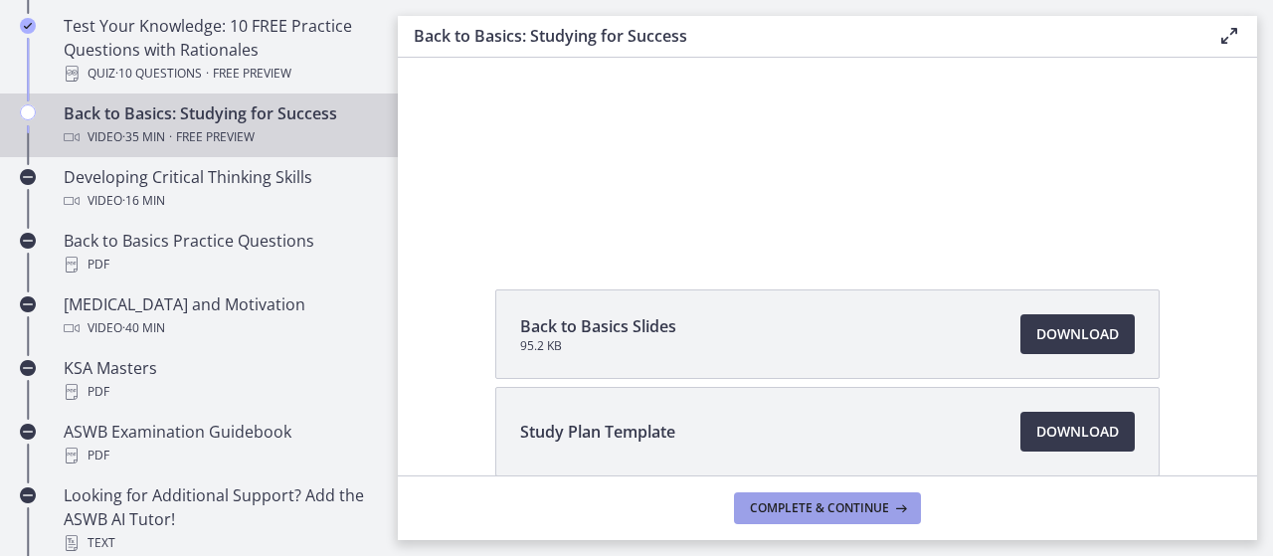
click at [852, 505] on span "Complete & continue" at bounding box center [819, 508] width 139 height 16
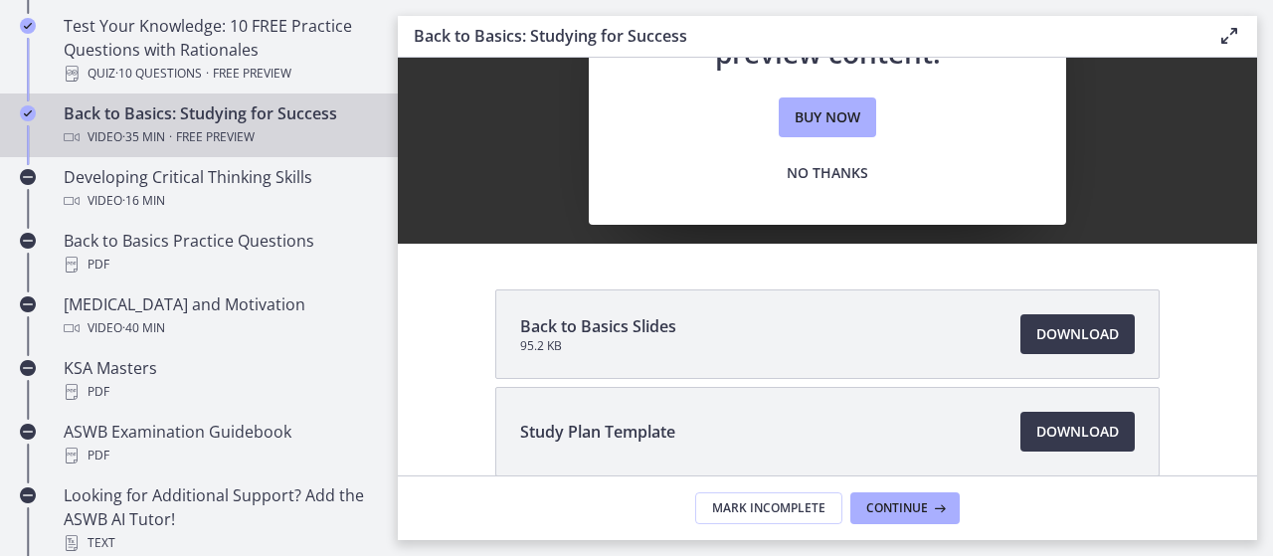
scroll to position [0, 0]
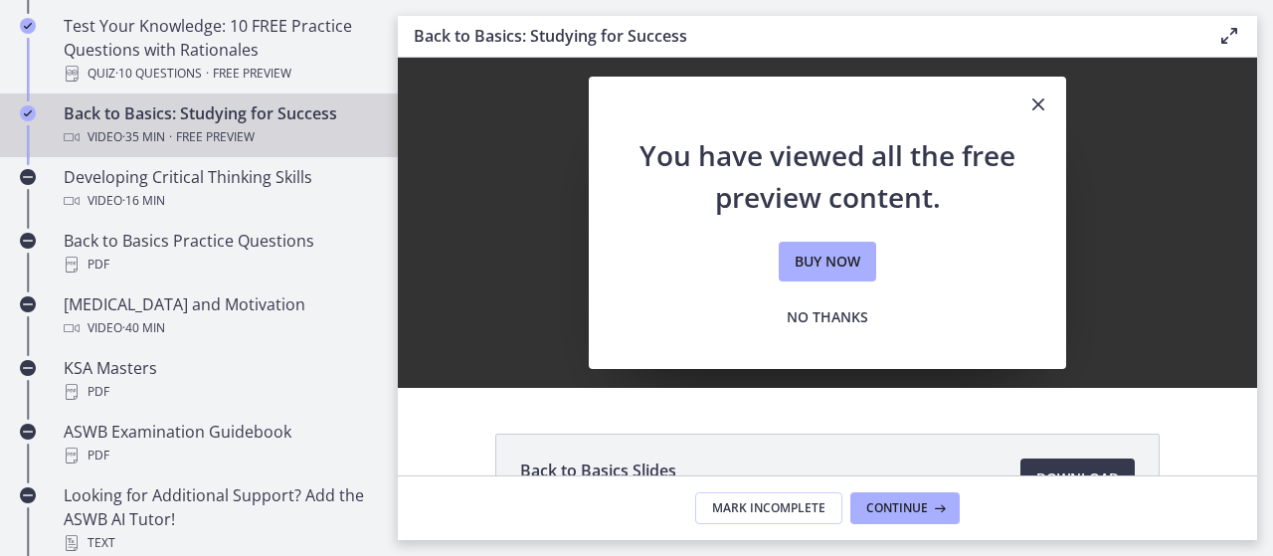
click at [1026, 102] on icon "Close" at bounding box center [1038, 104] width 24 height 24
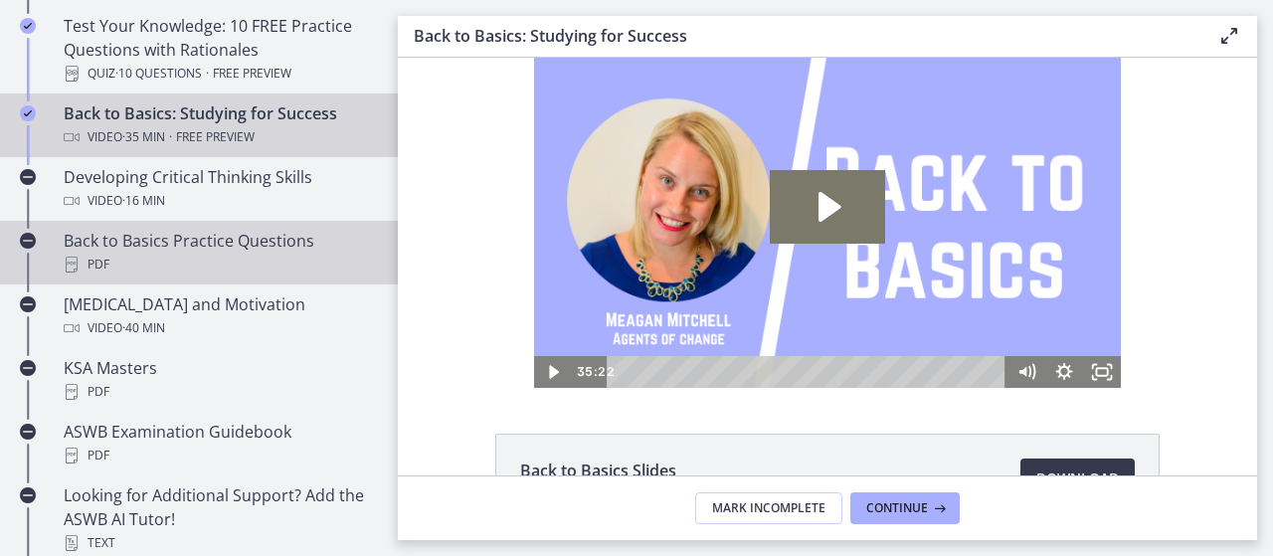
scroll to position [524, 0]
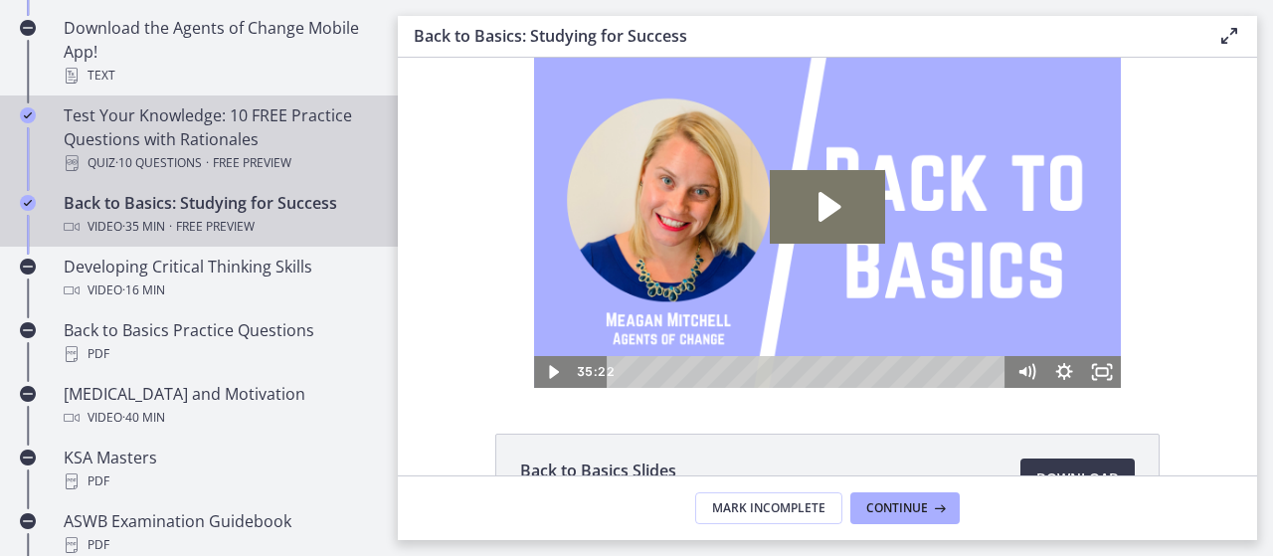
click at [220, 157] on span "Free preview" at bounding box center [252, 163] width 79 height 24
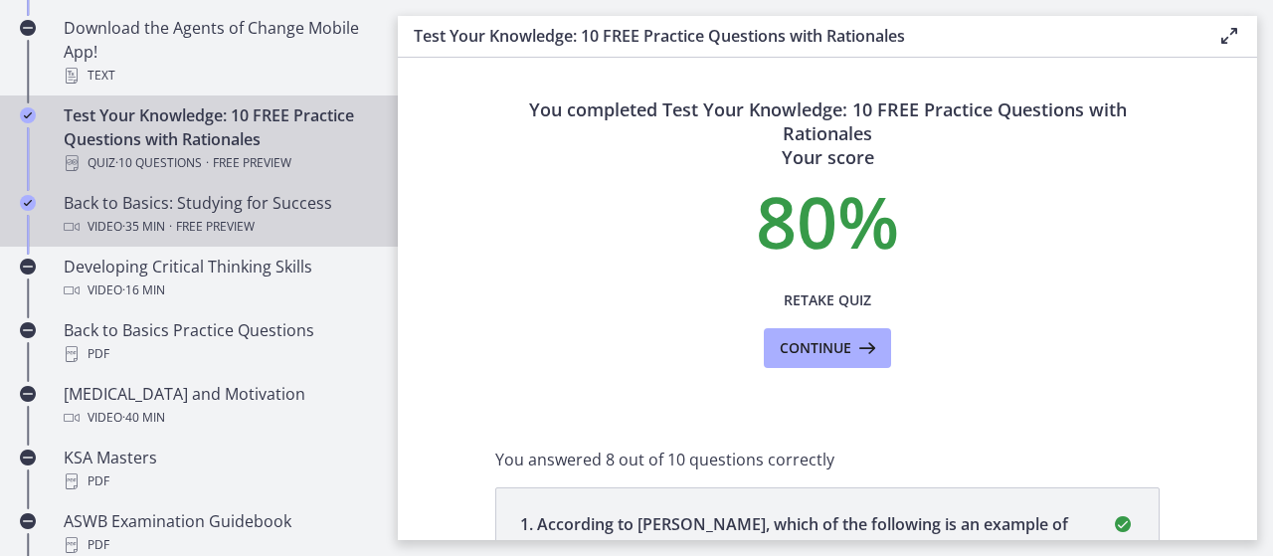
click at [225, 210] on div "Back to Basics: Studying for Success Video · 35 min · Free preview" at bounding box center [219, 215] width 310 height 48
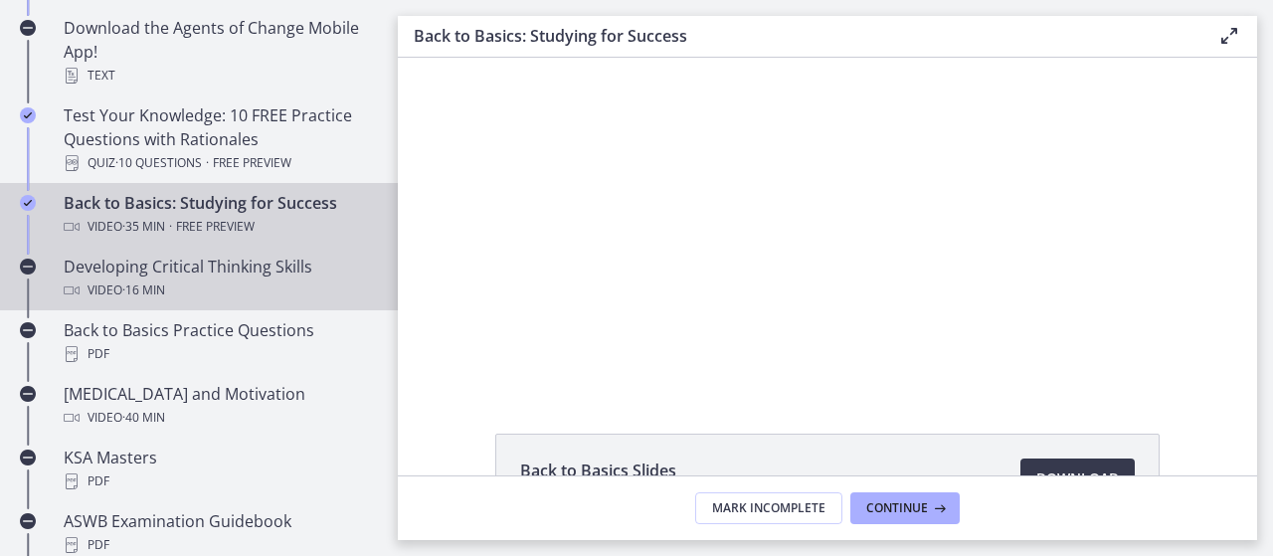
click at [206, 268] on div "Developing Critical Thinking Skills Video · 16 min" at bounding box center [219, 279] width 310 height 48
